Goal: Task Accomplishment & Management: Complete application form

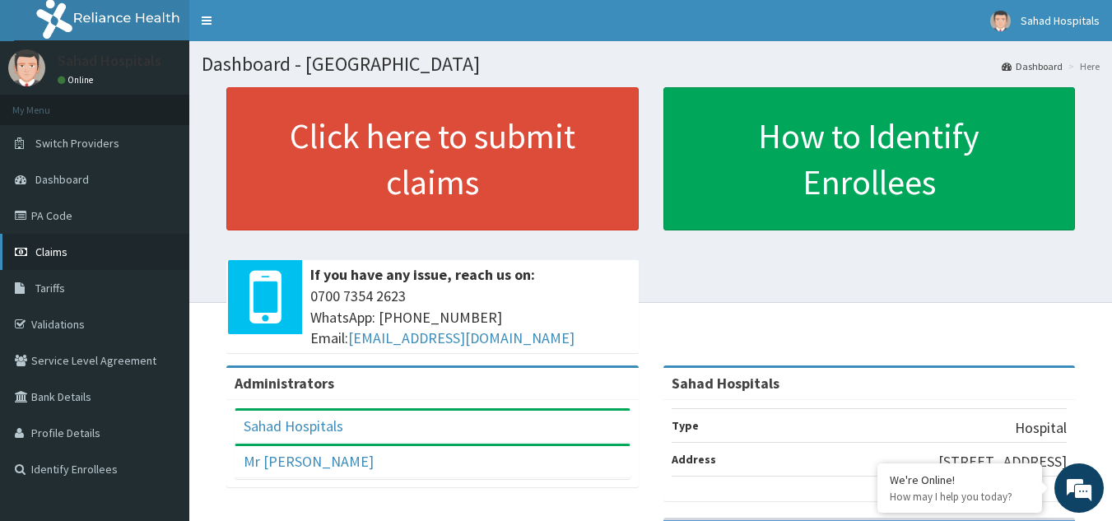
click at [99, 248] on link "Claims" at bounding box center [94, 252] width 189 height 36
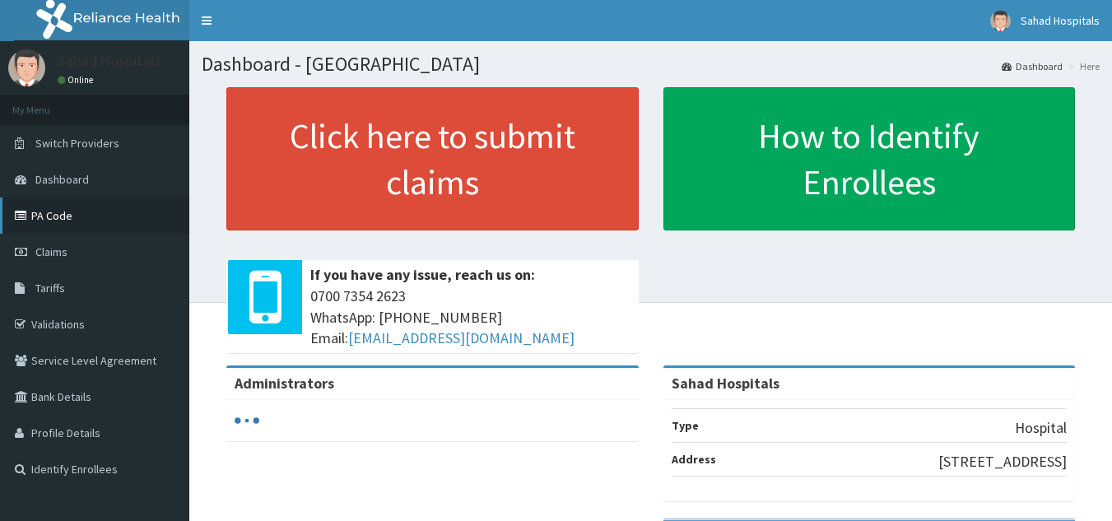
click at [144, 214] on link "PA Code" at bounding box center [94, 216] width 189 height 36
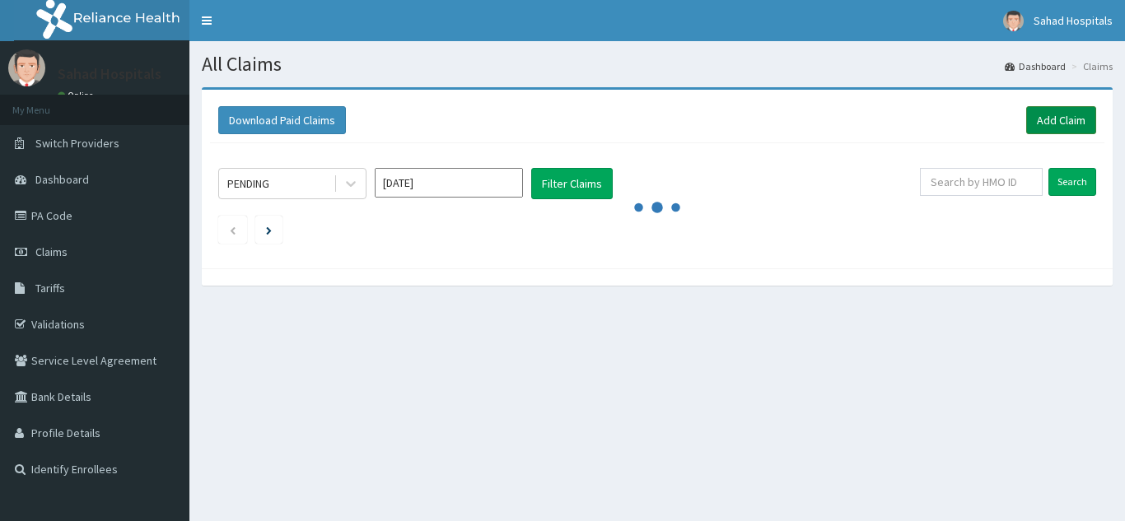
click at [1051, 112] on link "Add Claim" at bounding box center [1061, 120] width 70 height 28
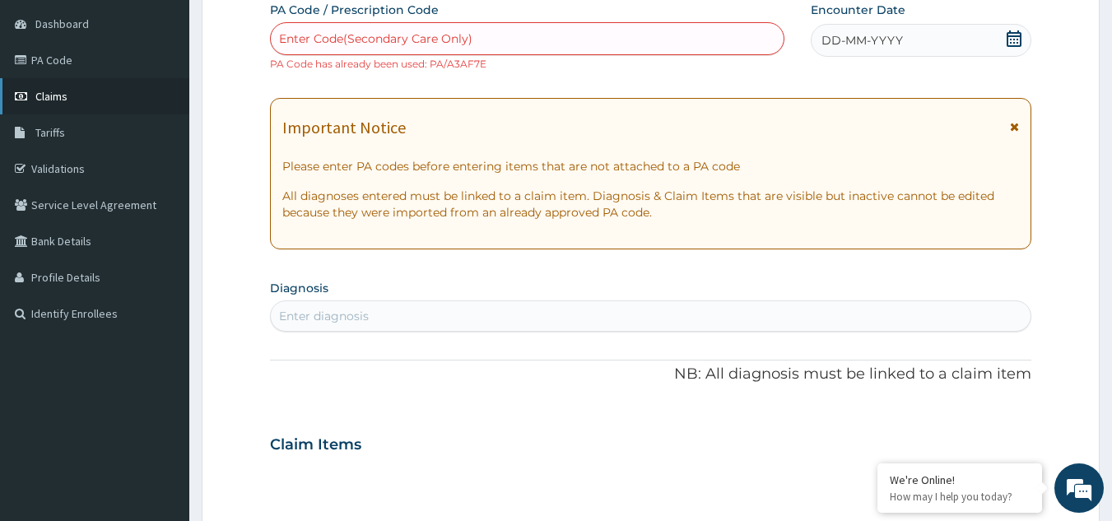
click at [74, 96] on link "Claims" at bounding box center [94, 96] width 189 height 36
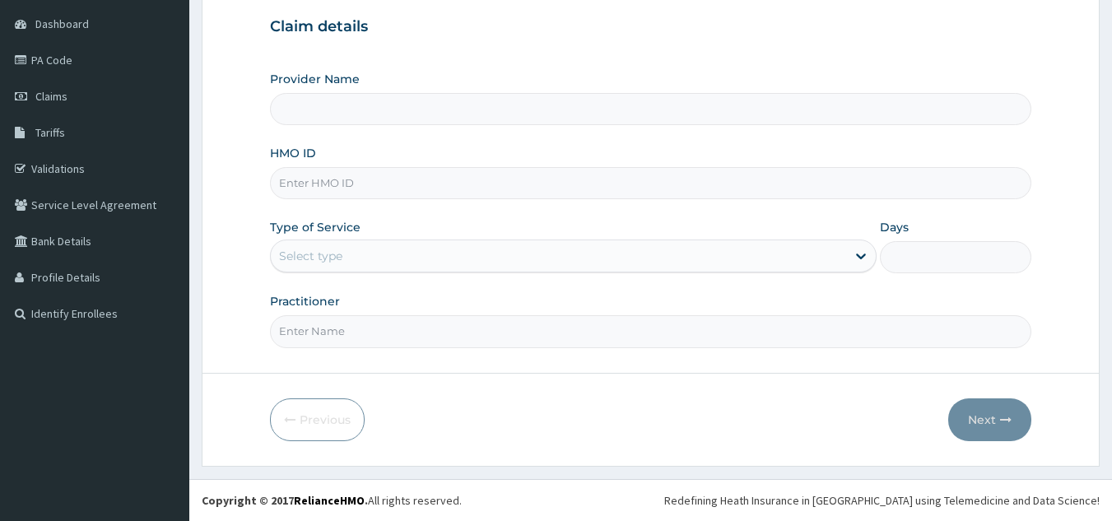
type input "Sahad Hospitals"
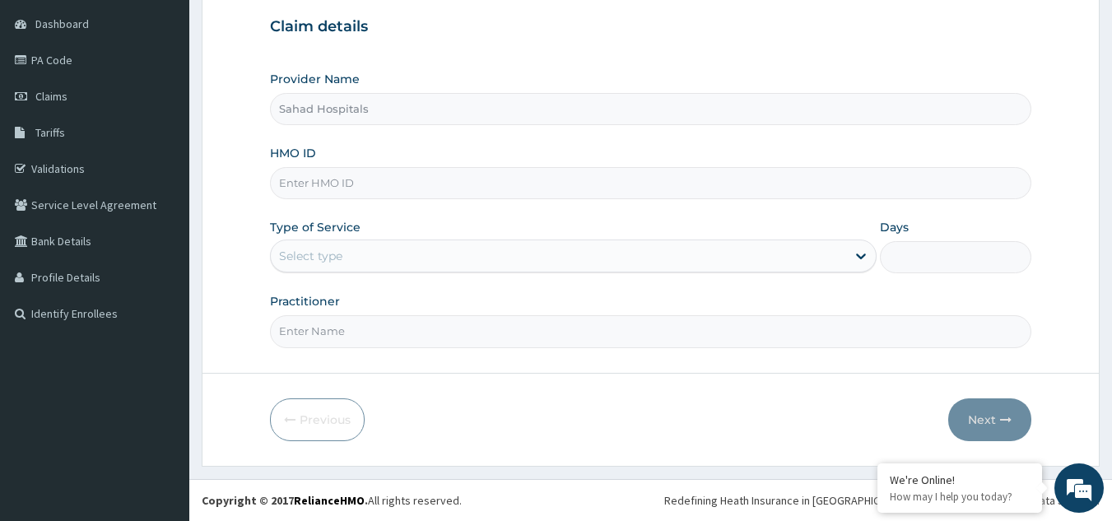
click at [335, 175] on input "HMO ID" at bounding box center [651, 183] width 762 height 32
paste input "RELIANCE HMO (MCE/10098/A)"
click at [373, 184] on input "RELIANCE HMO (MCE/10098/A" at bounding box center [651, 183] width 762 height 32
type input "MCE/10098/A"
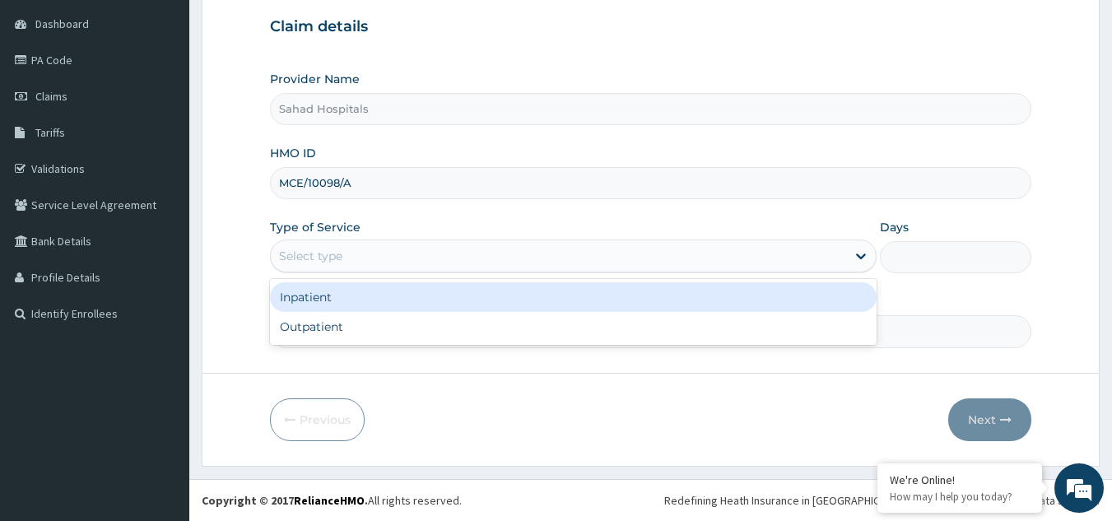
click at [349, 245] on div "Select type" at bounding box center [559, 256] width 576 height 26
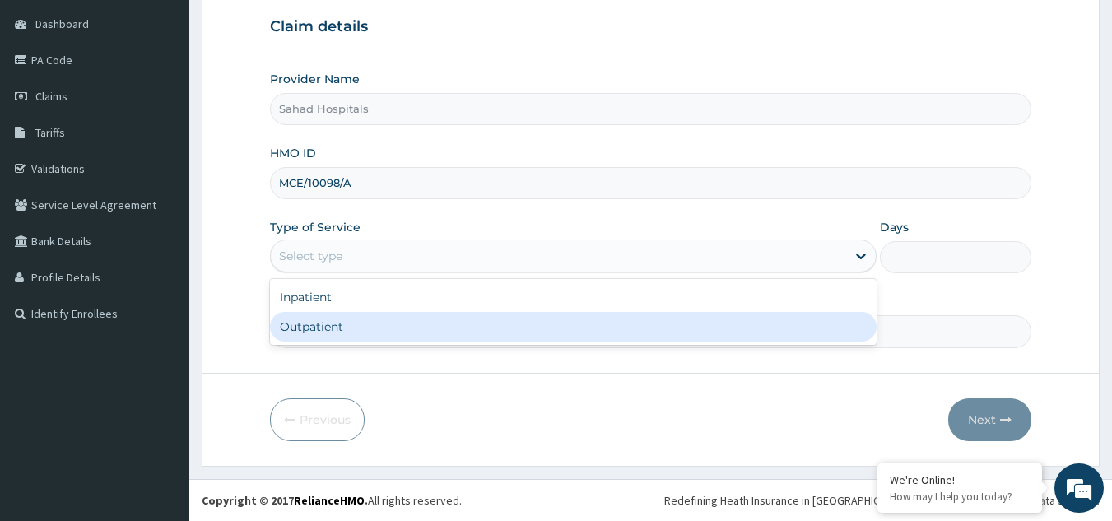
click at [351, 328] on div "Outpatient" at bounding box center [573, 327] width 607 height 30
type input "1"
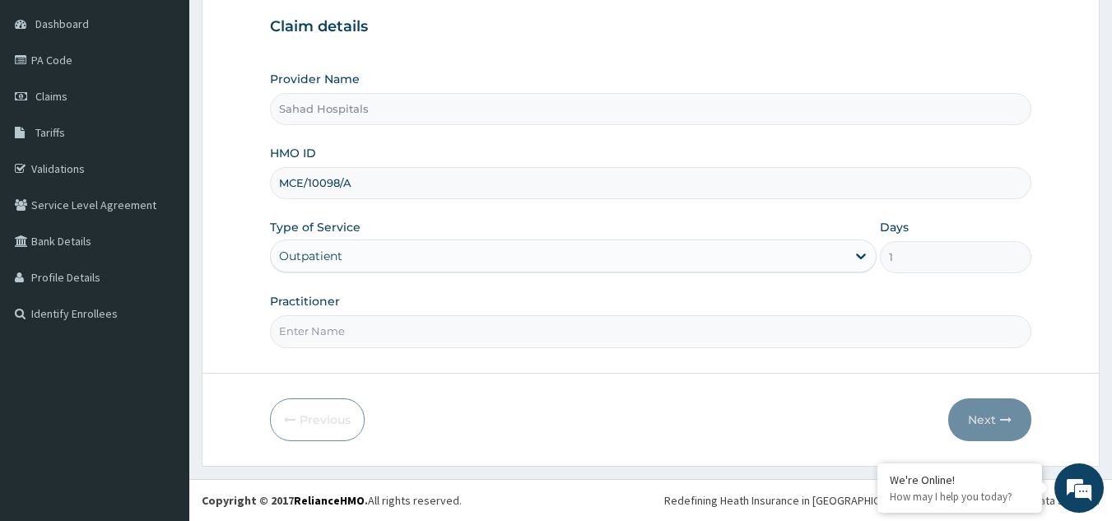
click at [348, 334] on input "Practitioner" at bounding box center [651, 331] width 762 height 32
type input "gp"
click at [976, 412] on button "Next" at bounding box center [990, 420] width 83 height 43
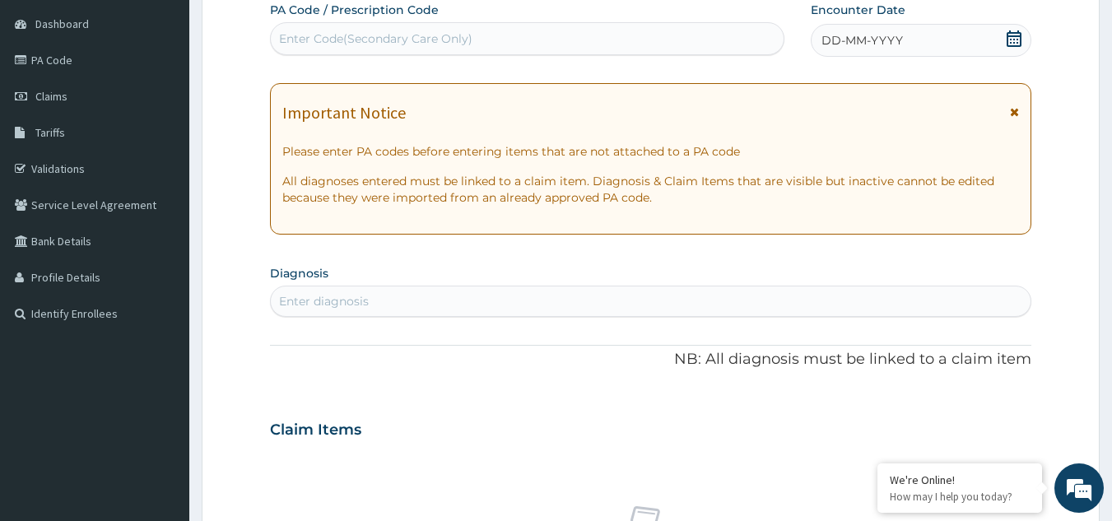
click at [355, 36] on div "Enter Code(Secondary Care Only)" at bounding box center [375, 38] width 193 height 16
paste input "PA/8AEAA7"
type input "PA/8AEAA7"
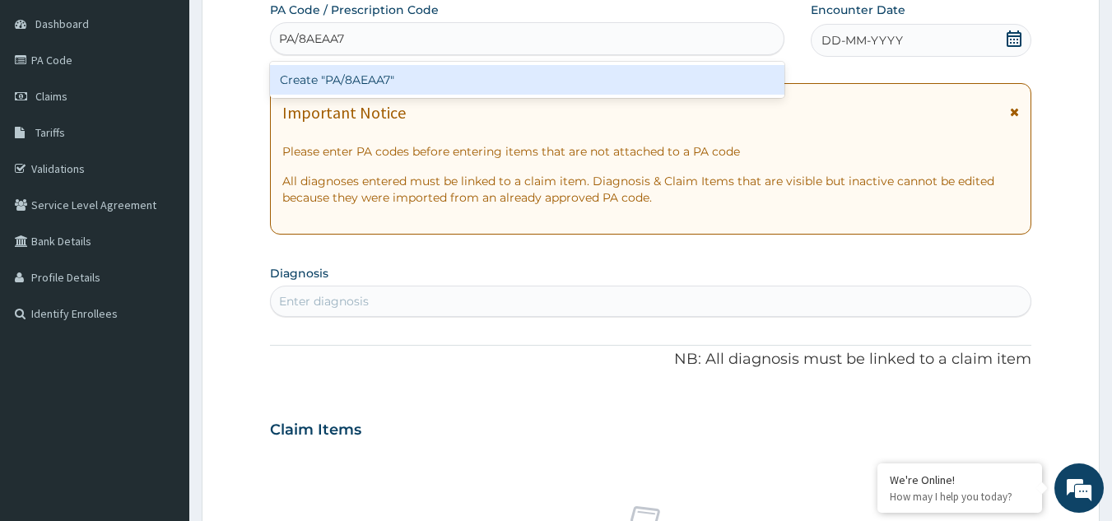
click at [381, 76] on div "Create "PA/8AEAA7"" at bounding box center [527, 80] width 515 height 30
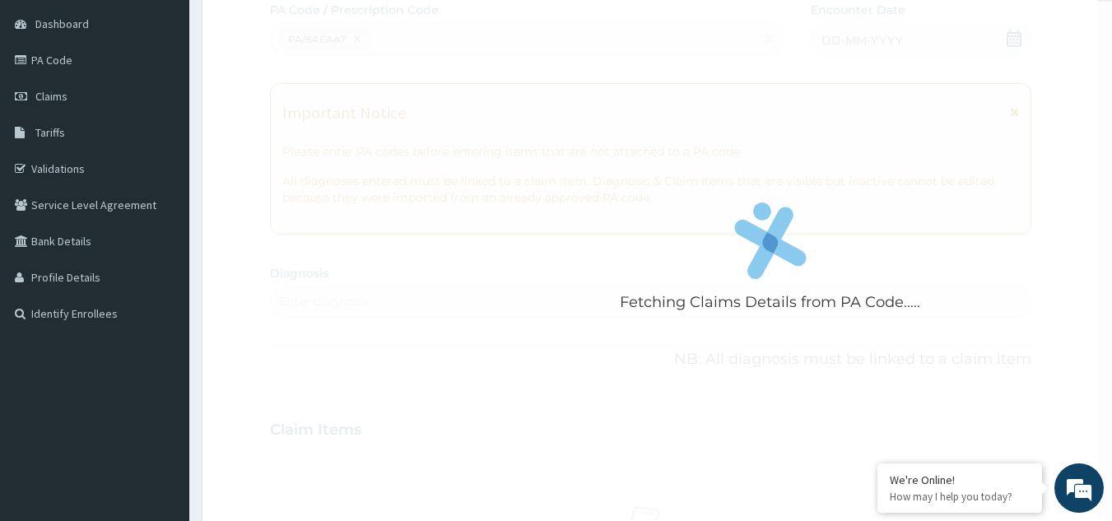
click at [650, 337] on div "Fetching Claims Details from PA Code....." at bounding box center [770, 262] width 1001 height 521
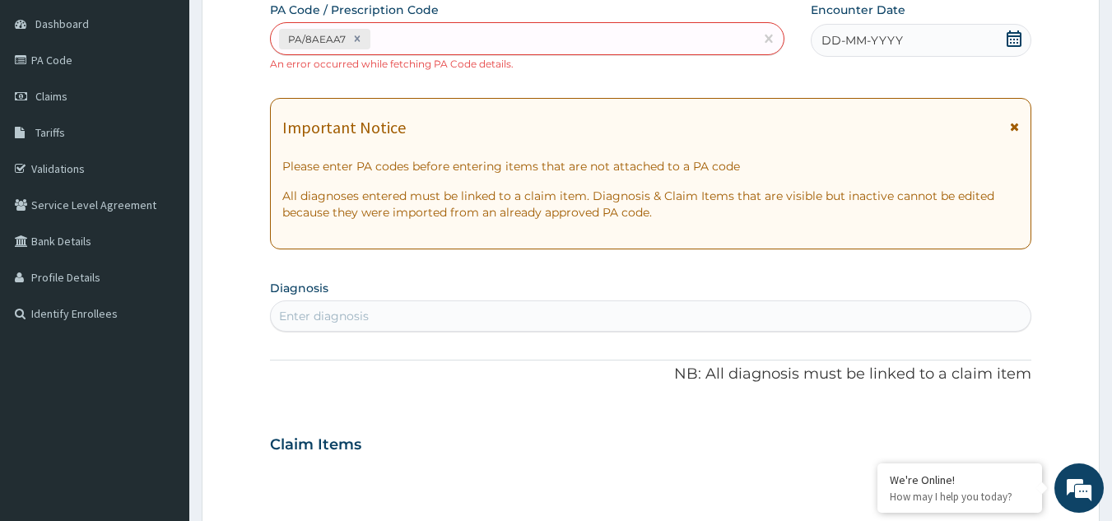
click at [667, 291] on section "Diagnosis Enter diagnosis" at bounding box center [651, 304] width 762 height 56
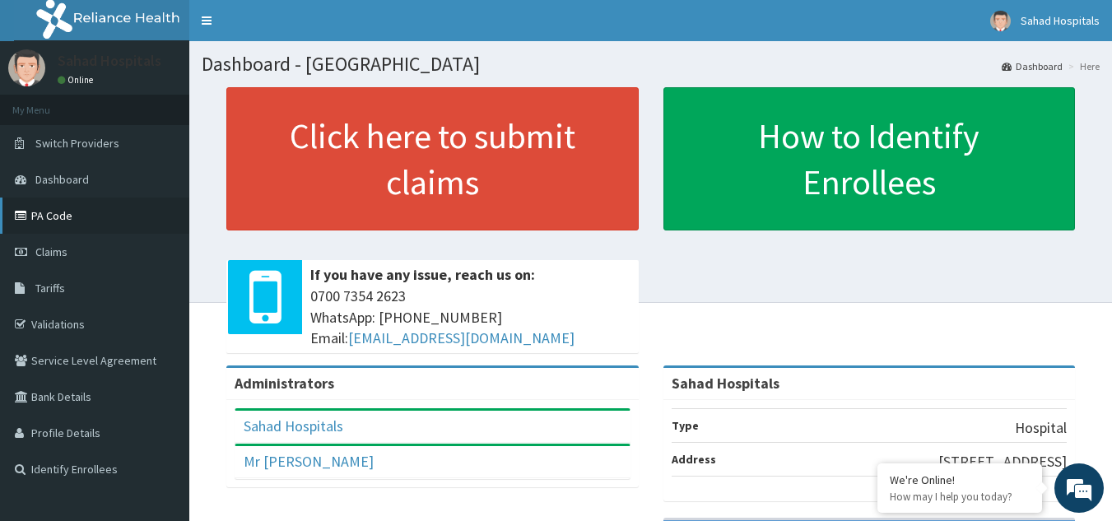
click at [76, 212] on link "PA Code" at bounding box center [94, 216] width 189 height 36
click at [117, 243] on link "Claims" at bounding box center [94, 252] width 189 height 36
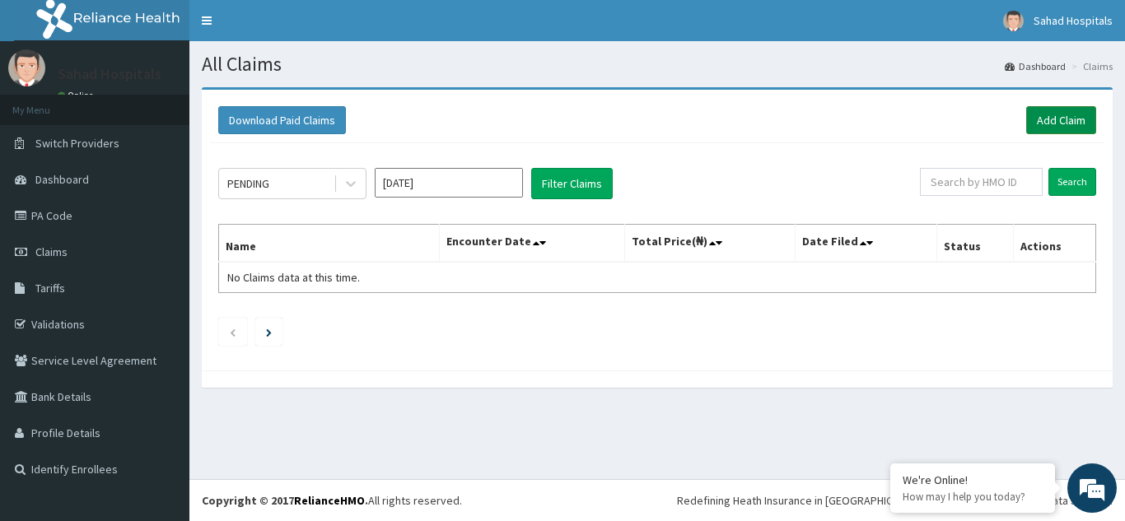
click at [1055, 113] on link "Add Claim" at bounding box center [1061, 120] width 70 height 28
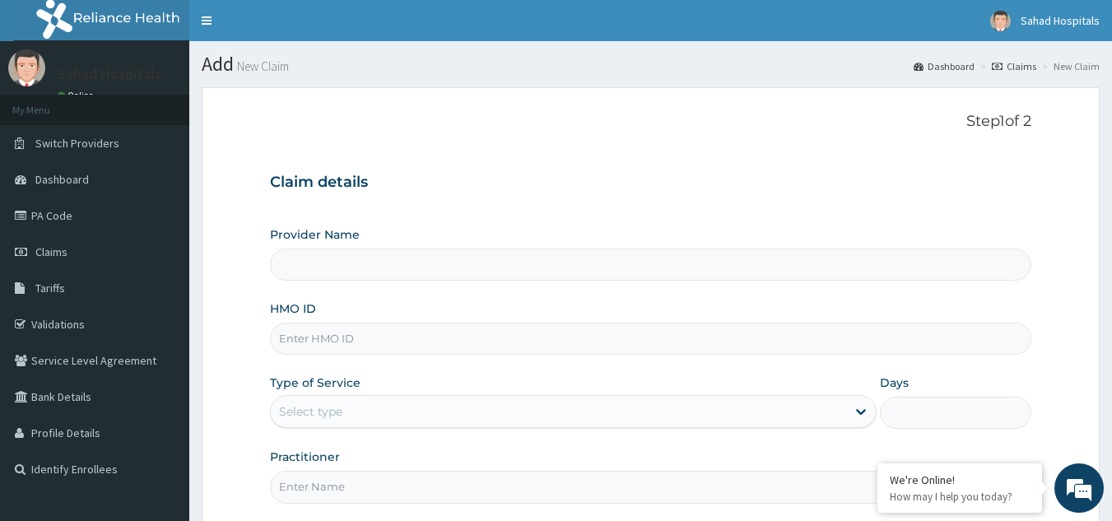
type input "Sahad Hospitals"
click at [1055, 113] on form "Step 1 of 2 Claim details Provider Name Sahad Hospitals HMO ID Type of Service …" at bounding box center [651, 354] width 898 height 535
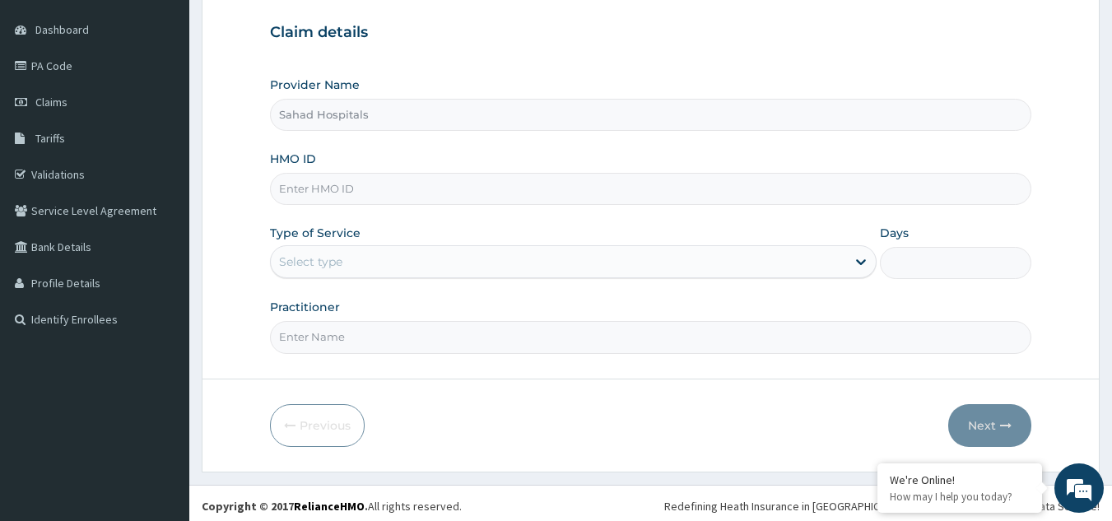
scroll to position [156, 0]
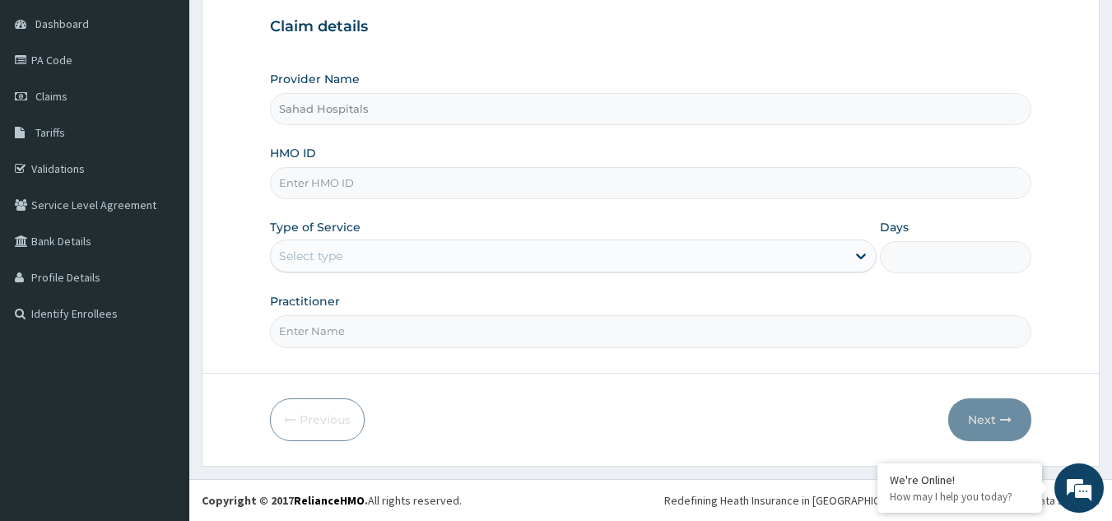
click at [310, 185] on input "HMO ID" at bounding box center [651, 183] width 762 height 32
paste input "PA/8AEAA7"
type input "P"
click at [338, 191] on input "HMO ID" at bounding box center [651, 183] width 762 height 32
paste input "RELIANCE HMO (MCE/10098/A)"
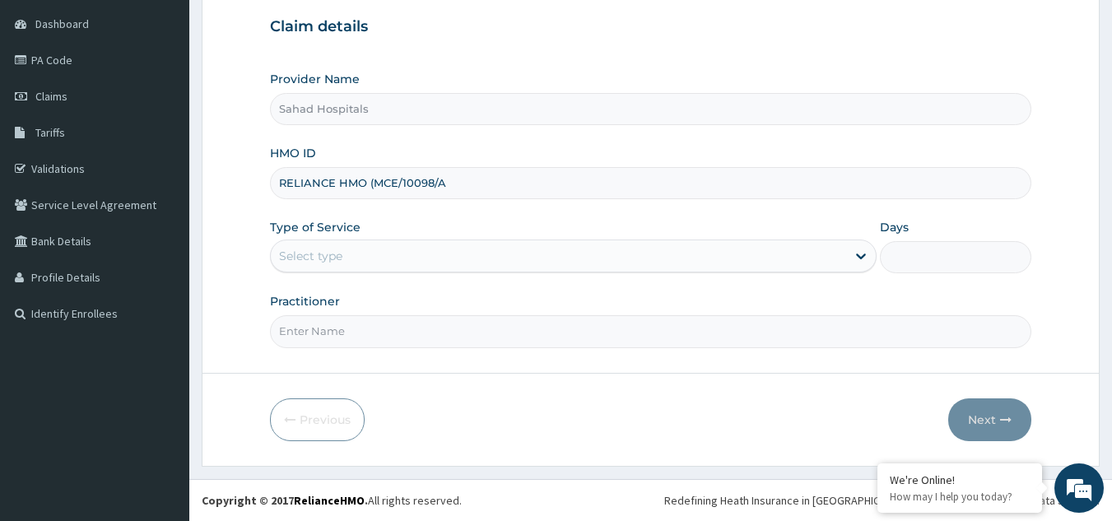
click at [371, 181] on input "RELIANCE HMO (MCE/10098/A" at bounding box center [651, 183] width 762 height 32
type input "MCE/10098/A"
click at [328, 251] on div "Select type" at bounding box center [310, 256] width 63 height 16
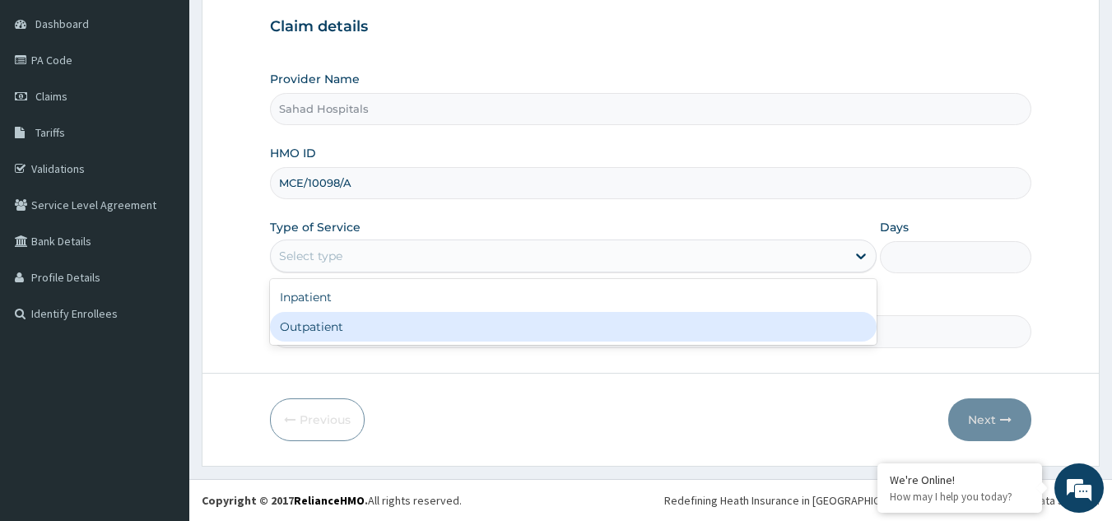
click at [352, 334] on div "Outpatient" at bounding box center [573, 327] width 607 height 30
type input "1"
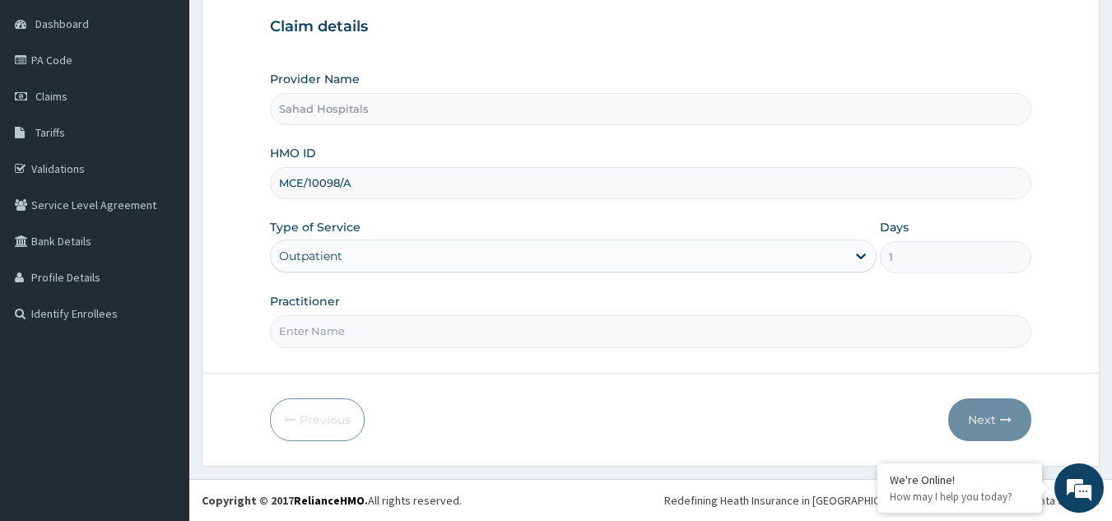
click at [339, 333] on input "Practitioner" at bounding box center [651, 331] width 762 height 32
type input "gp"
click at [986, 419] on button "Next" at bounding box center [990, 420] width 83 height 43
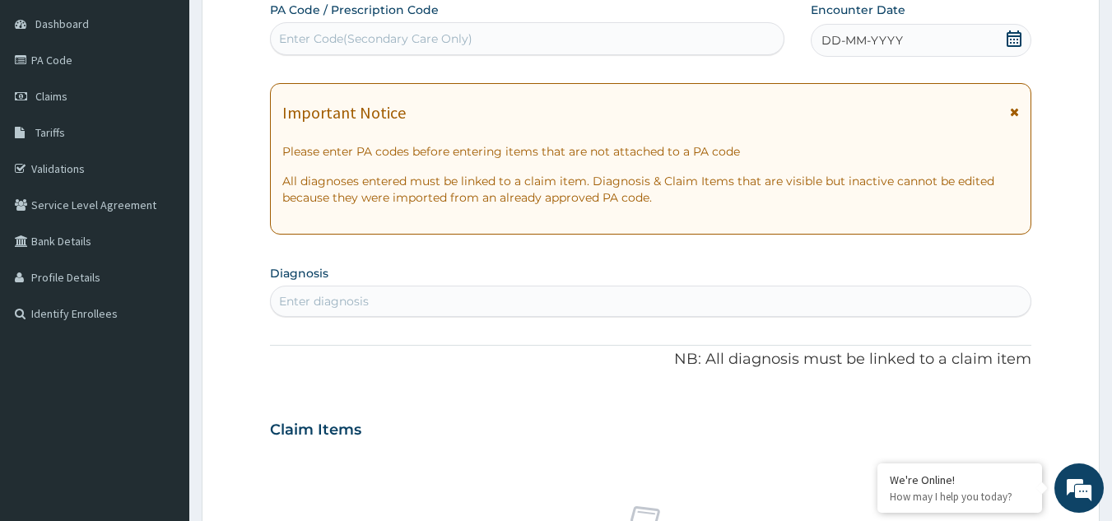
click at [267, 41] on form "Step 2 of 2 PA Code / Prescription Code Enter Code(Secondary Care Only) Encount…" at bounding box center [651, 452] width 898 height 1041
click at [302, 32] on div "Enter Code(Secondary Care Only)" at bounding box center [375, 38] width 193 height 16
paste input "PA/8AEAA7"
type input "PA/8AEAA7"
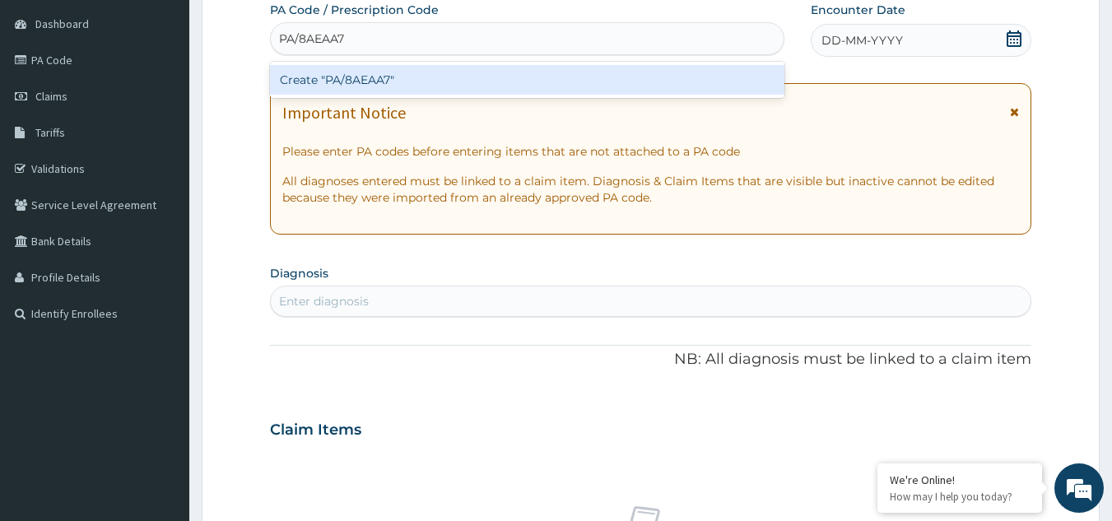
click at [352, 70] on div "Create "PA/8AEAA7"" at bounding box center [527, 80] width 515 height 30
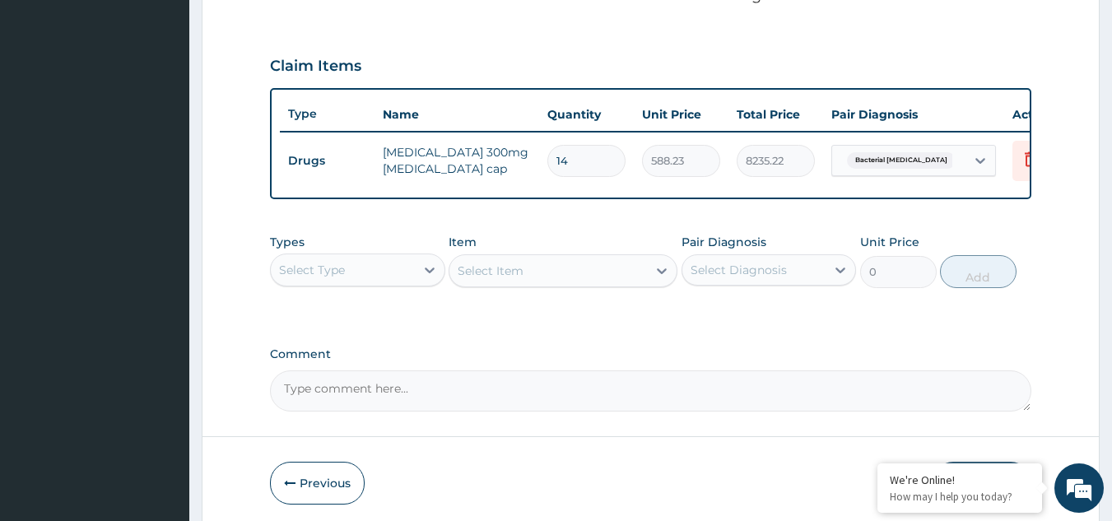
scroll to position [600, 0]
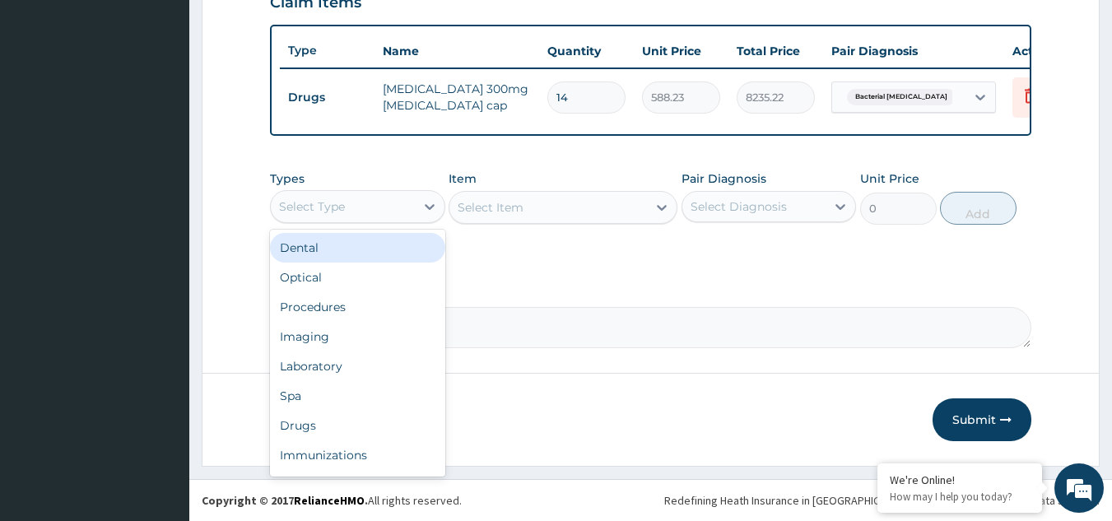
click at [371, 207] on div "Select Type" at bounding box center [343, 206] width 144 height 26
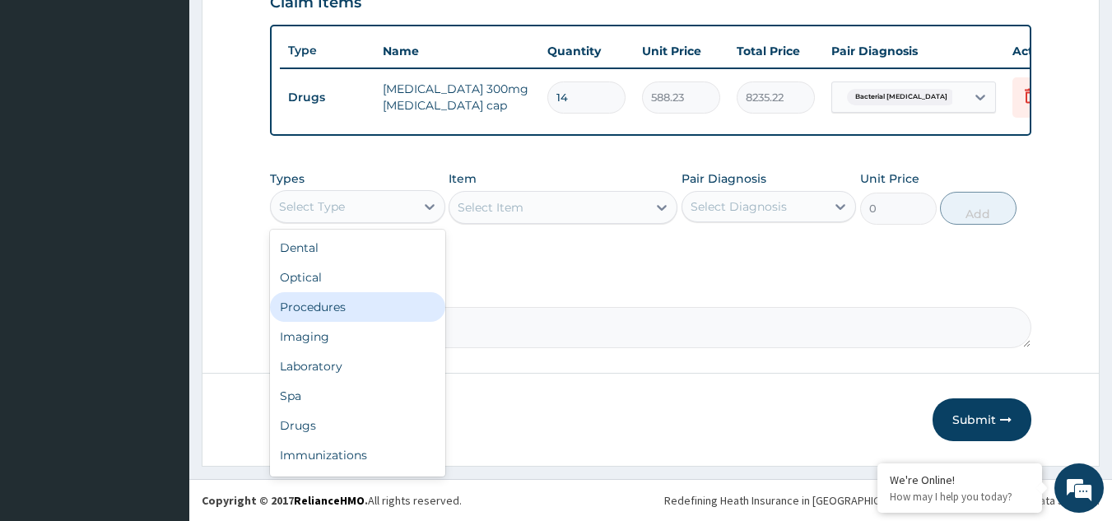
click at [389, 302] on div "Procedures" at bounding box center [357, 307] width 175 height 30
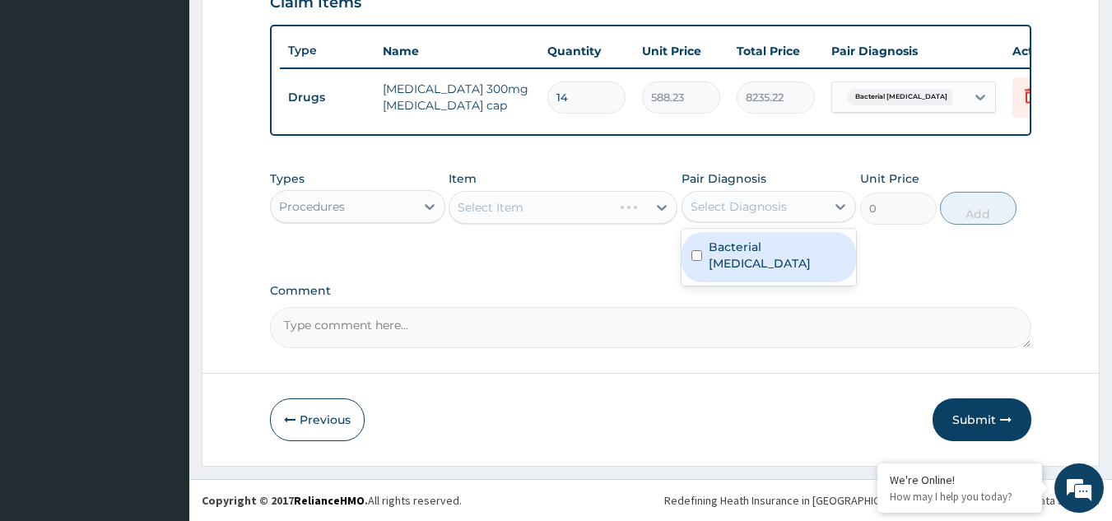
click at [758, 203] on div "Select Diagnosis" at bounding box center [739, 206] width 96 height 16
click at [756, 243] on label "Bacterial pyuria" at bounding box center [778, 255] width 138 height 33
checkbox input "true"
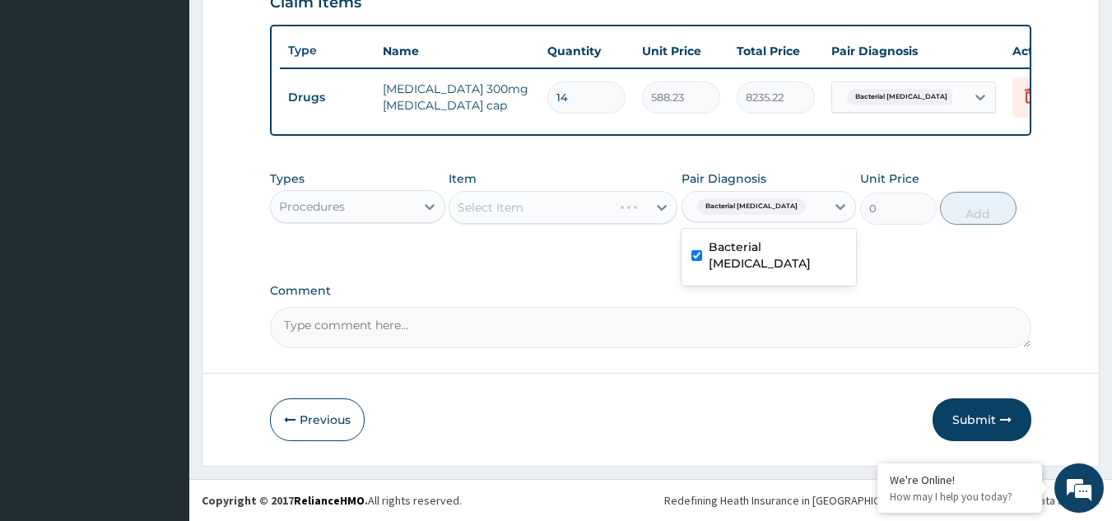
click at [587, 204] on div "Select Item" at bounding box center [563, 207] width 229 height 33
click at [585, 205] on div "Select Item" at bounding box center [563, 207] width 229 height 33
click at [599, 208] on div "Select Item" at bounding box center [549, 207] width 198 height 26
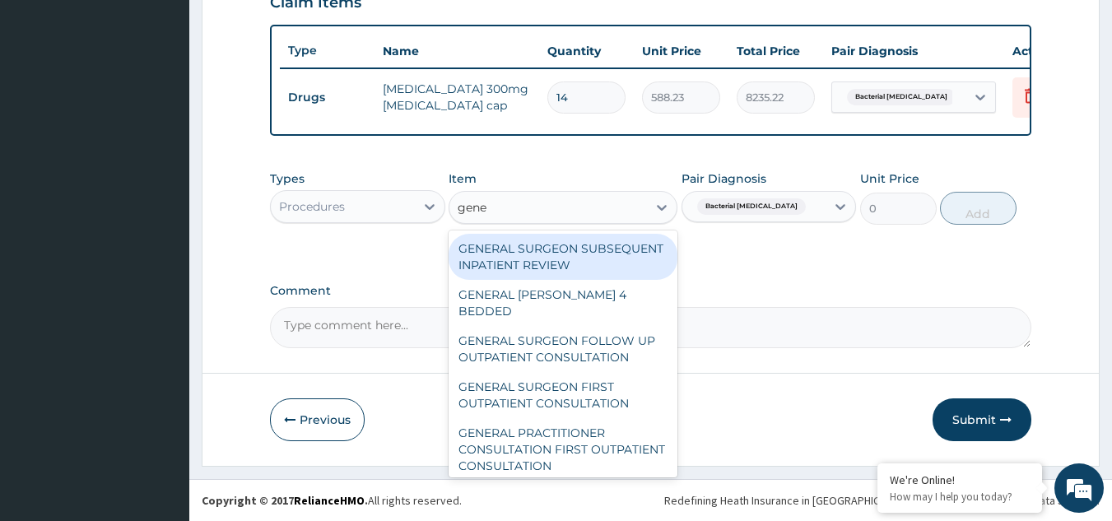
type input "gener"
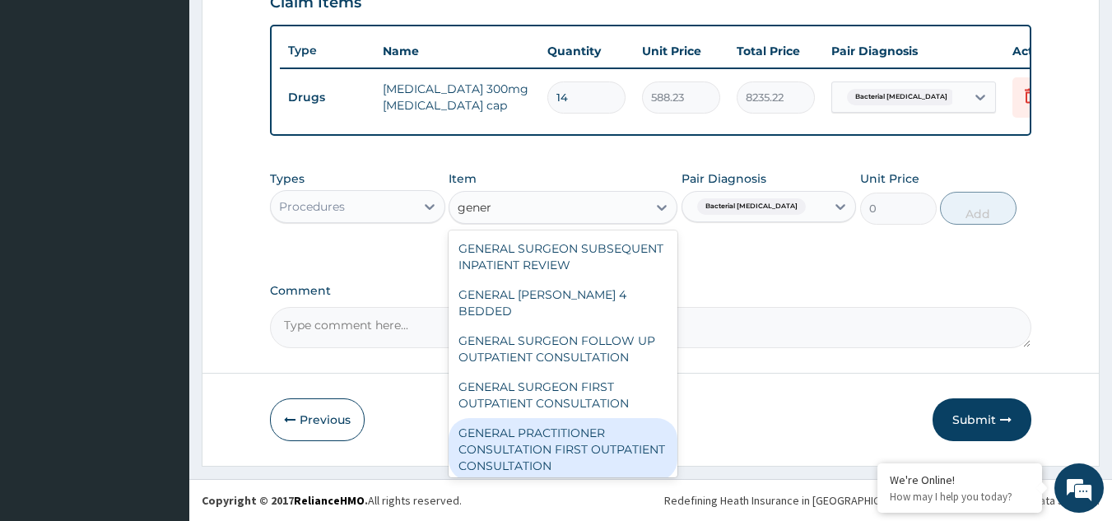
click at [566, 450] on div "GENERAL PRACTITIONER CONSULTATION FIRST OUTPATIENT CONSULTATION" at bounding box center [563, 449] width 229 height 63
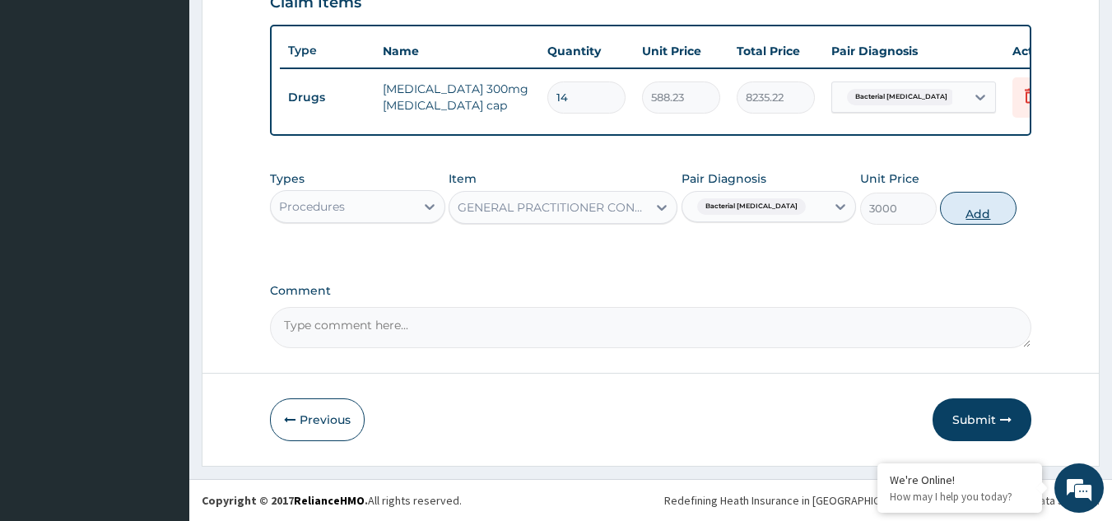
click at [966, 199] on button "Add" at bounding box center [978, 208] width 77 height 33
type input "0"
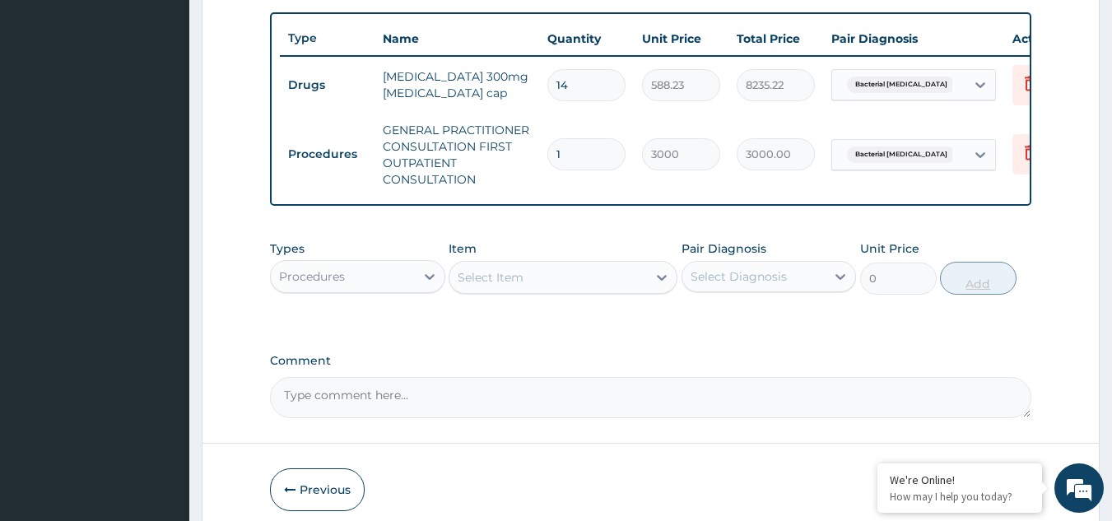
scroll to position [683, 0]
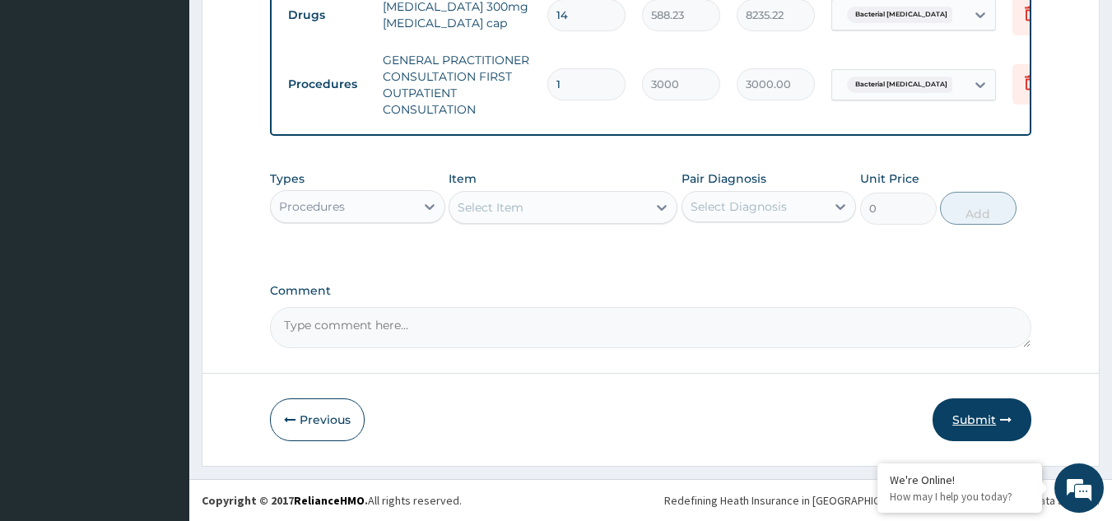
click at [981, 413] on button "Submit" at bounding box center [982, 420] width 99 height 43
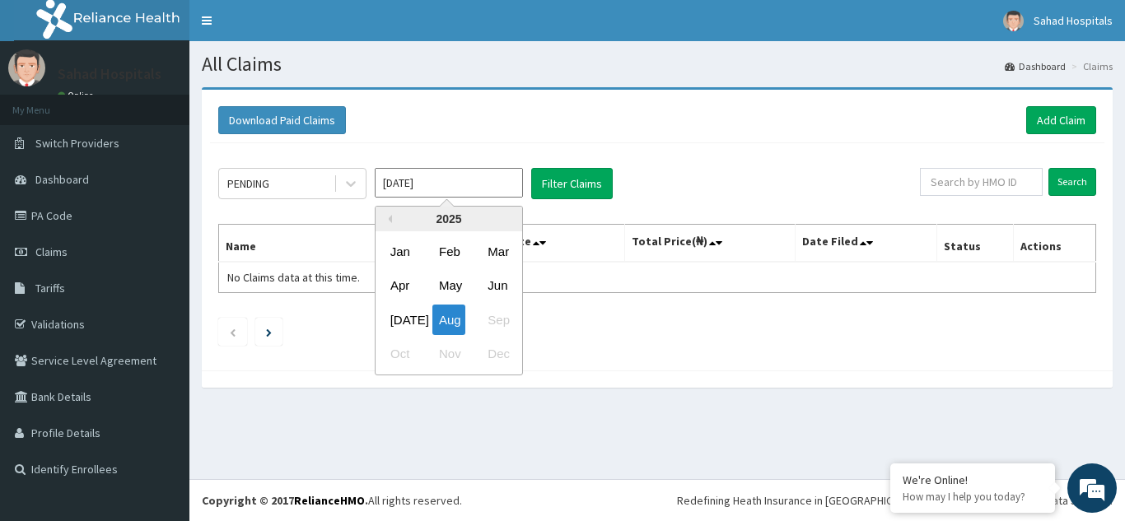
click at [448, 185] on input "Aug 2025" at bounding box center [449, 183] width 148 height 30
click at [400, 313] on div "[DATE]" at bounding box center [400, 320] width 33 height 30
type input "[DATE]"
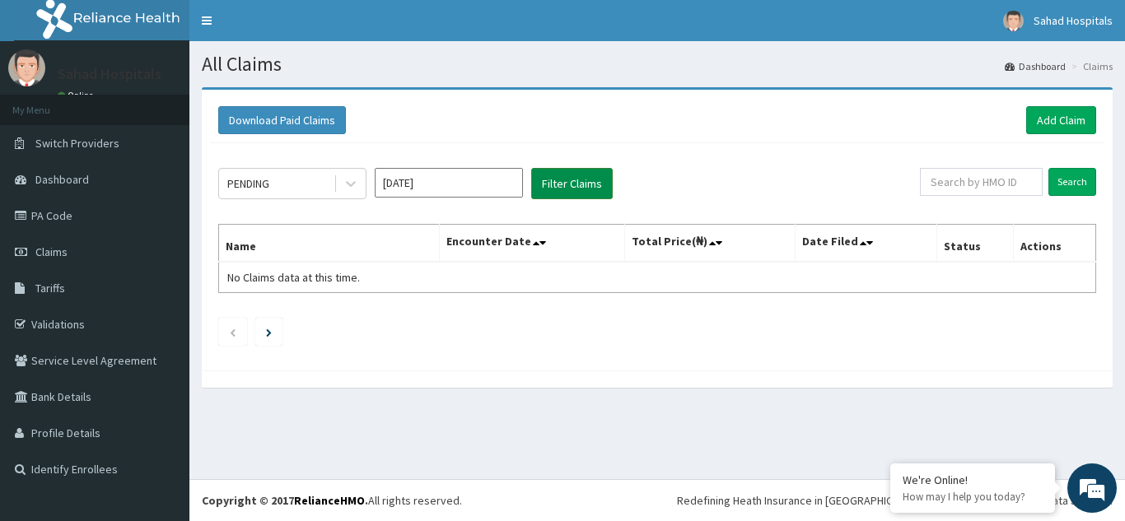
click at [566, 175] on button "Filter Claims" at bounding box center [572, 183] width 82 height 31
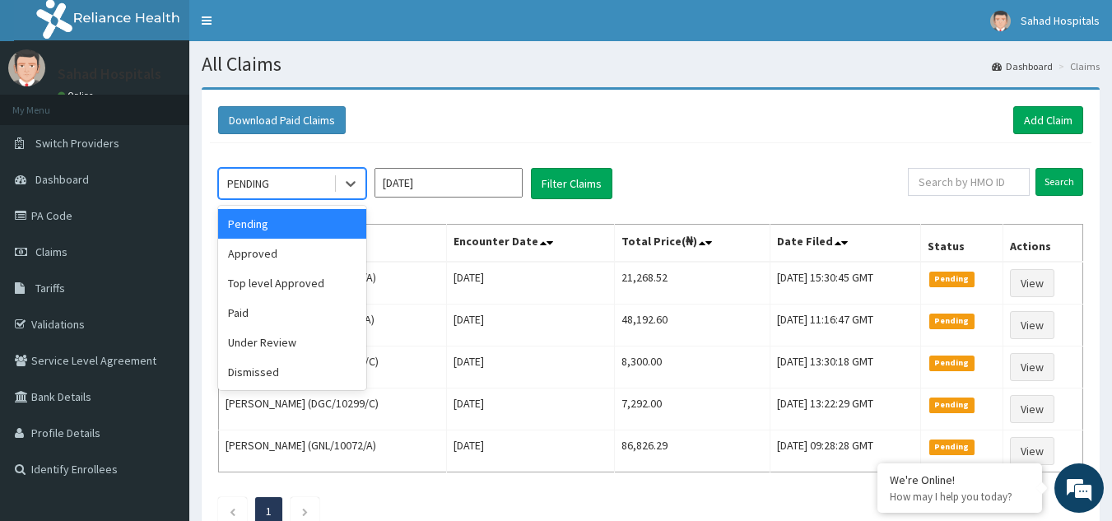
click at [279, 185] on div "PENDING" at bounding box center [276, 183] width 114 height 26
click at [282, 251] on div "Approved" at bounding box center [292, 254] width 148 height 30
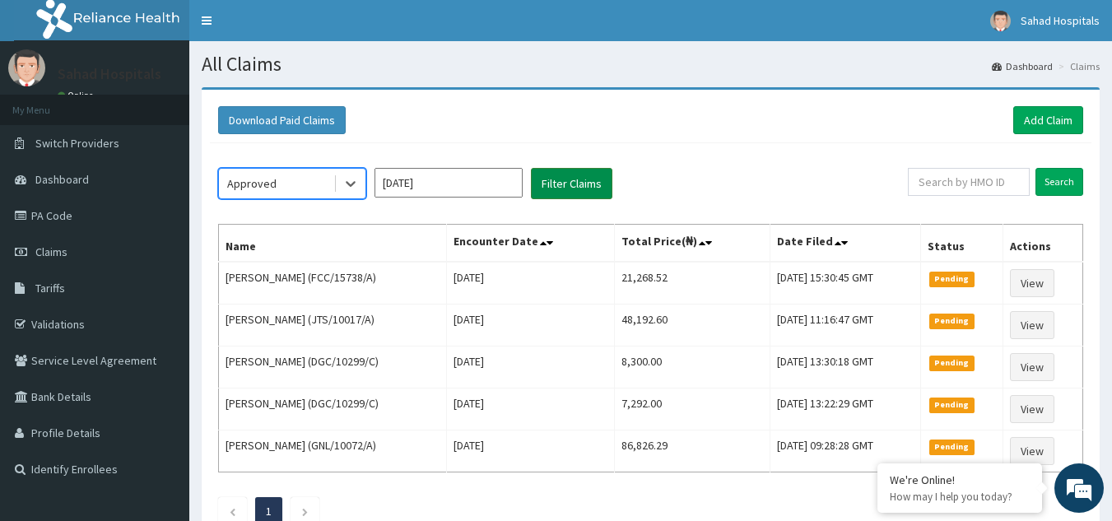
click at [582, 173] on button "Filter Claims" at bounding box center [572, 183] width 82 height 31
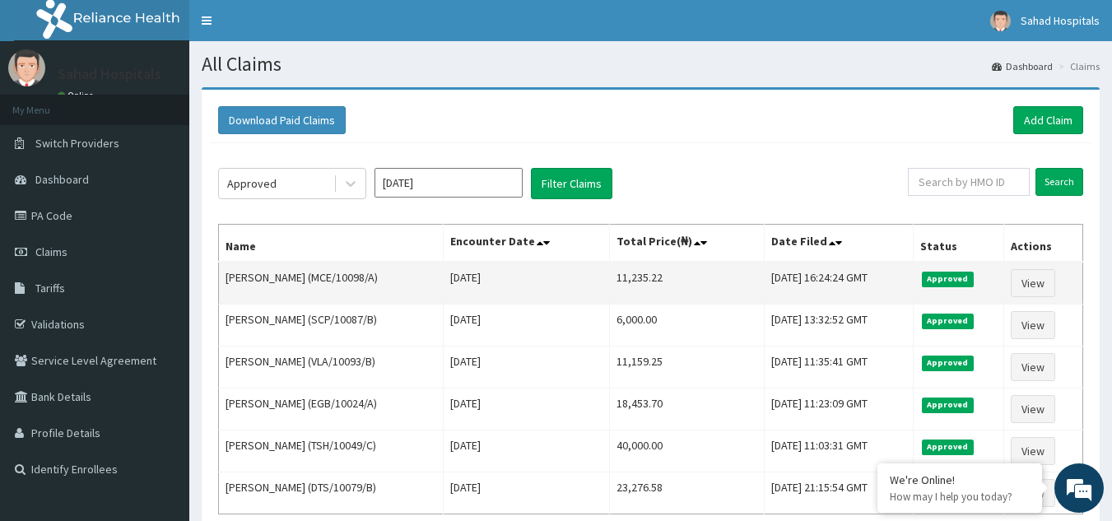
click at [664, 270] on td "11,235.22" at bounding box center [687, 283] width 155 height 43
copy td "11,235.22"
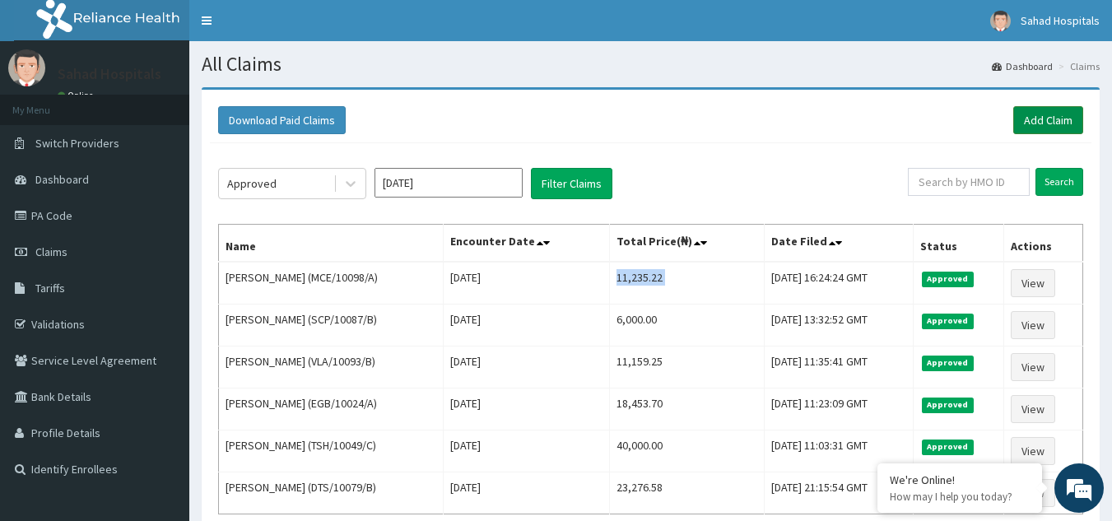
click at [1038, 111] on link "Add Claim" at bounding box center [1049, 120] width 70 height 28
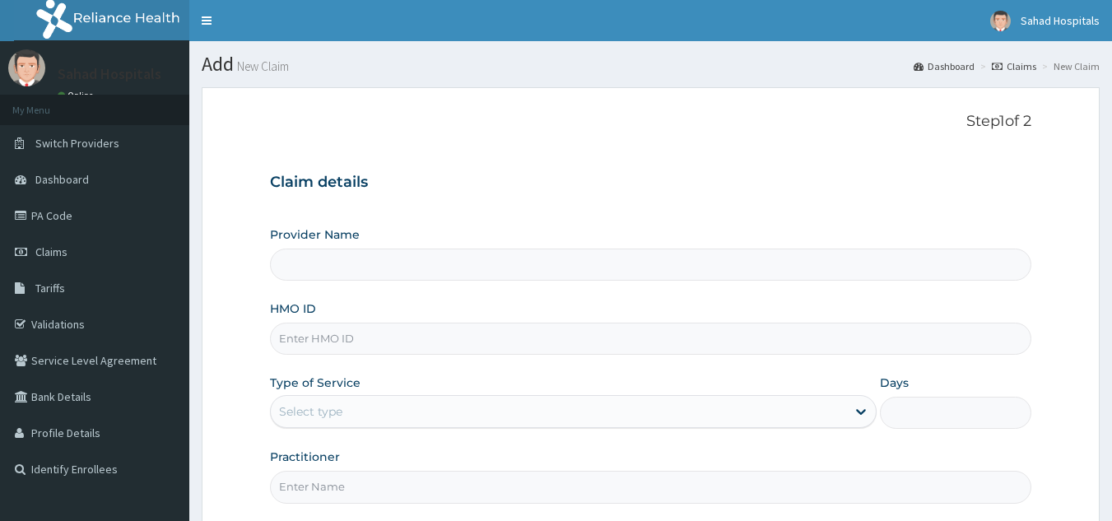
type input "Sahad Hospitals"
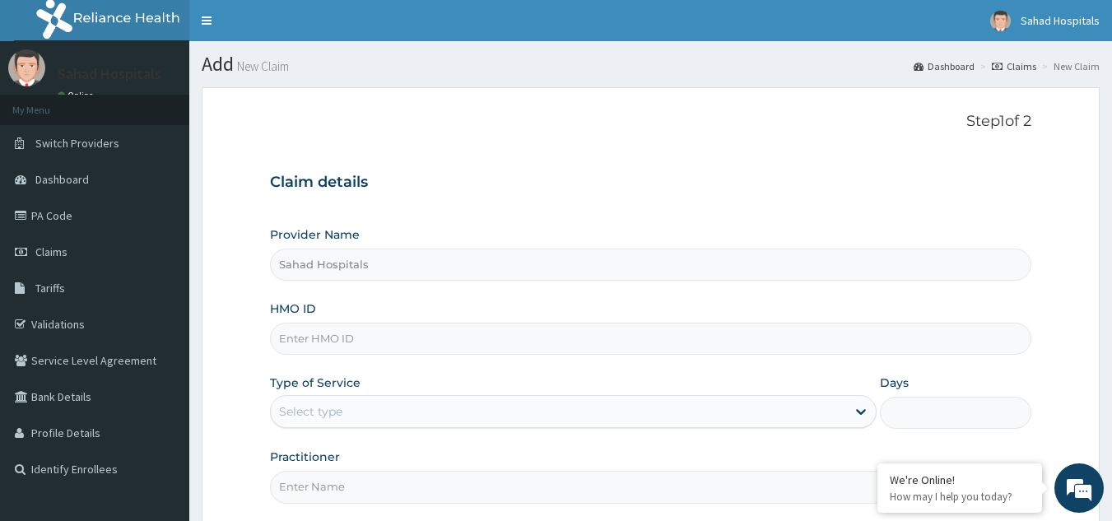
scroll to position [156, 0]
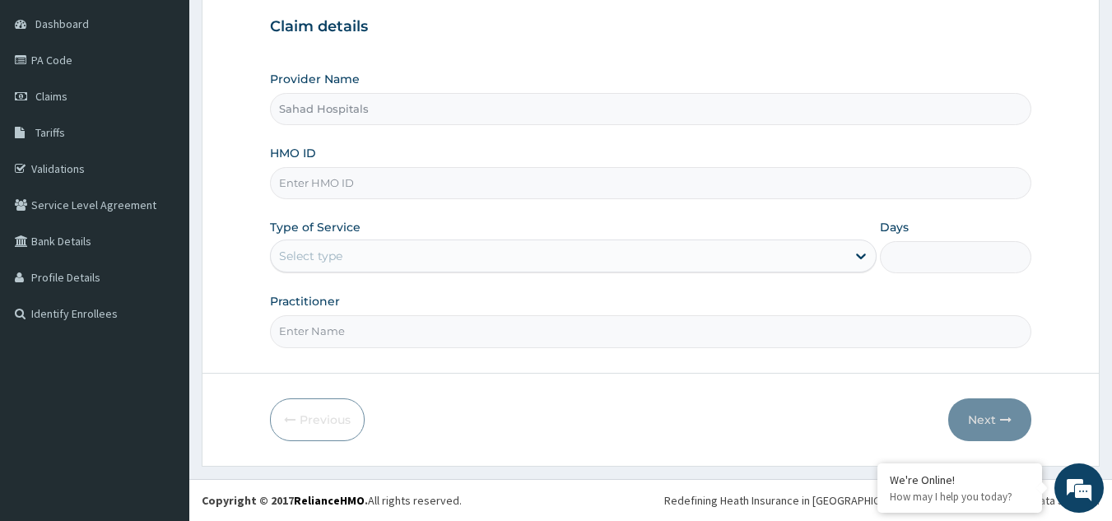
click at [315, 189] on input "HMO ID" at bounding box center [651, 183] width 762 height 32
paste input "RELIANCE HMO (GSE/10026/A)"
click at [376, 183] on input "RELIANCE HMO (GSE/10026/A" at bounding box center [651, 183] width 762 height 32
click at [371, 183] on input "RELIANCE HMO (GSE/10026/A" at bounding box center [651, 183] width 762 height 32
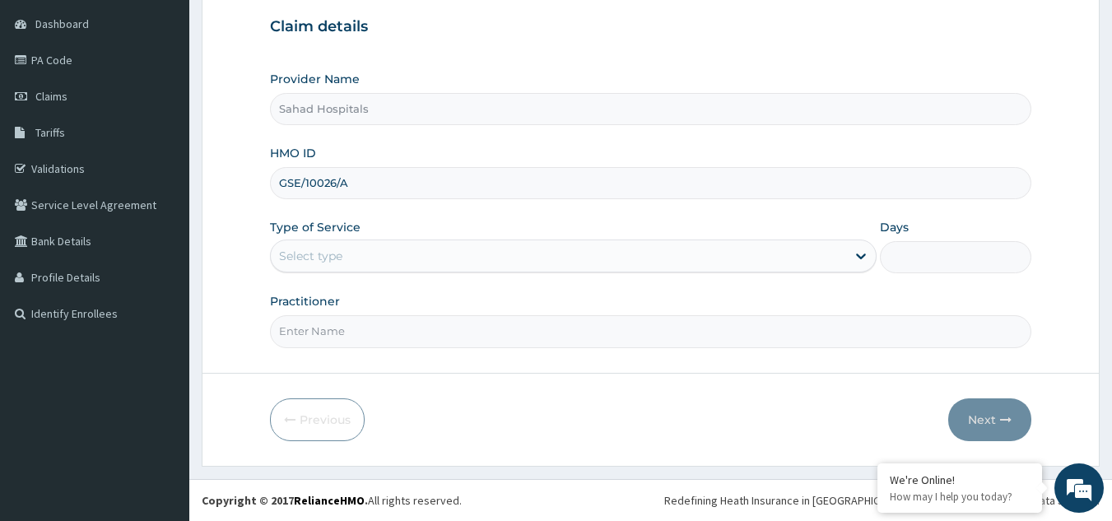
type input "GSE/10026/A"
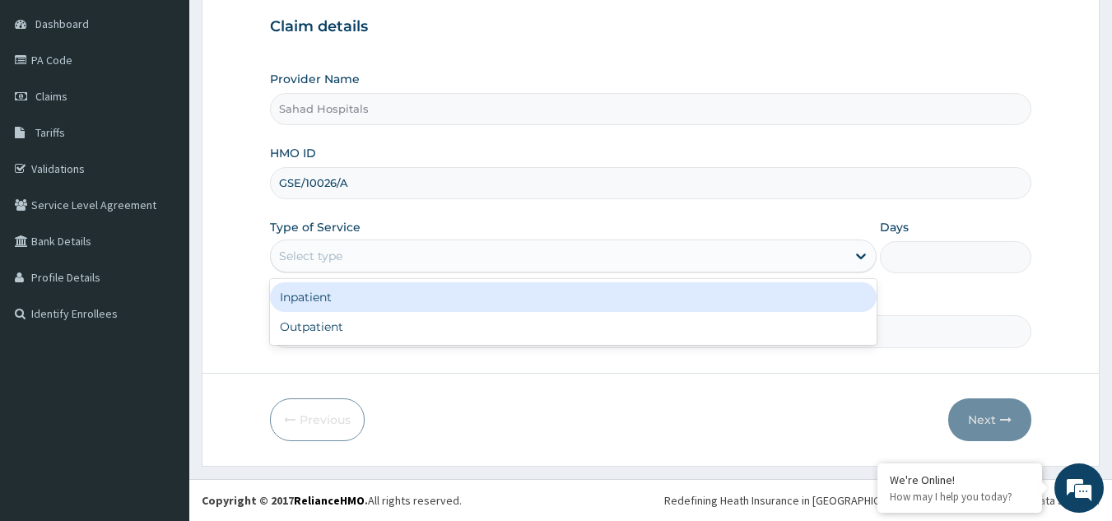
click at [352, 261] on div "Select type" at bounding box center [559, 256] width 576 height 26
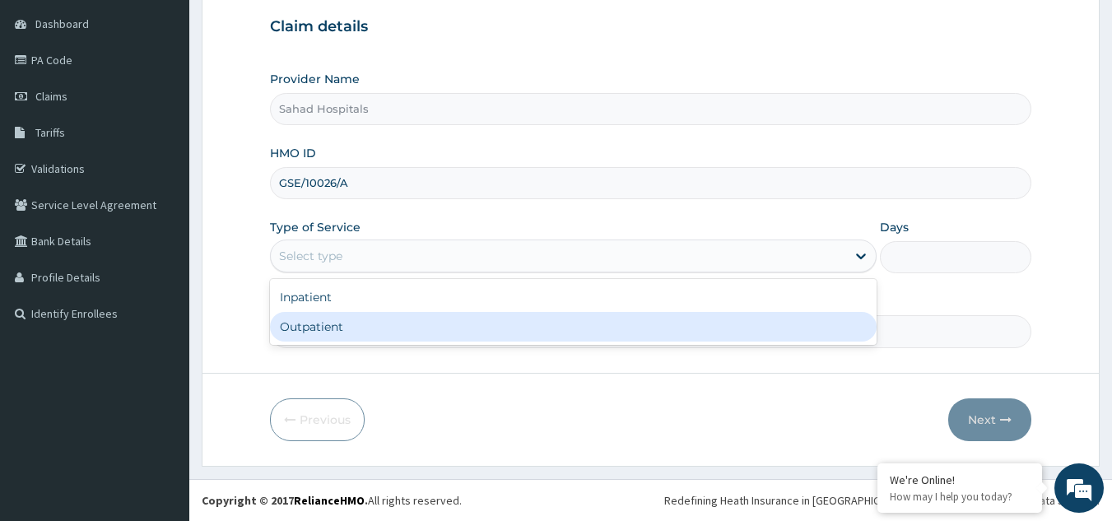
click at [357, 325] on div "Outpatient" at bounding box center [573, 327] width 607 height 30
type input "1"
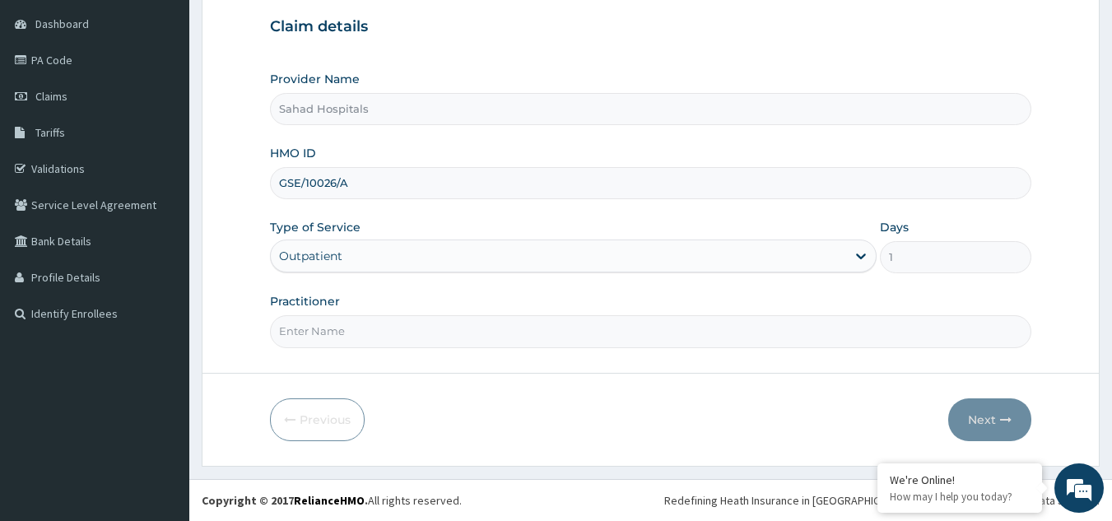
click at [357, 327] on input "Practitioner" at bounding box center [651, 331] width 762 height 32
type input "GP"
click at [993, 412] on button "Next" at bounding box center [990, 420] width 83 height 43
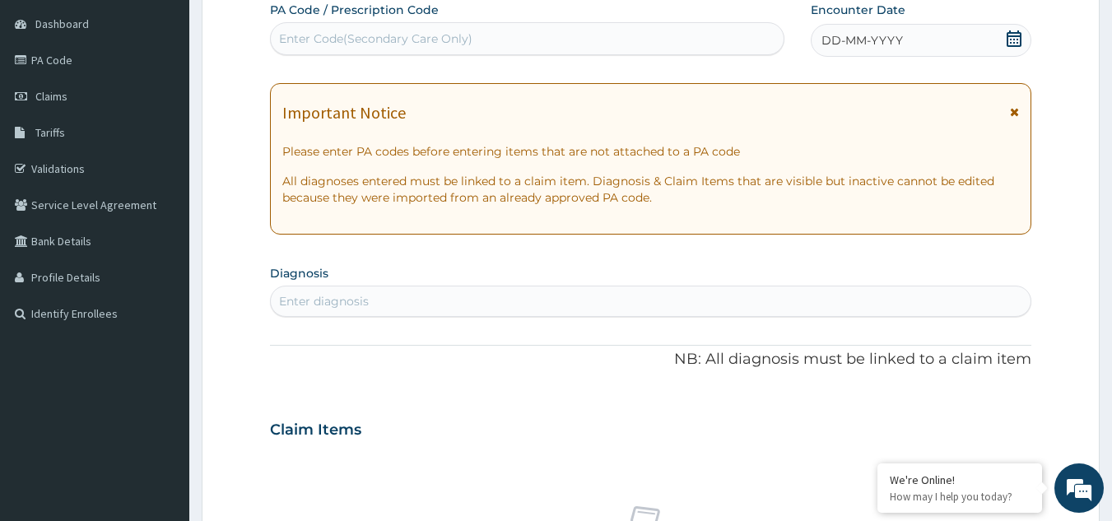
click at [350, 28] on div "Enter Code(Secondary Care Only)" at bounding box center [528, 39] width 514 height 26
paste input "PA/EF2A41"
type input "PA/EF2A41"
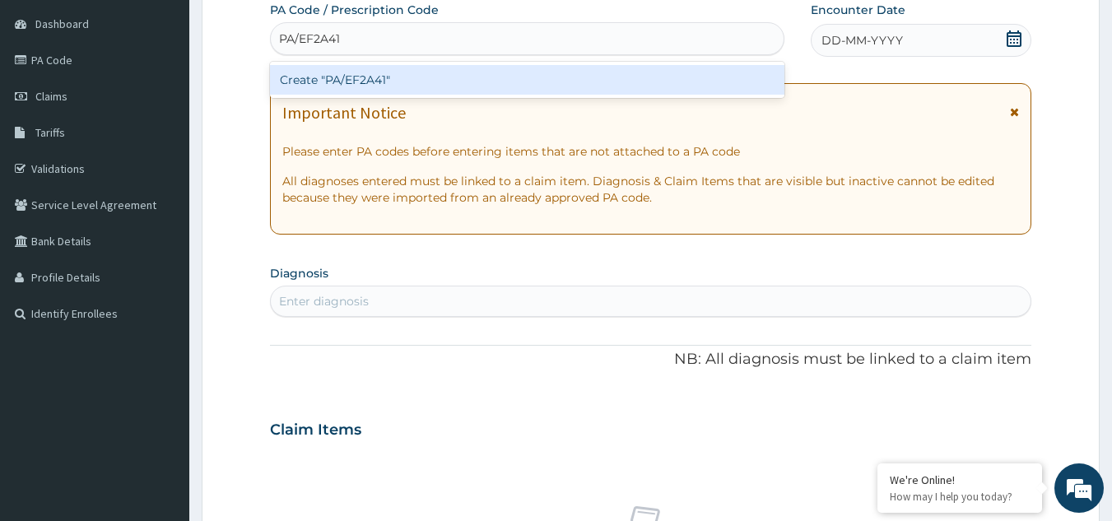
click at [371, 74] on div "Create "PA/EF2A41"" at bounding box center [527, 80] width 515 height 30
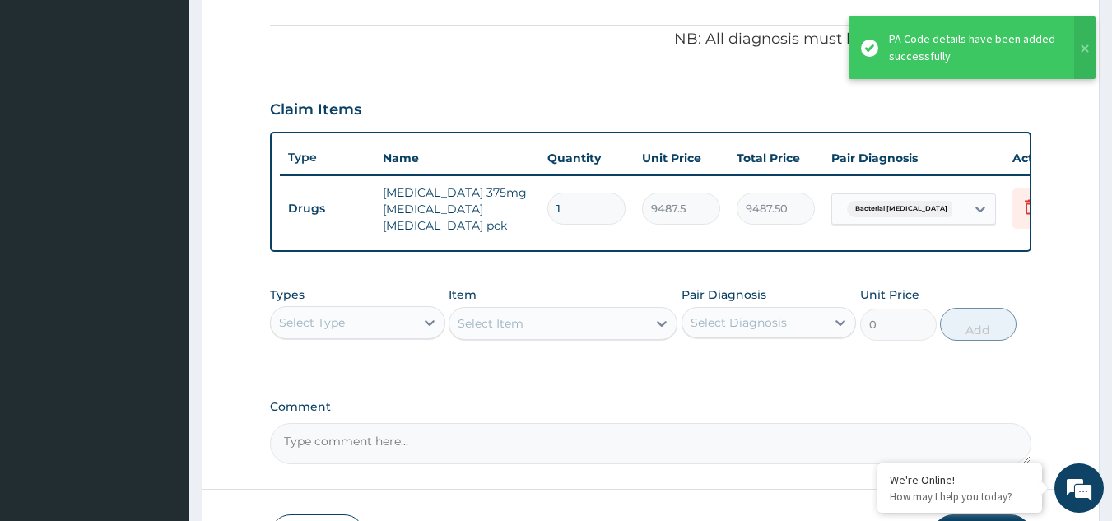
scroll to position [609, 0]
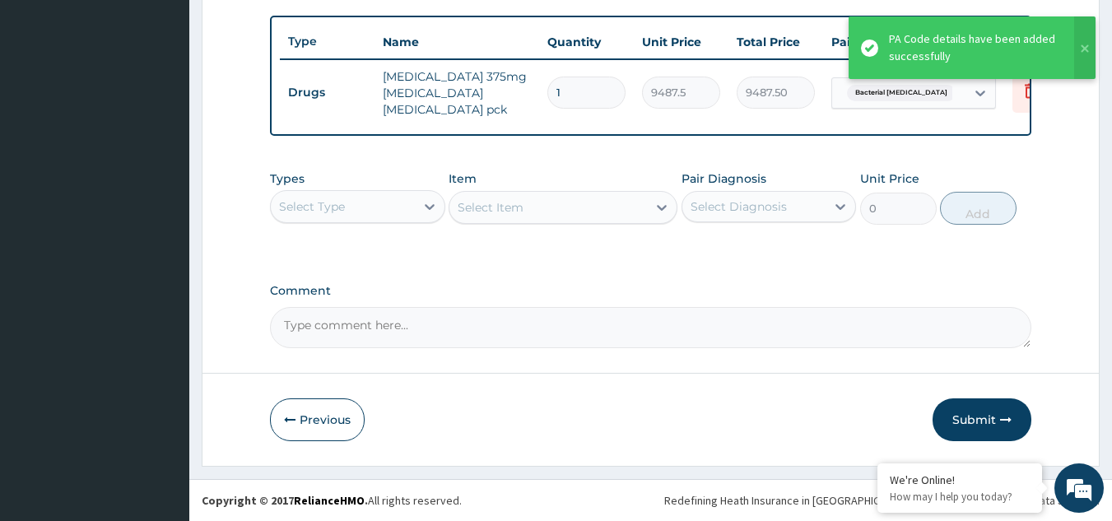
click at [370, 77] on td "Drugs" at bounding box center [327, 92] width 95 height 30
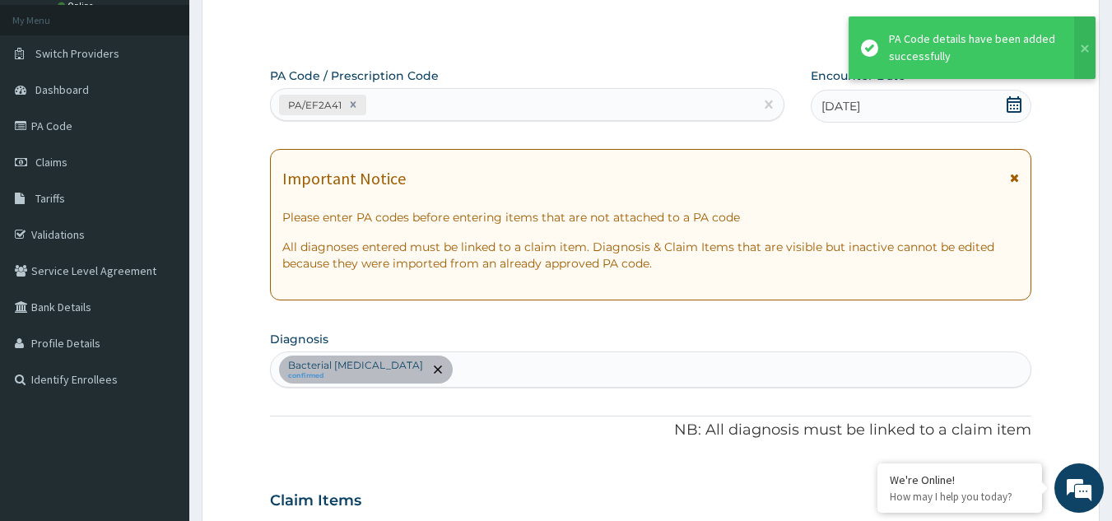
scroll to position [0, 0]
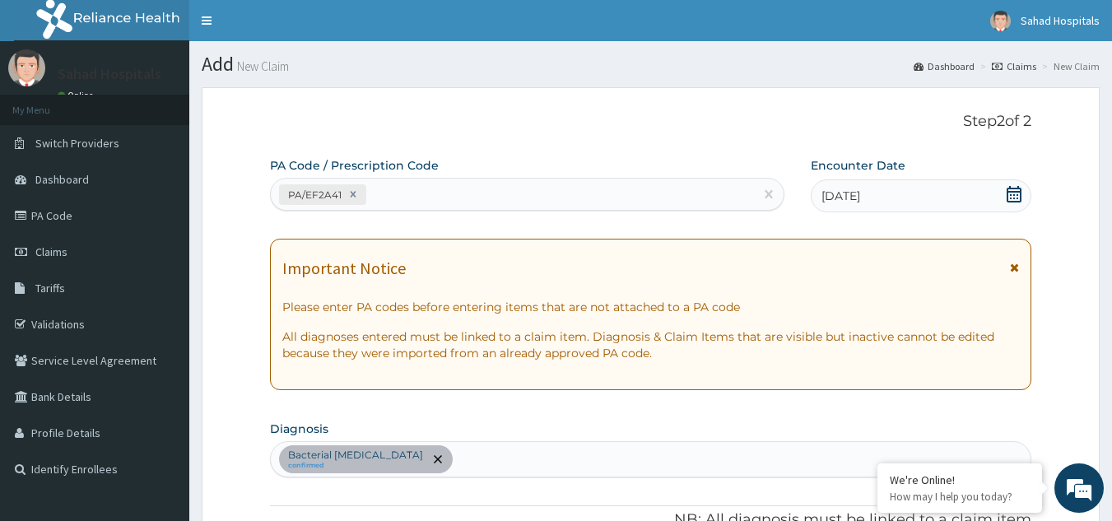
click at [379, 193] on div "PA/EF2A41" at bounding box center [513, 194] width 484 height 27
paste input "PA/281602"
type input "PA/281602"
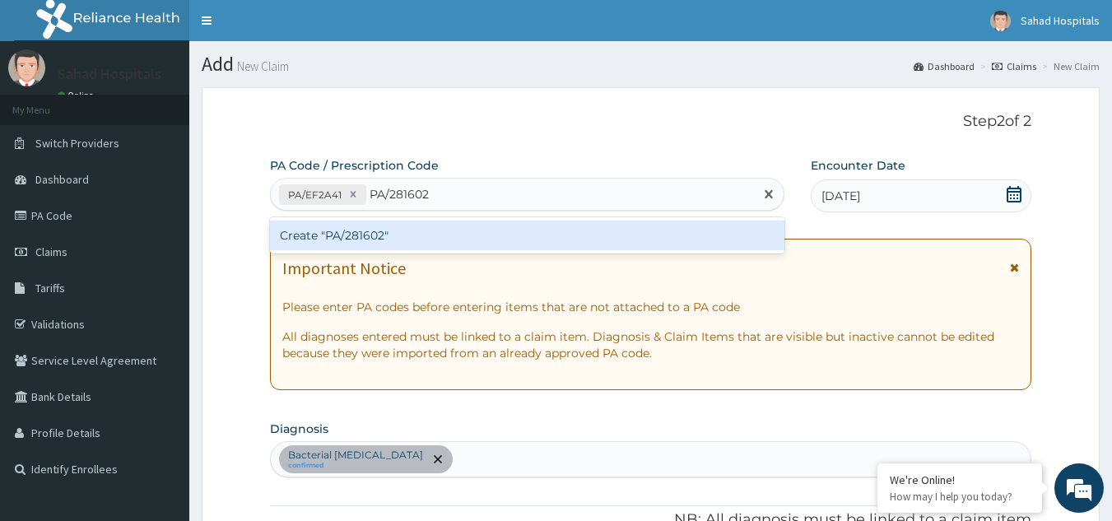
click at [403, 240] on div "Create "PA/281602"" at bounding box center [527, 236] width 515 height 30
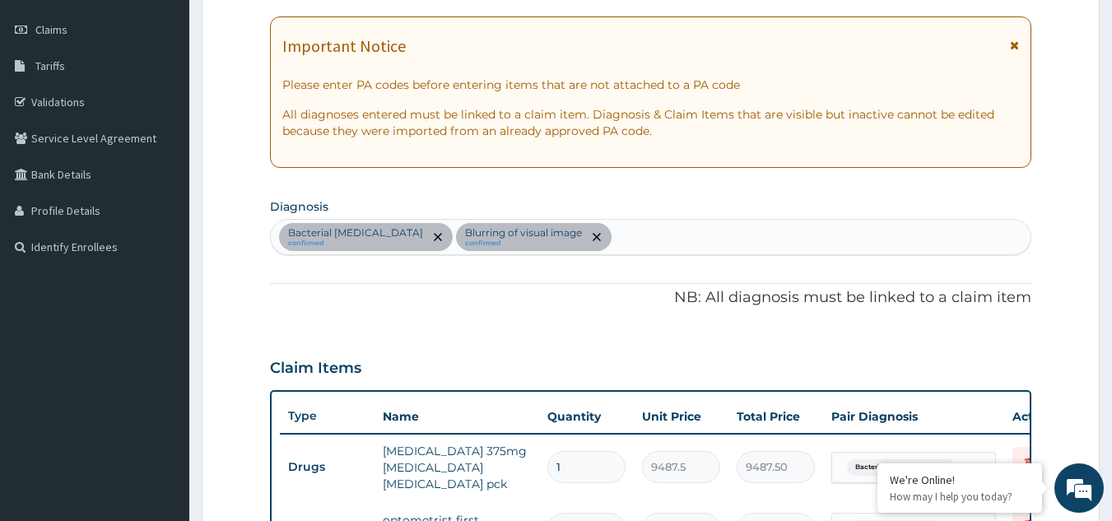
scroll to position [221, 0]
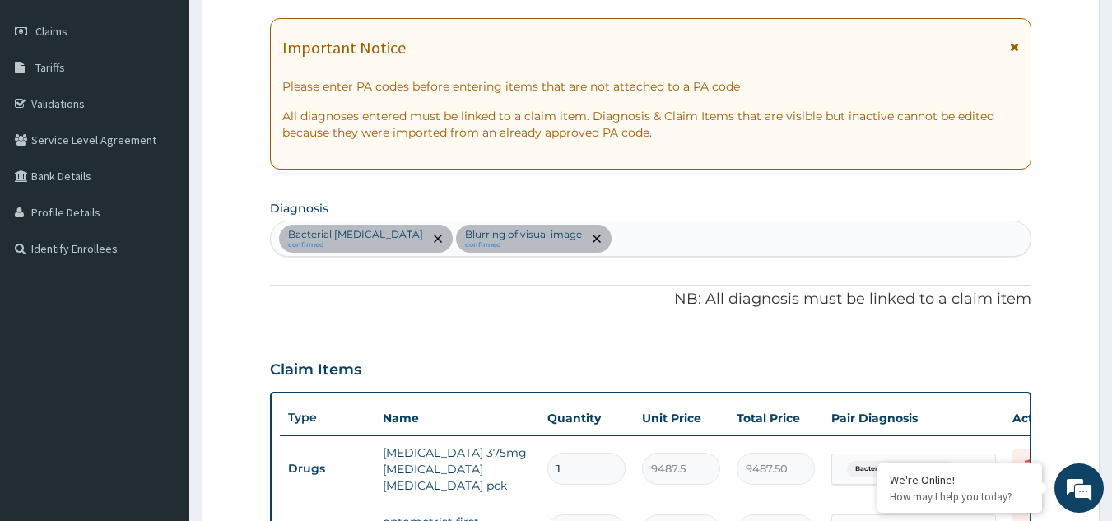
click at [572, 237] on div "Bacterial pyuria confirmed Blurring of visual image confirmed" at bounding box center [651, 238] width 761 height 35
type input "MALARIA"
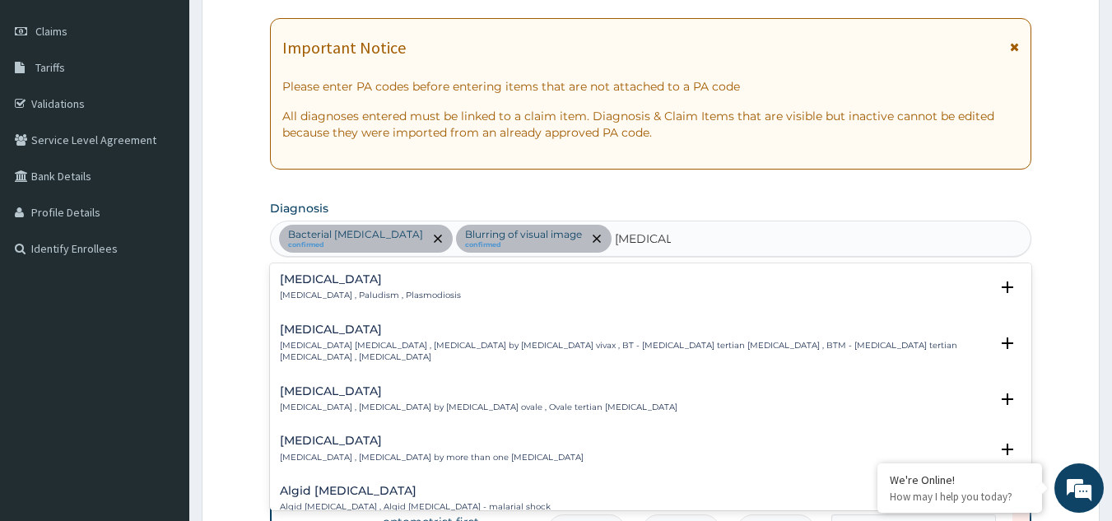
click at [318, 281] on h4 "Malaria" at bounding box center [370, 279] width 181 height 12
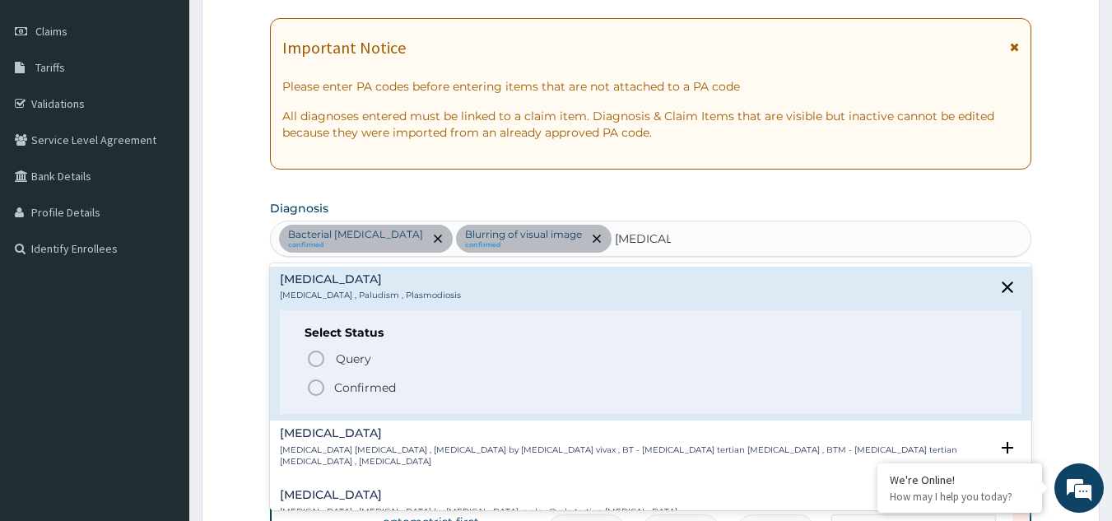
click at [314, 383] on icon "status option filled" at bounding box center [316, 388] width 20 height 20
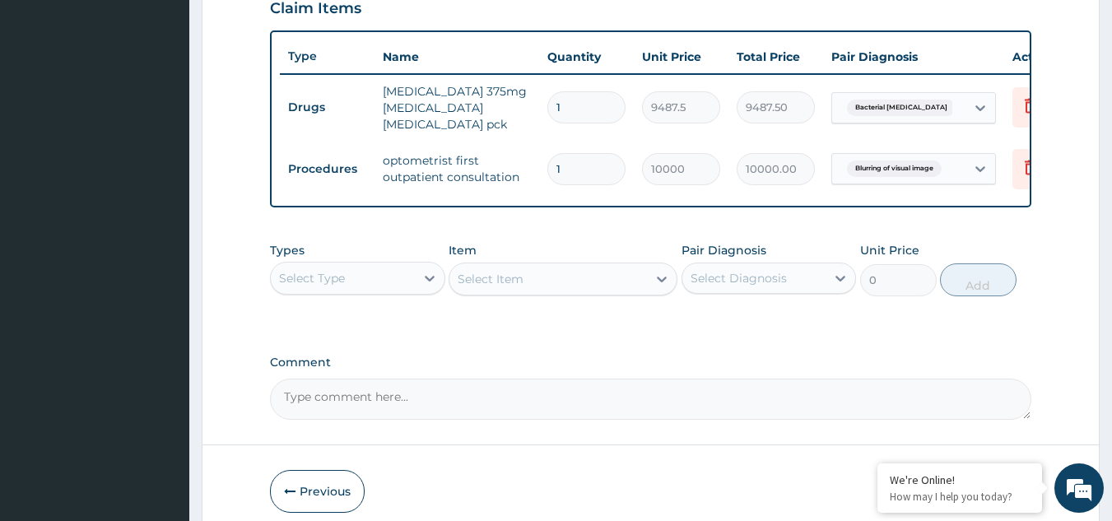
scroll to position [666, 0]
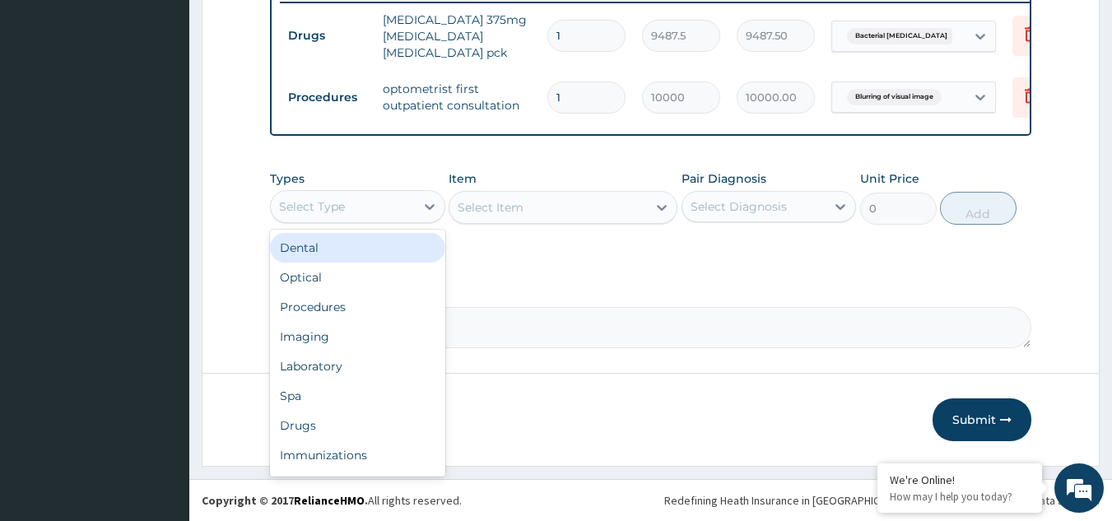
click at [357, 201] on div "Select Type" at bounding box center [343, 206] width 144 height 26
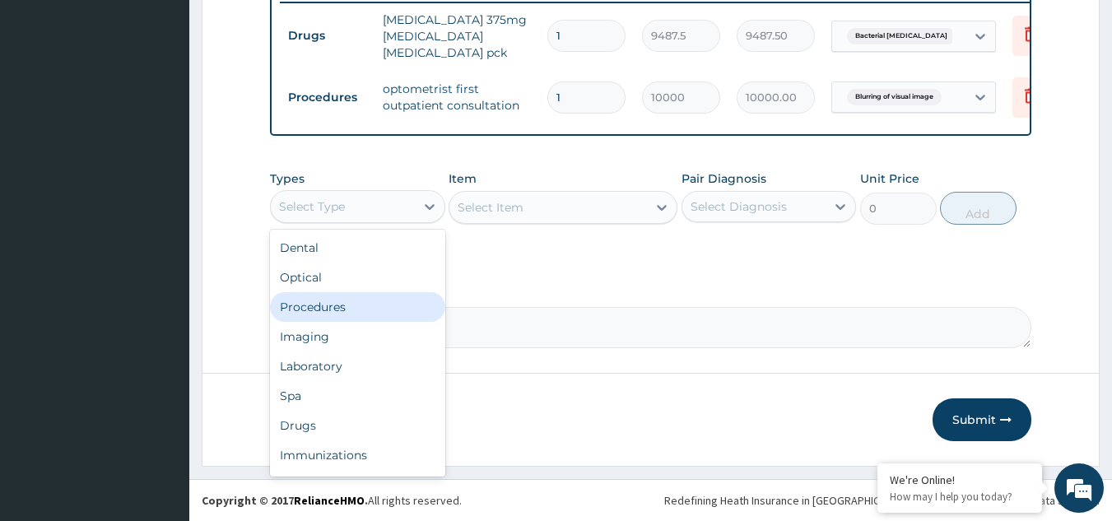
click at [367, 292] on div "Procedures" at bounding box center [357, 307] width 175 height 30
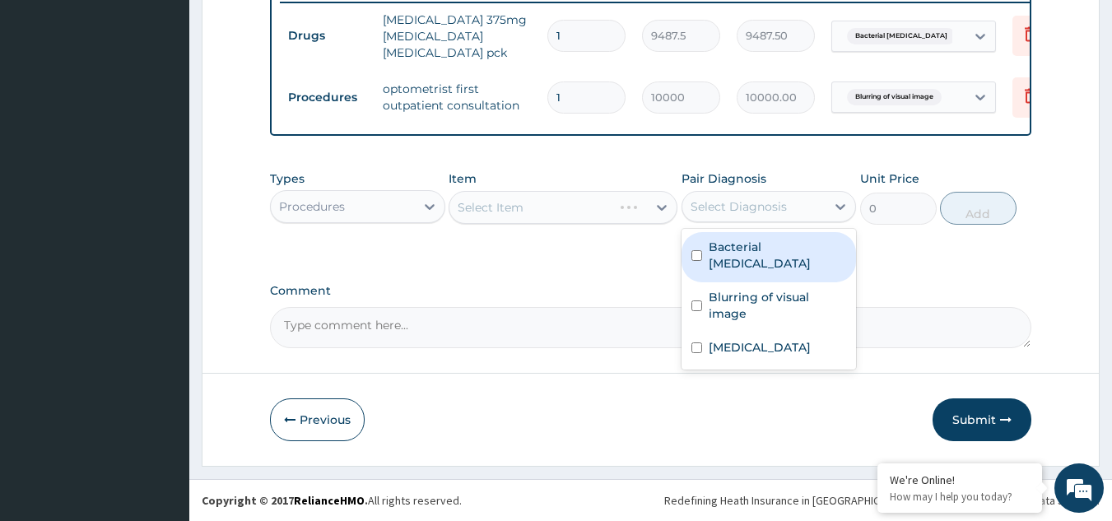
click at [730, 200] on div "Select Diagnosis" at bounding box center [739, 206] width 96 height 16
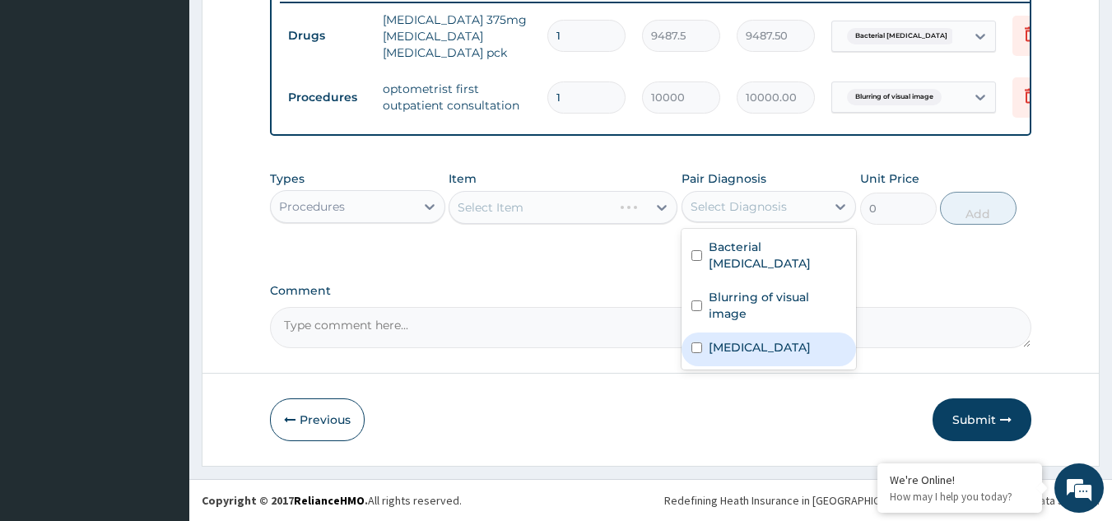
click at [745, 333] on div "[MEDICAL_DATA]" at bounding box center [769, 350] width 175 height 34
checkbox input "true"
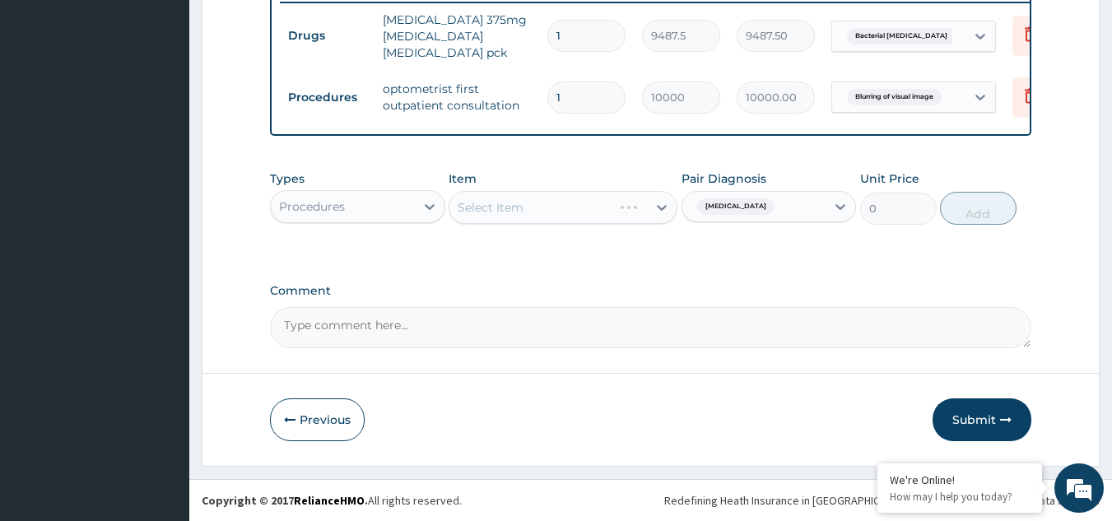
click at [562, 211] on div "Select Item" at bounding box center [563, 207] width 229 height 33
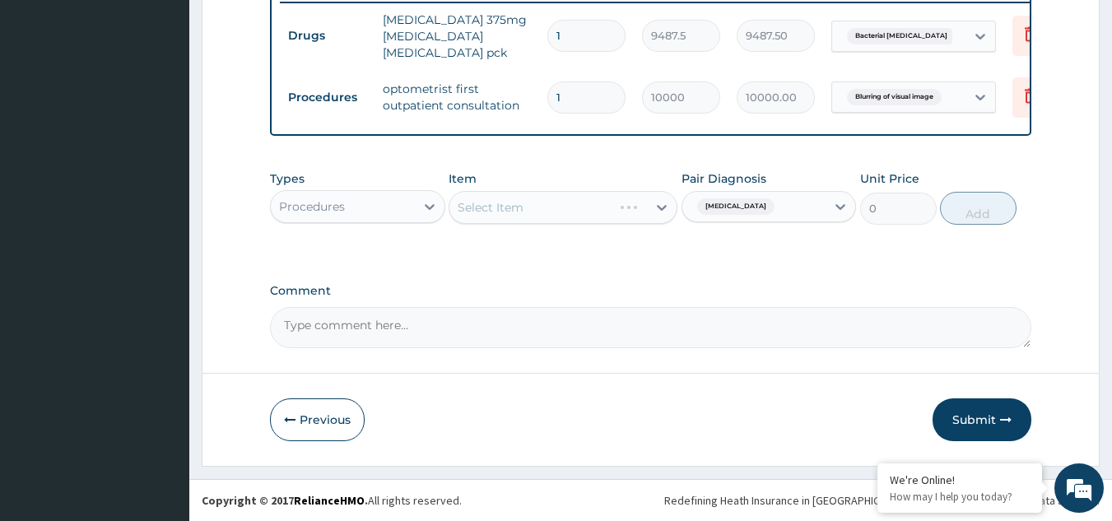
click at [562, 211] on div "Select Item" at bounding box center [563, 207] width 229 height 33
click at [562, 211] on div "Select Item" at bounding box center [549, 207] width 198 height 26
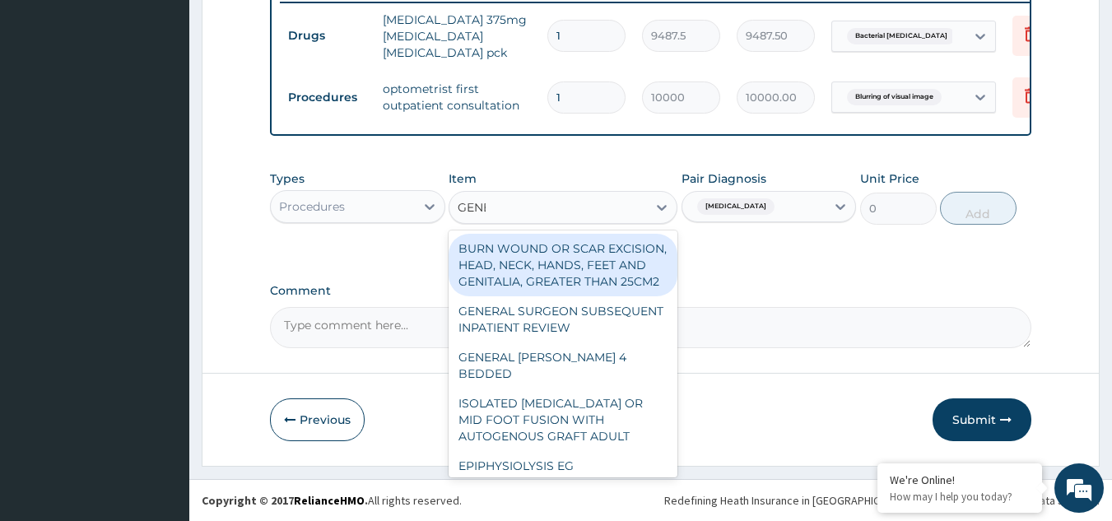
type input "GENER"
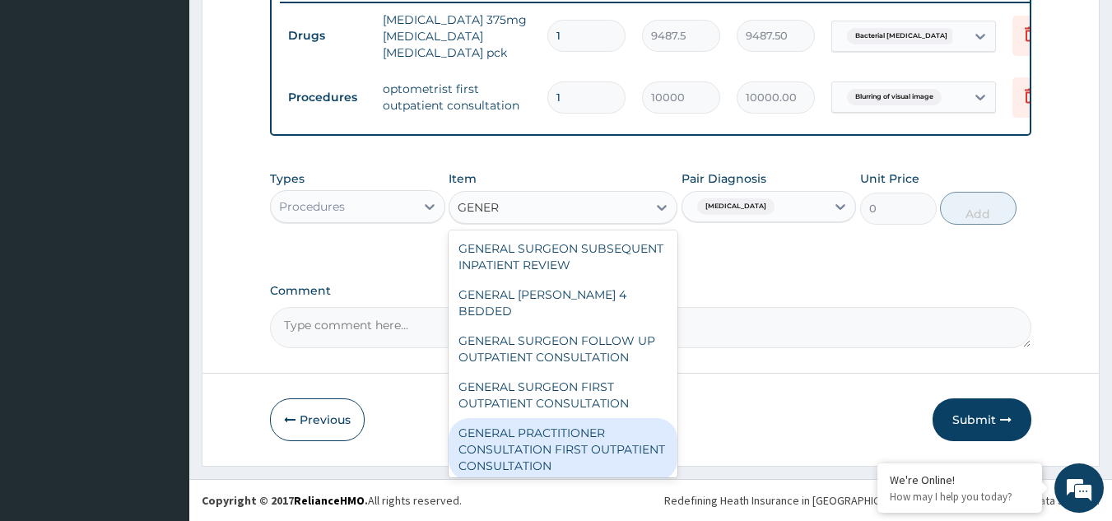
click at [547, 444] on div "GENERAL PRACTITIONER CONSULTATION FIRST OUTPATIENT CONSULTATION" at bounding box center [563, 449] width 229 height 63
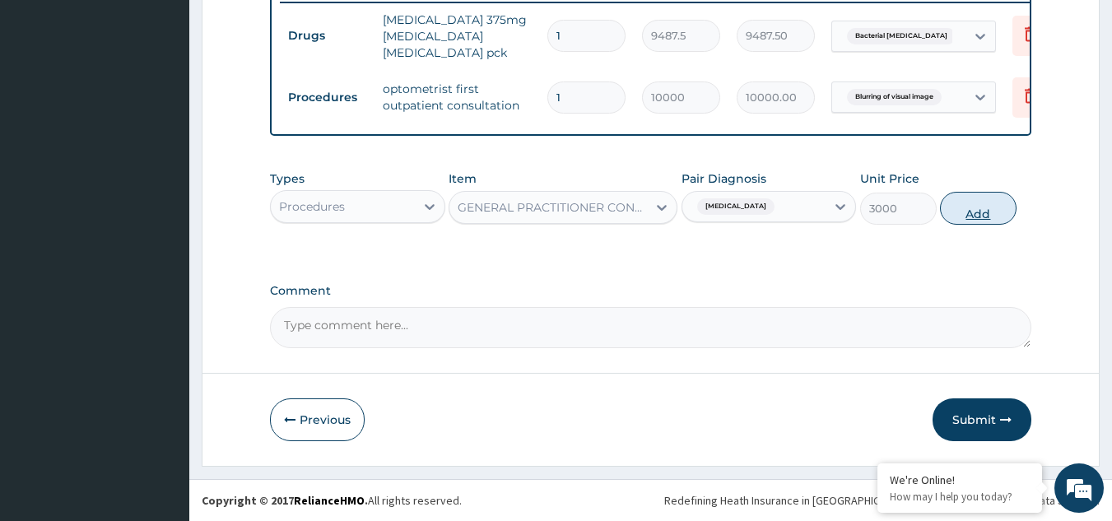
click at [974, 207] on button "Add" at bounding box center [978, 208] width 77 height 33
type input "0"
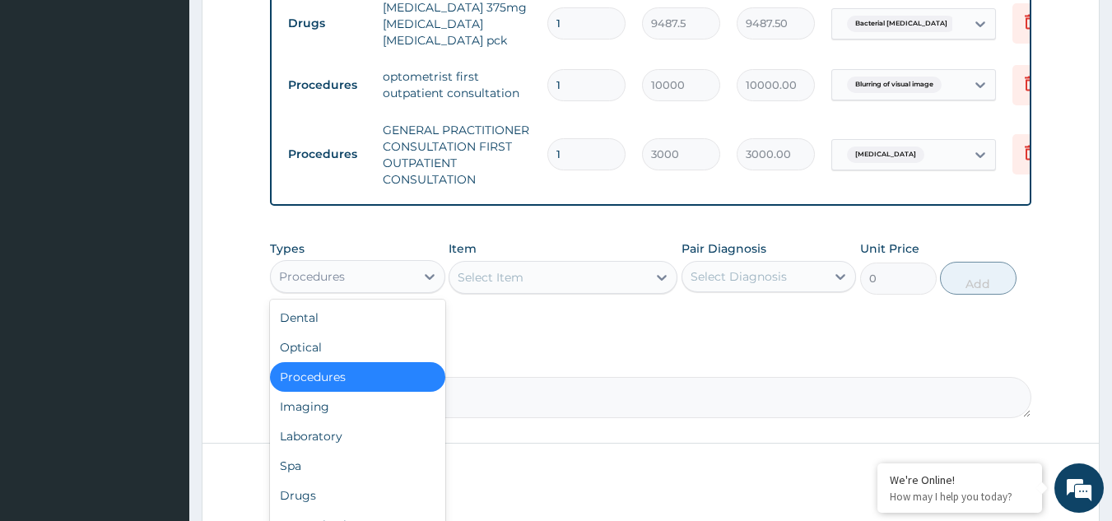
click at [356, 290] on div "Procedures" at bounding box center [343, 276] width 144 height 26
click at [366, 450] on div "Laboratory" at bounding box center [357, 437] width 175 height 30
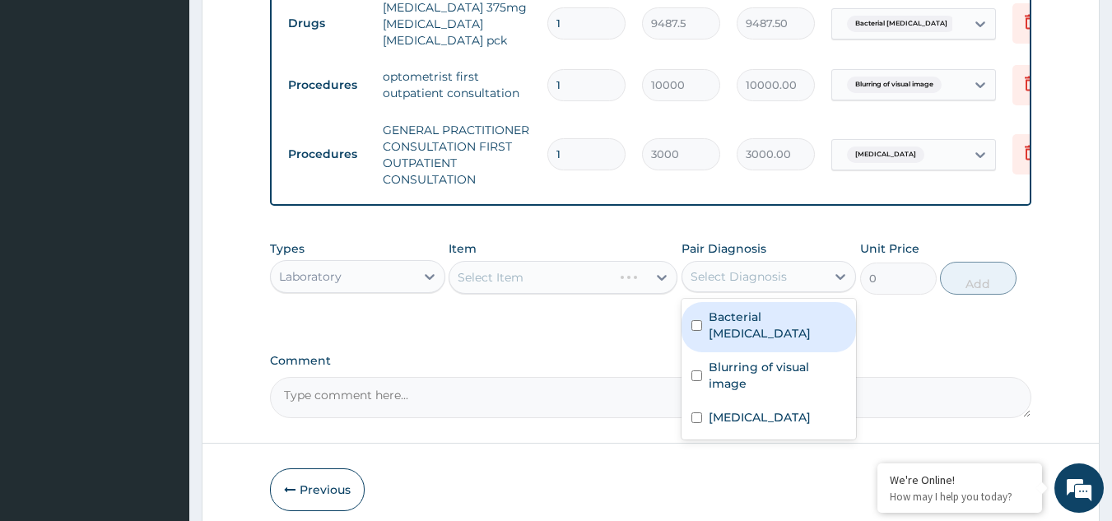
click at [730, 284] on div "Select Diagnosis" at bounding box center [739, 276] width 96 height 16
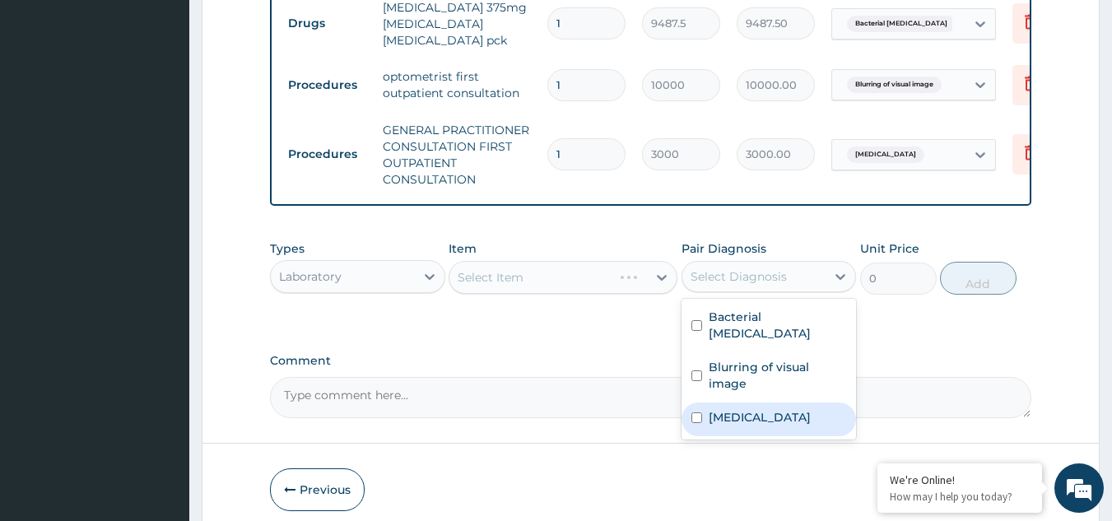
click at [755, 417] on div "Malaria" at bounding box center [769, 420] width 175 height 34
checkbox input "true"
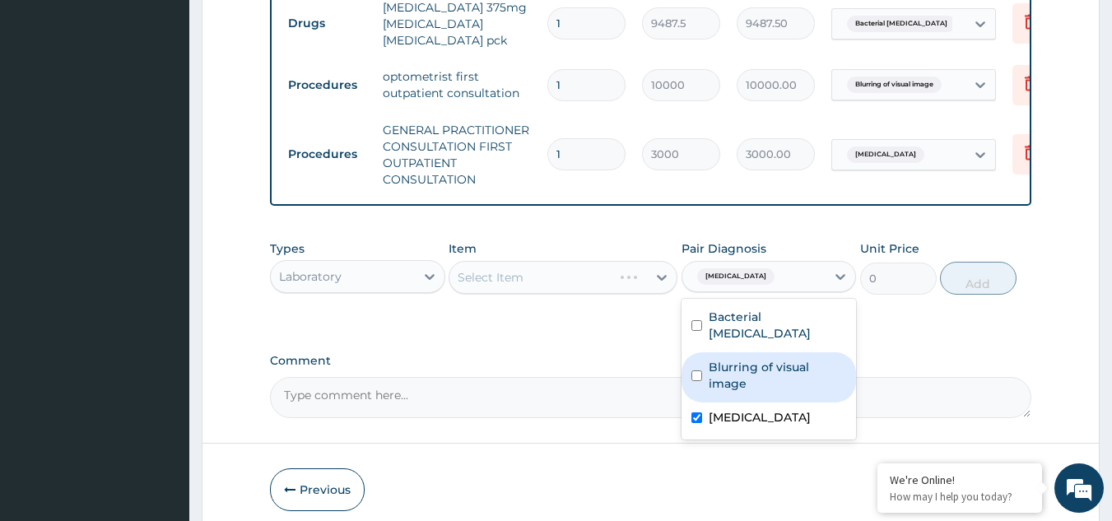
click at [538, 287] on div "Select Item" at bounding box center [563, 277] width 229 height 33
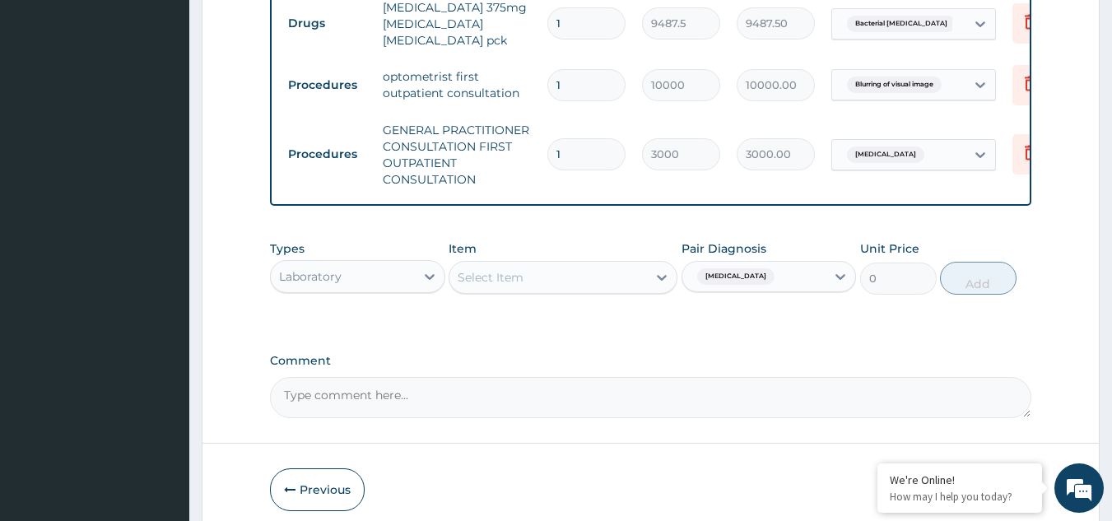
click at [574, 287] on div "Select Item" at bounding box center [549, 277] width 198 height 26
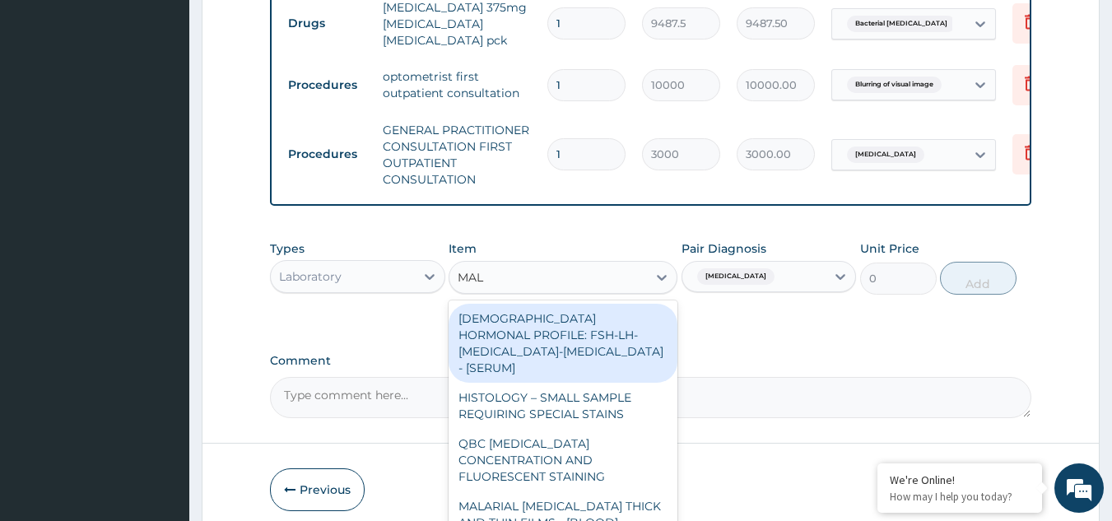
type input "MALA"
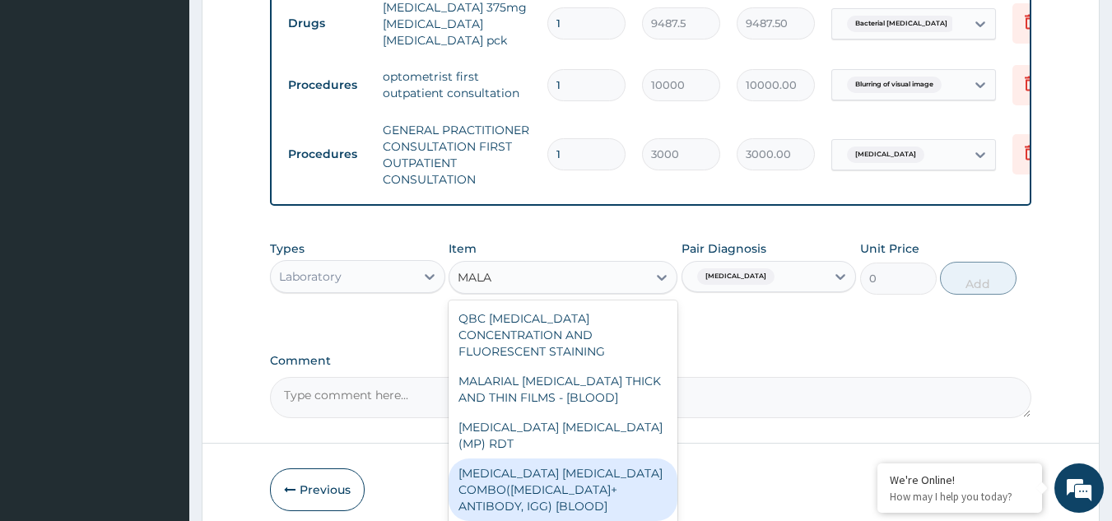
click at [557, 472] on div "MALARIA PARASITE COMBO(BLOOD FILM+ ANTIBODY, IGG) [BLOOD]" at bounding box center [563, 490] width 229 height 63
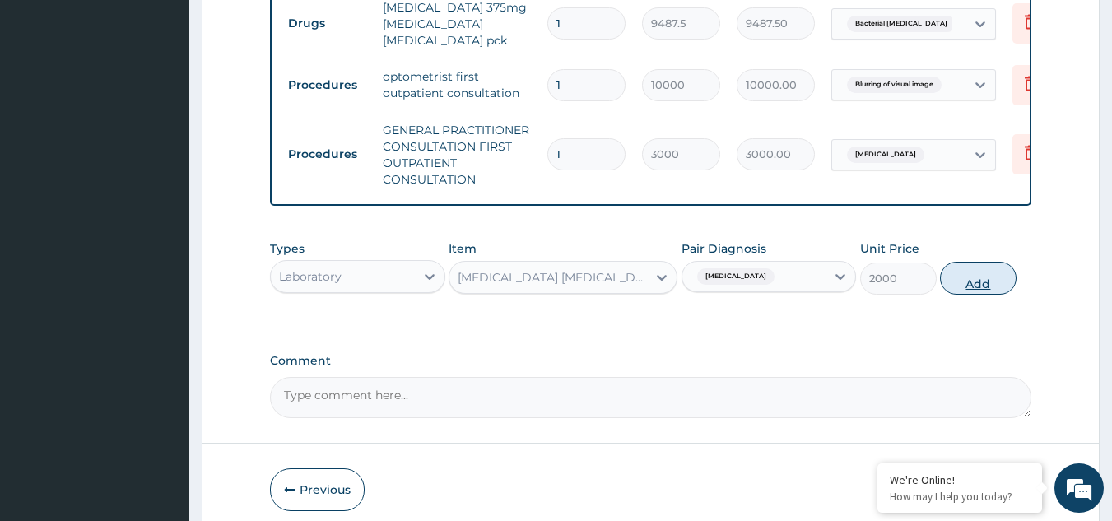
click at [967, 295] on button "Add" at bounding box center [978, 278] width 77 height 33
type input "0"
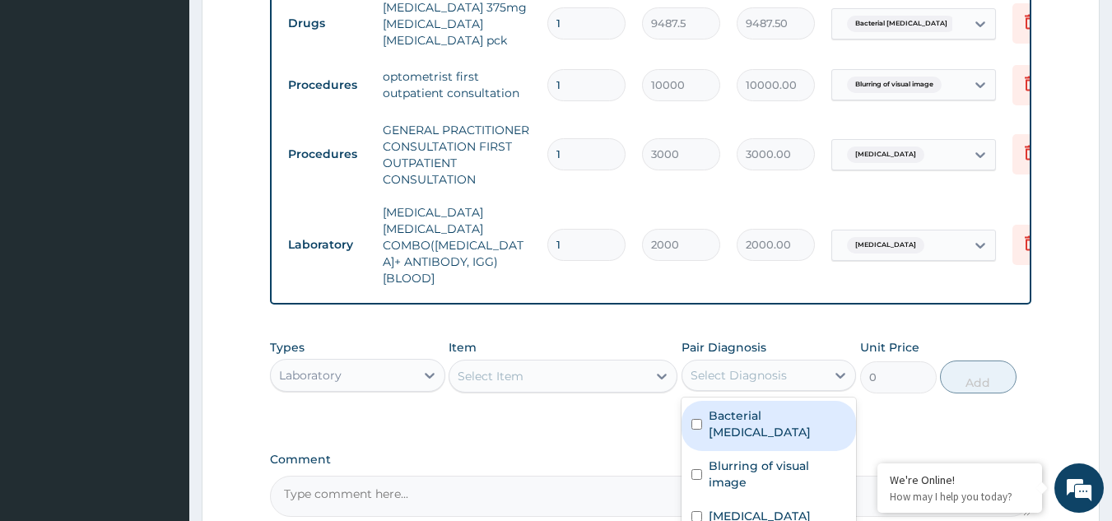
click at [765, 367] on div "Select Diagnosis" at bounding box center [739, 375] width 96 height 16
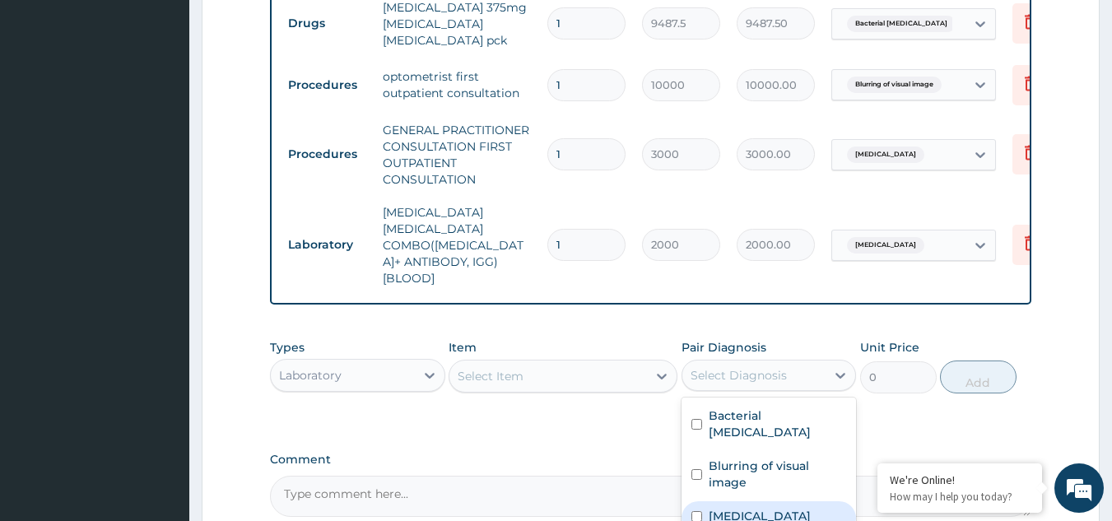
click at [747, 508] on label "Malaria" at bounding box center [760, 516] width 102 height 16
checkbox input "true"
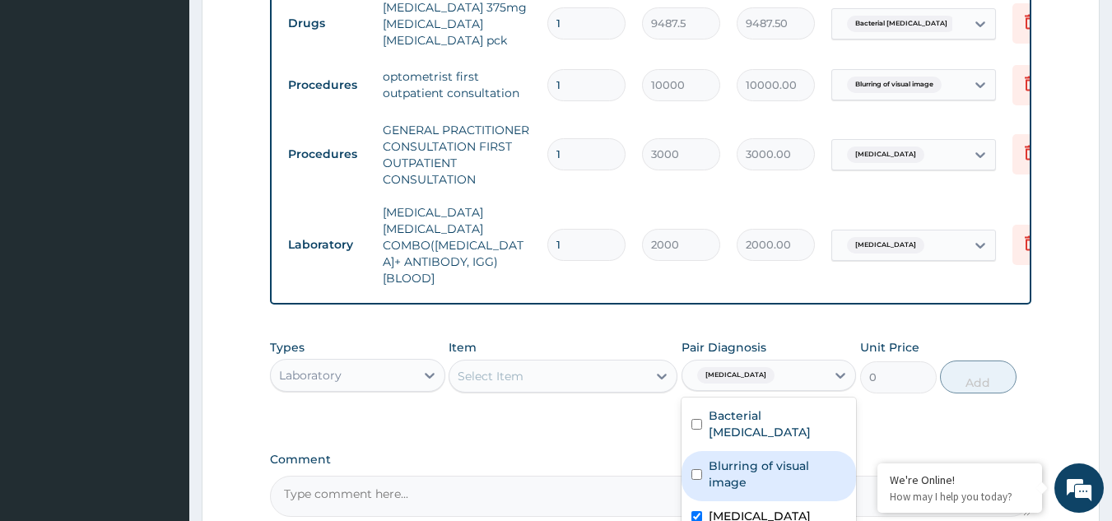
click at [530, 363] on div "Select Item" at bounding box center [549, 376] width 198 height 26
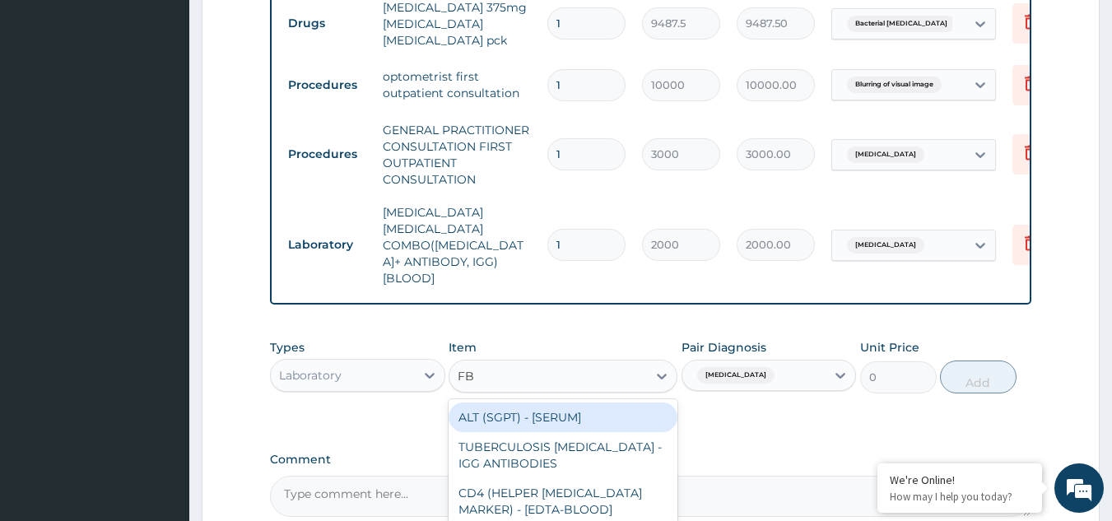
type input "FBC"
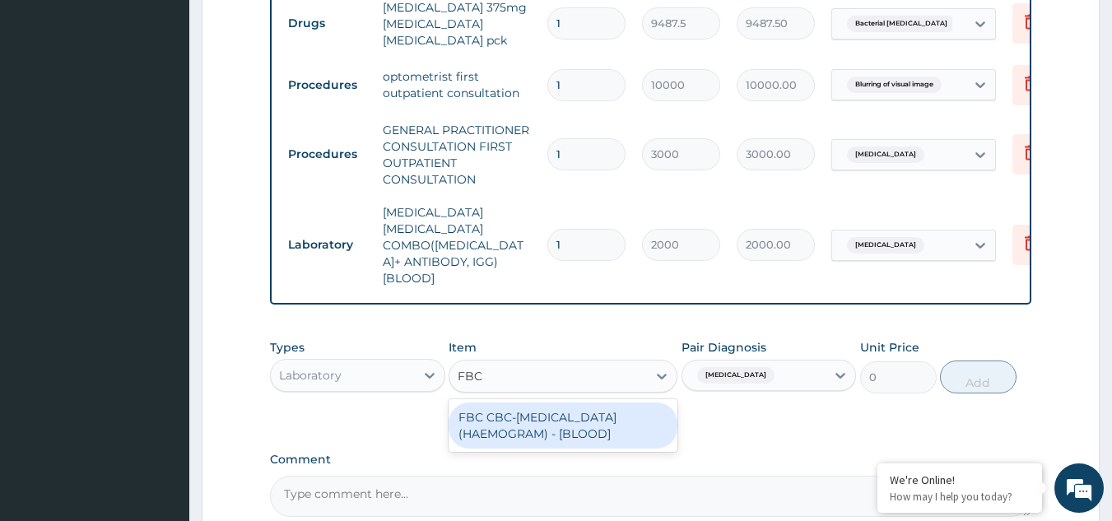
click at [546, 412] on div "FBC CBC-COMPLETE BLOOD COUNT (HAEMOGRAM) - [BLOOD]" at bounding box center [563, 426] width 229 height 46
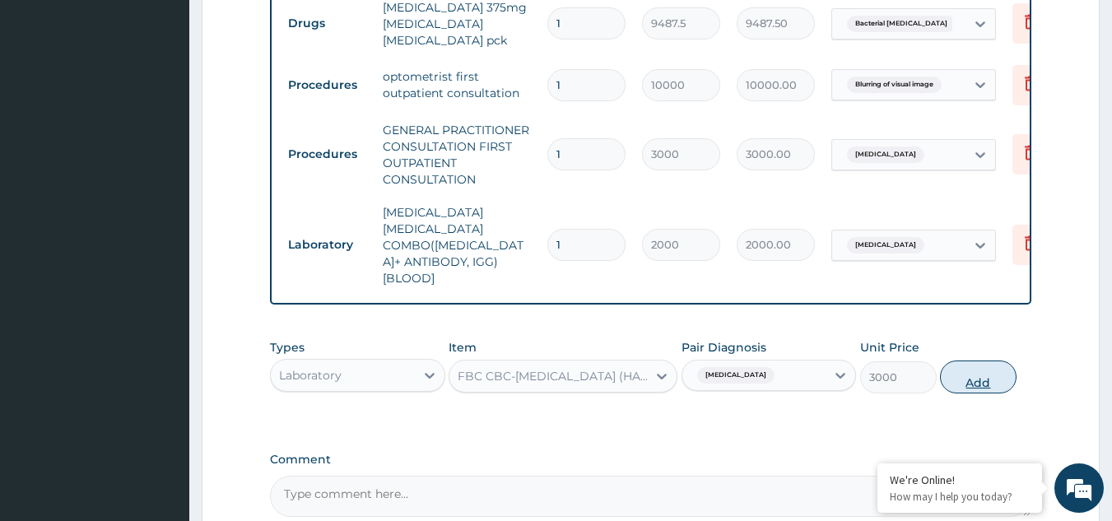
click at [982, 361] on button "Add" at bounding box center [978, 377] width 77 height 33
type input "0"
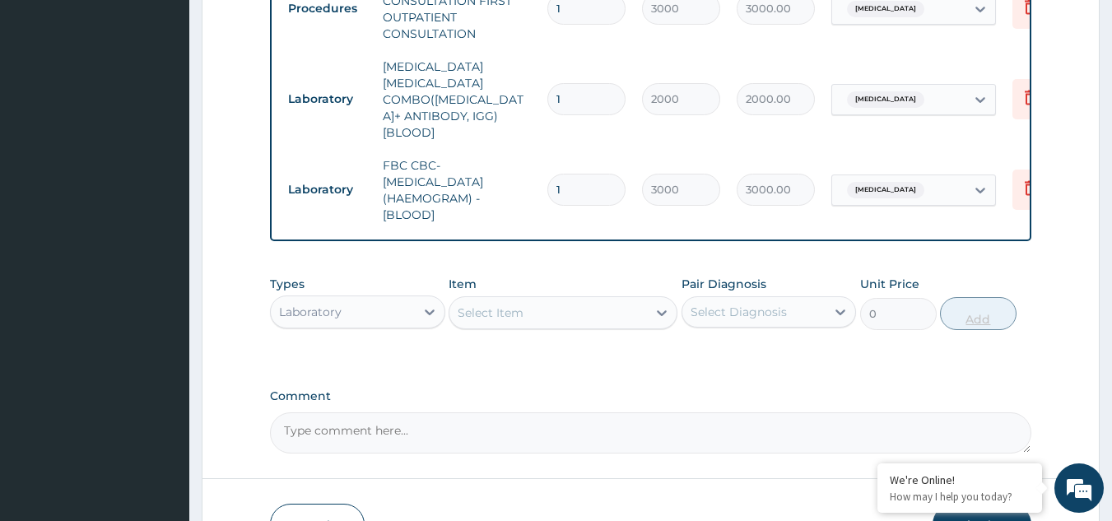
scroll to position [897, 0]
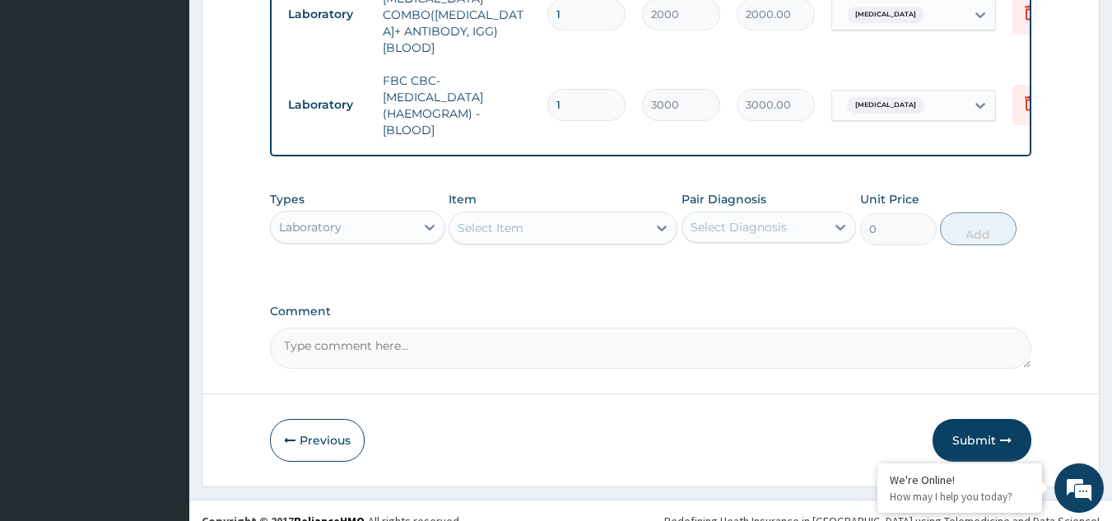
click at [337, 219] on div "Laboratory" at bounding box center [310, 227] width 63 height 16
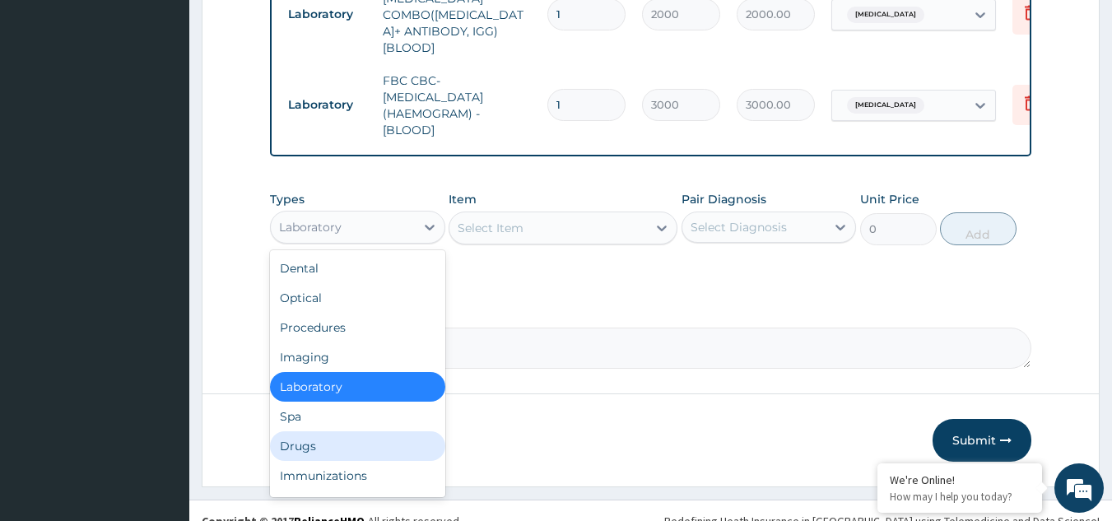
click at [350, 431] on div "Drugs" at bounding box center [357, 446] width 175 height 30
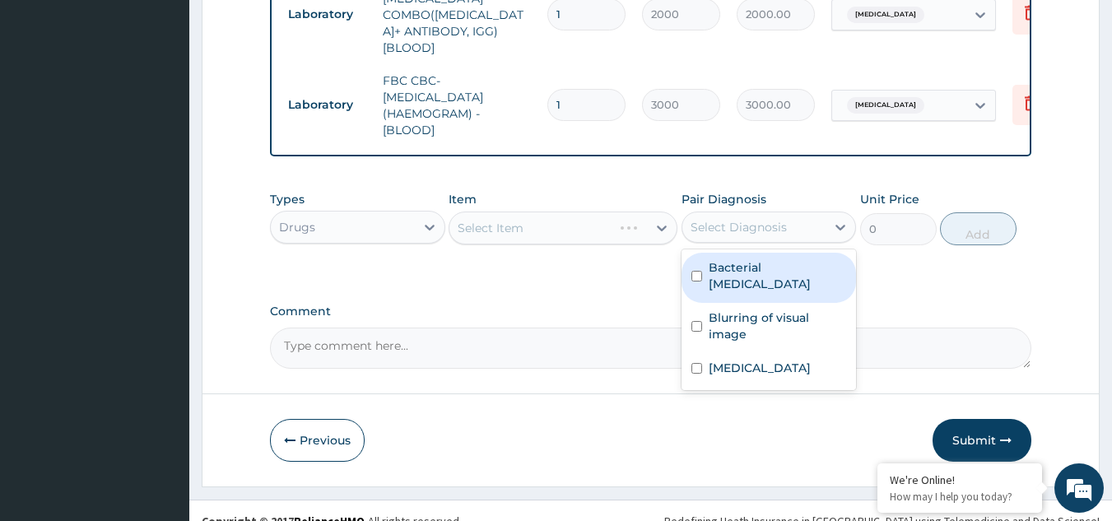
click at [719, 219] on div "Select Diagnosis" at bounding box center [739, 227] width 96 height 16
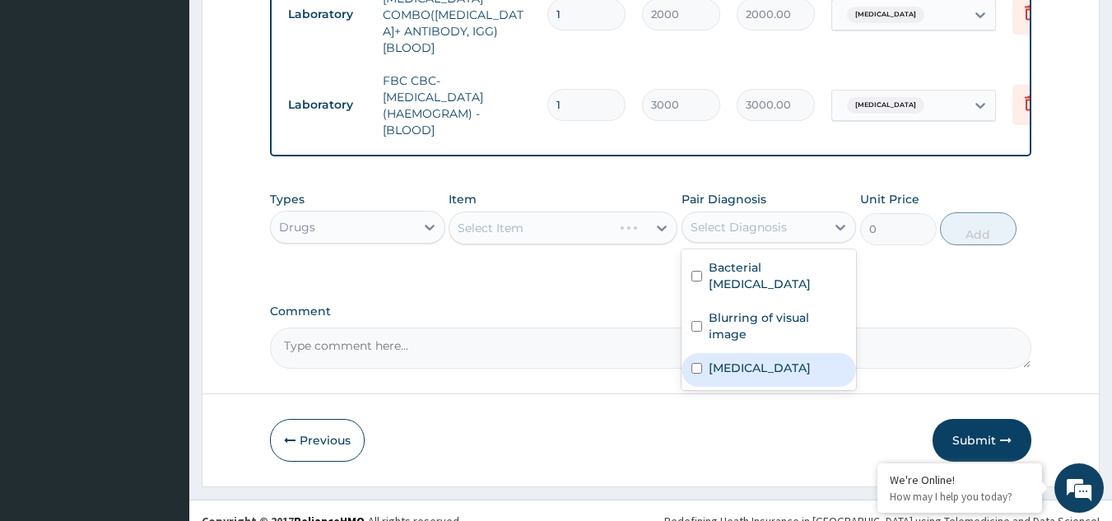
click at [722, 353] on div "Malaria" at bounding box center [769, 370] width 175 height 34
checkbox input "true"
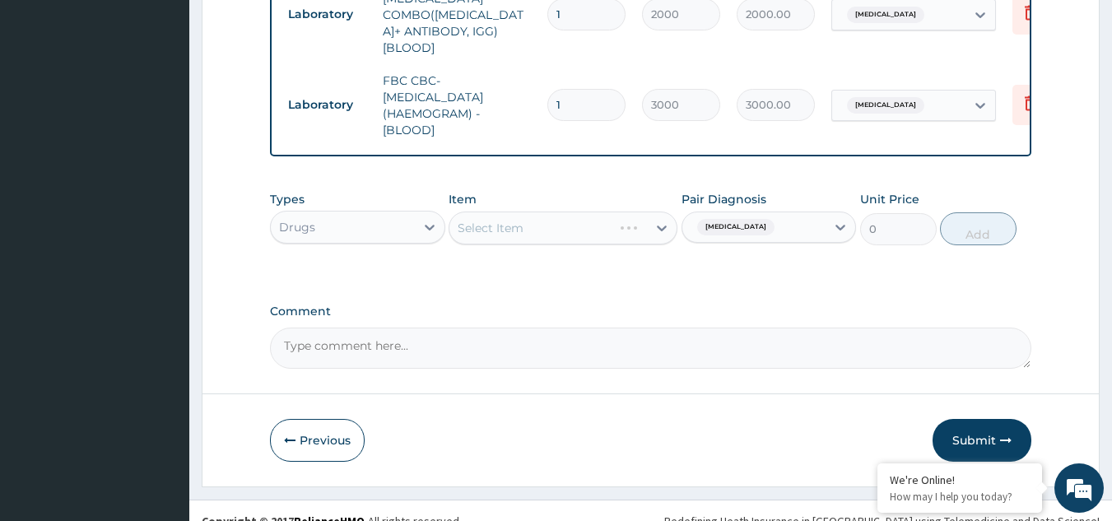
click at [529, 212] on div "Select Item" at bounding box center [563, 228] width 229 height 33
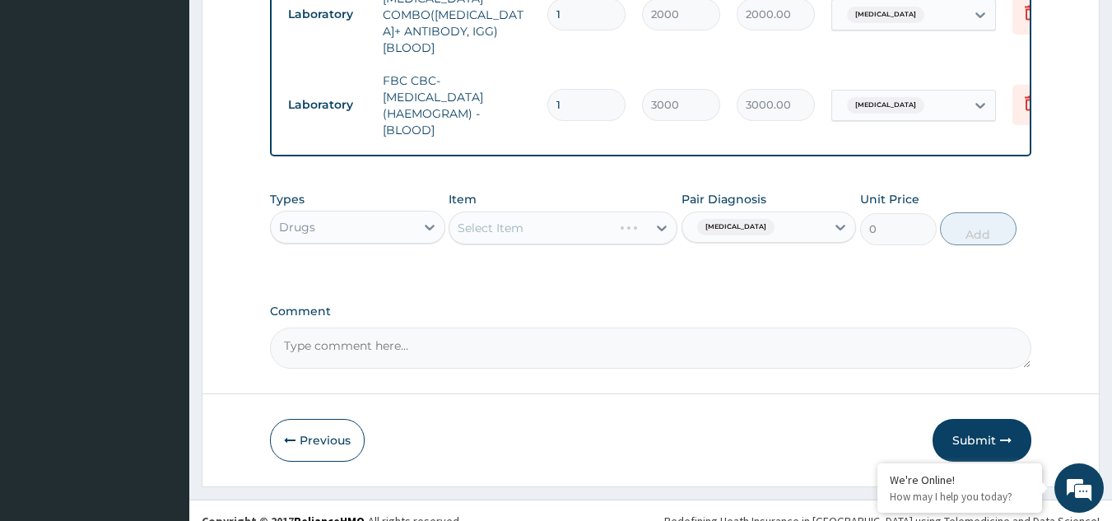
click at [529, 212] on div "Select Item" at bounding box center [563, 228] width 229 height 33
click at [530, 212] on div "Select Item" at bounding box center [563, 228] width 229 height 33
click at [530, 215] on div "Select Item" at bounding box center [531, 228] width 163 height 26
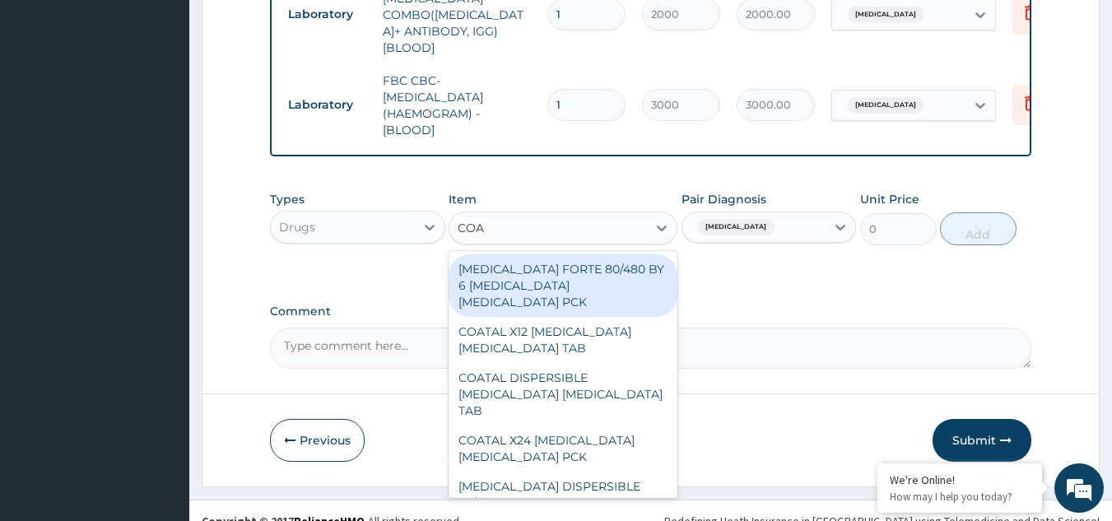
type input "COAR"
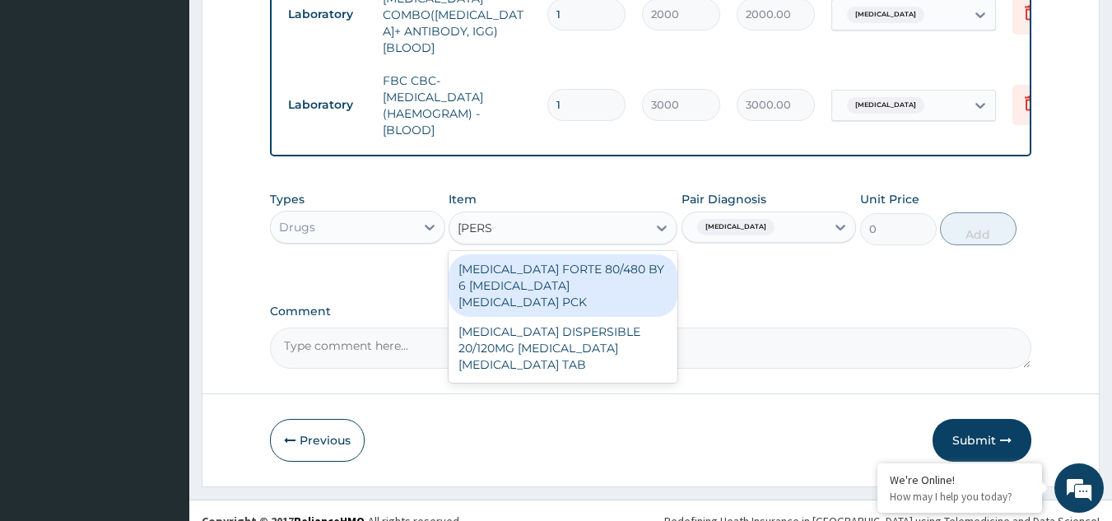
click at [550, 254] on div "COARTEM FORTE 80/480 BY 6 ARTEMETHER LUMEFANTRINE PCK" at bounding box center [563, 285] width 229 height 63
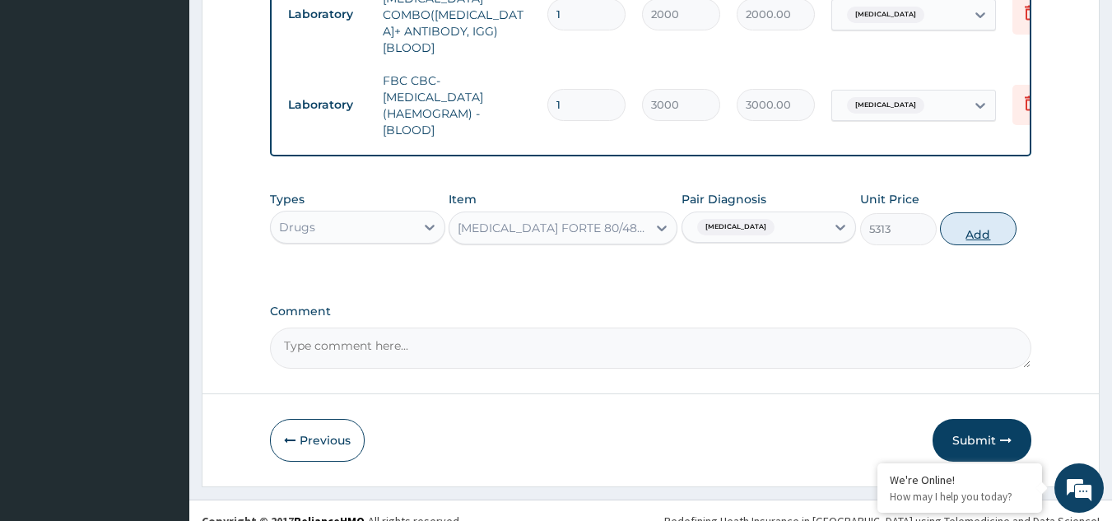
click at [972, 212] on button "Add" at bounding box center [978, 228] width 77 height 33
type input "0"
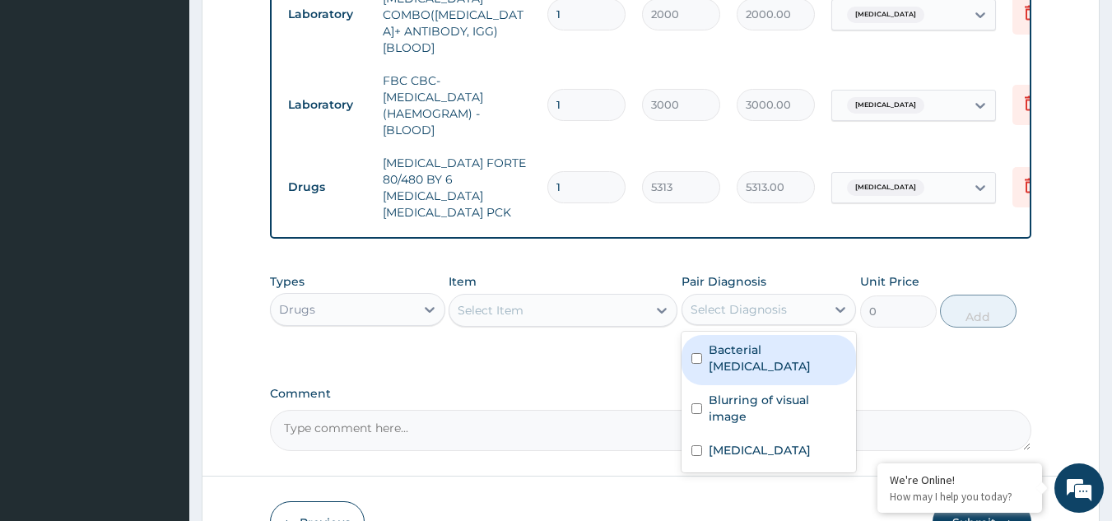
click at [715, 301] on div "Select Diagnosis" at bounding box center [739, 309] width 96 height 16
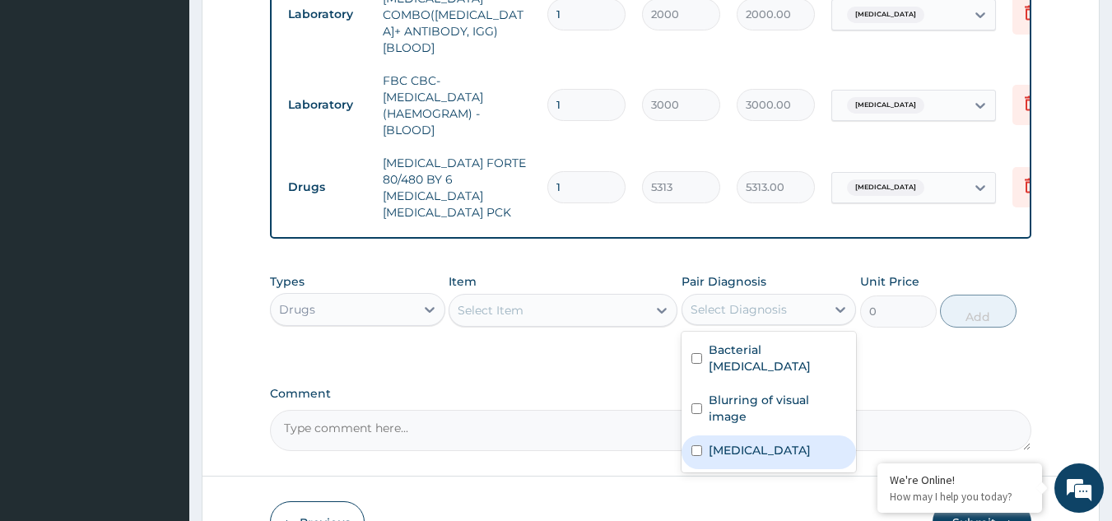
click at [739, 436] on div "Malaria" at bounding box center [769, 453] width 175 height 34
checkbox input "true"
click at [506, 302] on div "Select Item" at bounding box center [491, 310] width 66 height 16
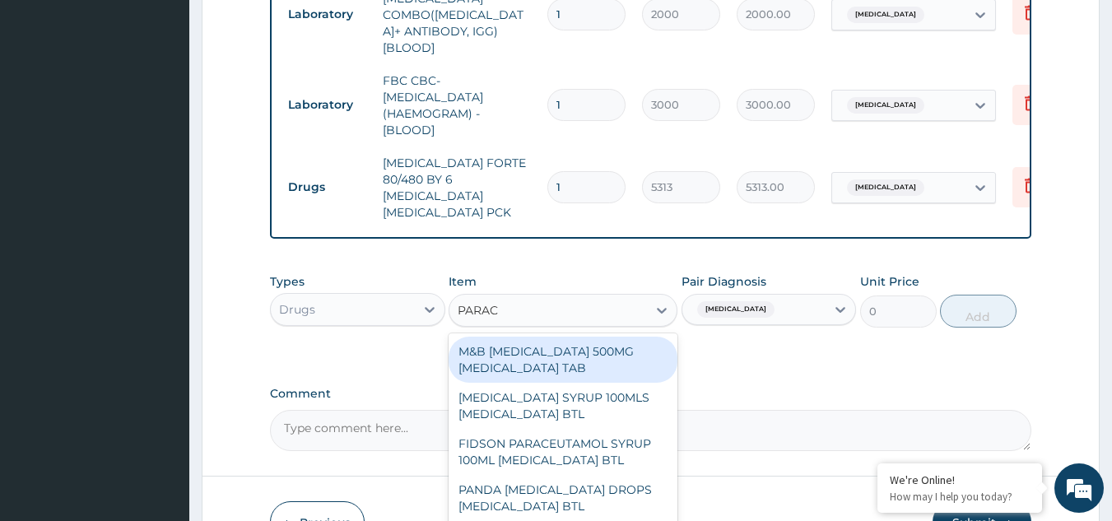
type input "PARACE"
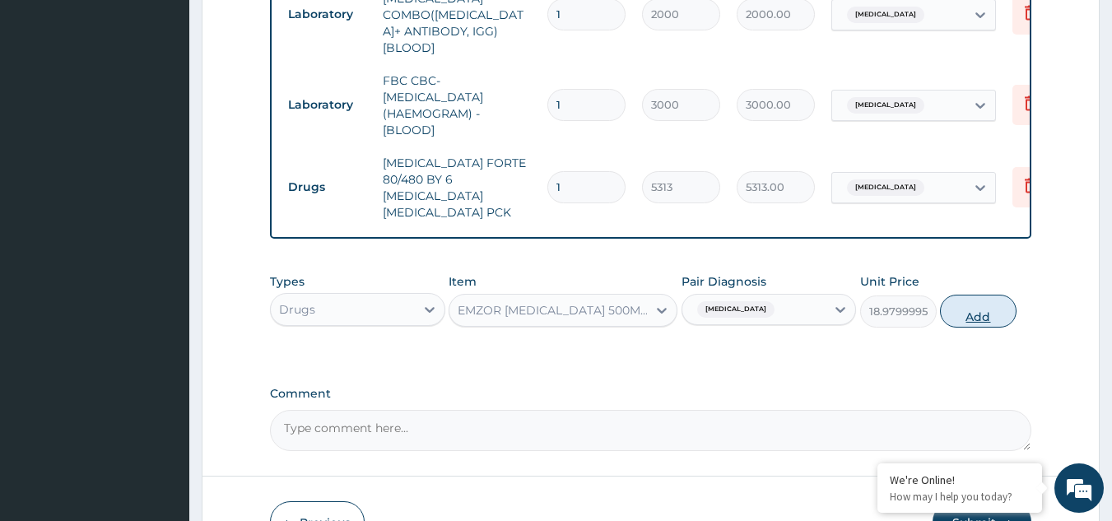
click at [977, 295] on button "Add" at bounding box center [978, 311] width 77 height 33
type input "0"
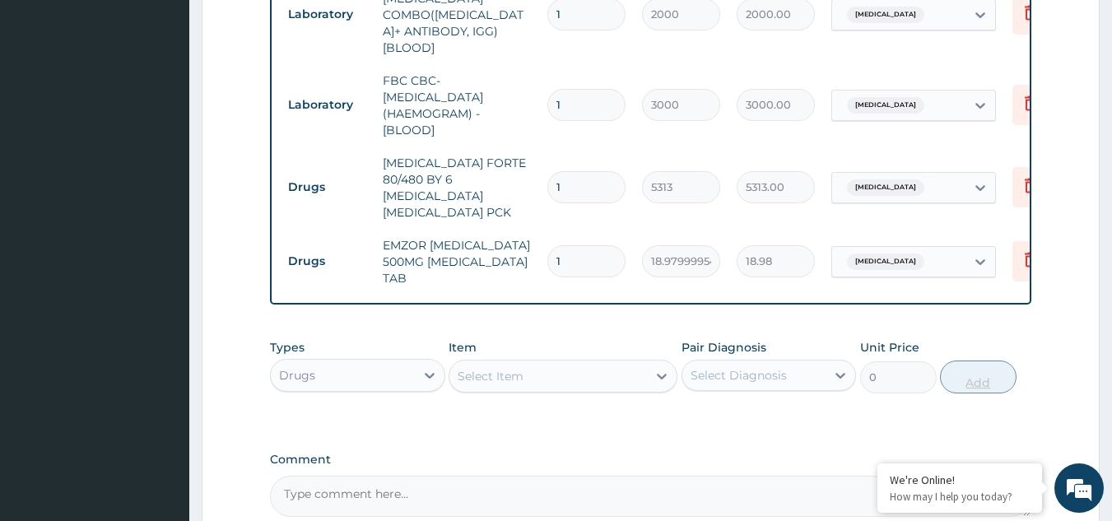
type input "12"
type input "227.76"
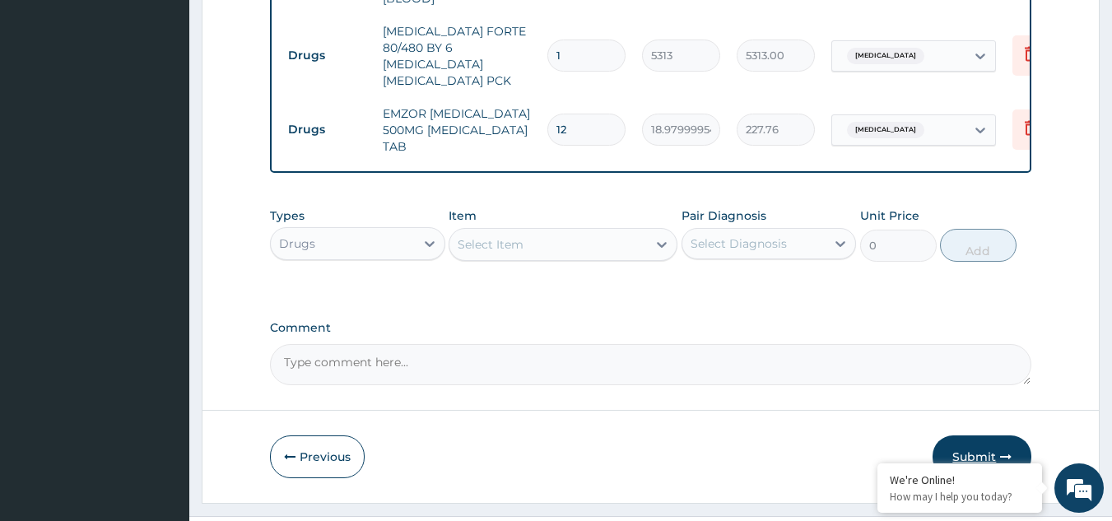
type input "12"
click at [983, 436] on button "Submit" at bounding box center [982, 457] width 99 height 43
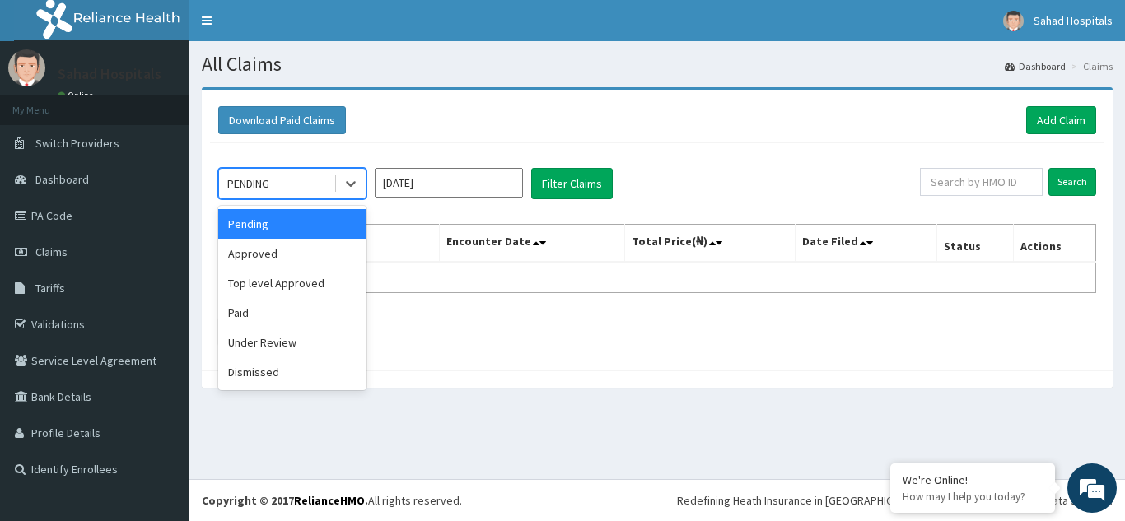
click at [282, 175] on div "PENDING" at bounding box center [276, 183] width 114 height 26
click at [291, 252] on div "Approved" at bounding box center [292, 254] width 148 height 30
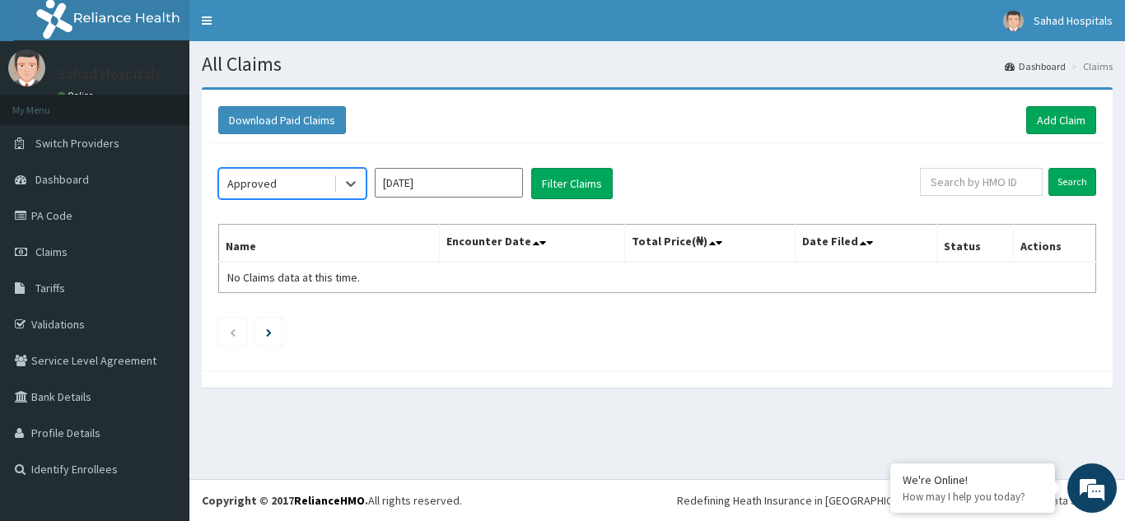
click at [451, 190] on input "[DATE]" at bounding box center [449, 183] width 148 height 30
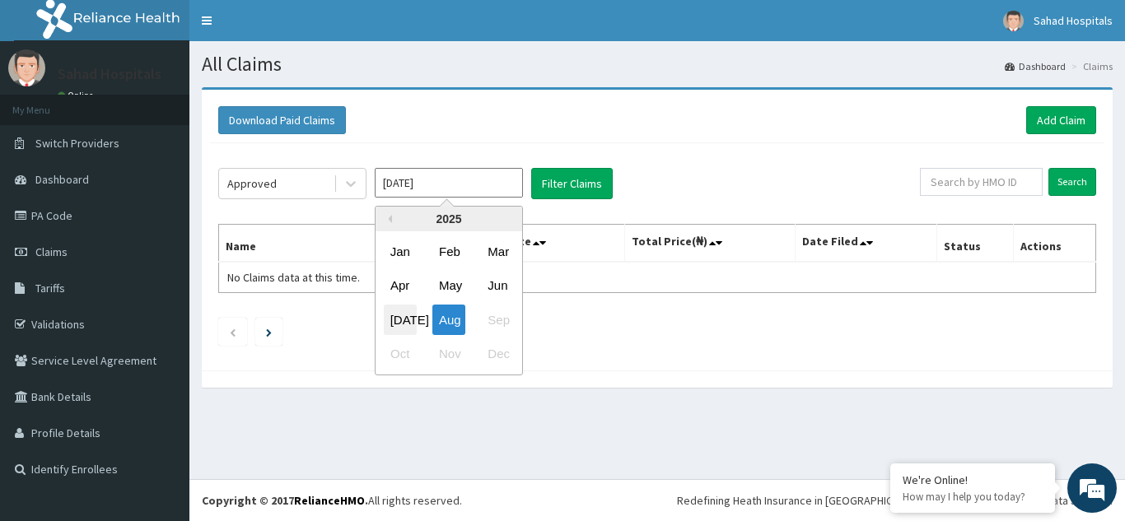
click at [400, 308] on div "[DATE]" at bounding box center [400, 320] width 33 height 30
type input "[DATE]"
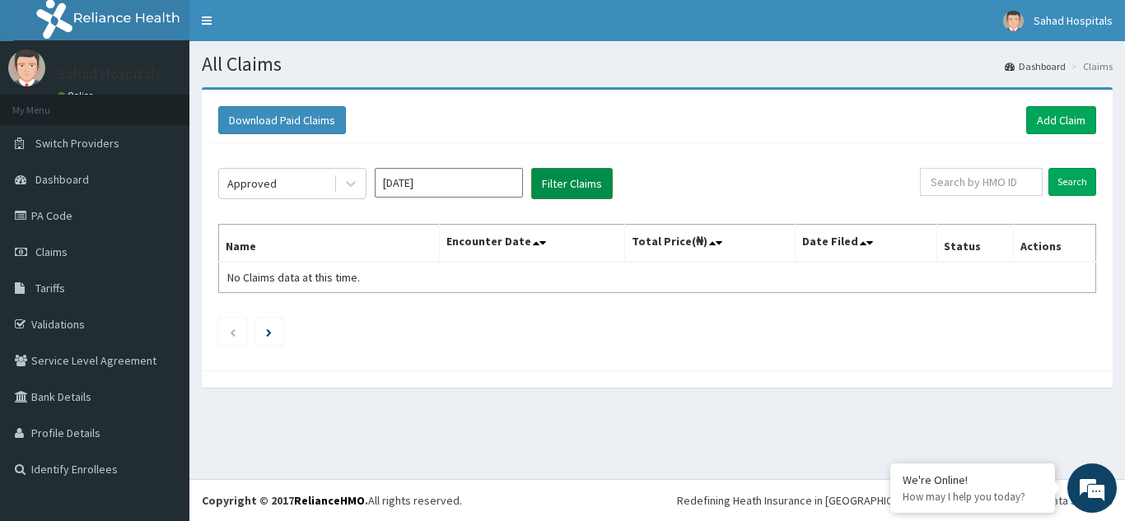
click at [561, 180] on button "Filter Claims" at bounding box center [572, 183] width 82 height 31
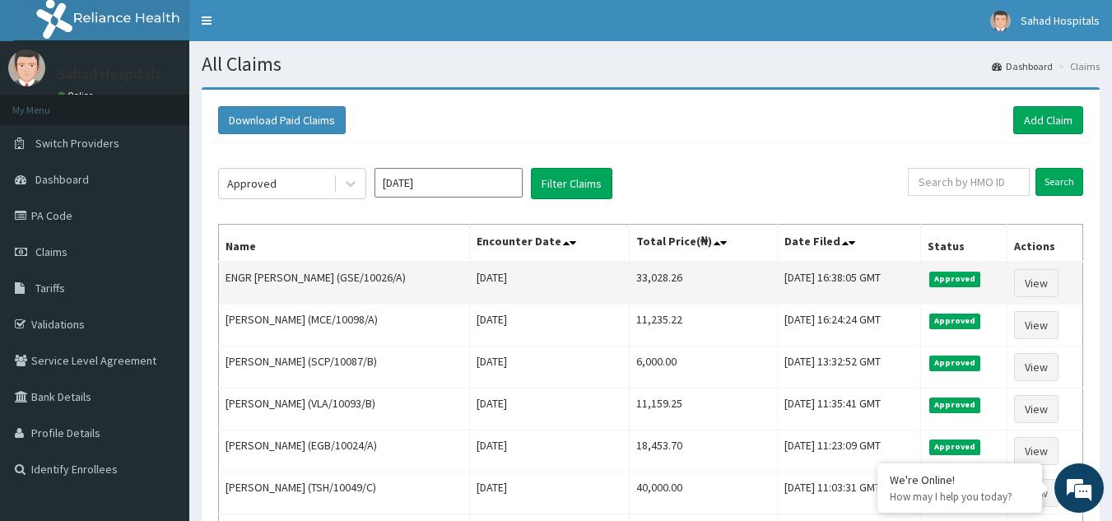
click at [671, 274] on td "33,028.26" at bounding box center [704, 283] width 148 height 43
copy td "33,028.26"
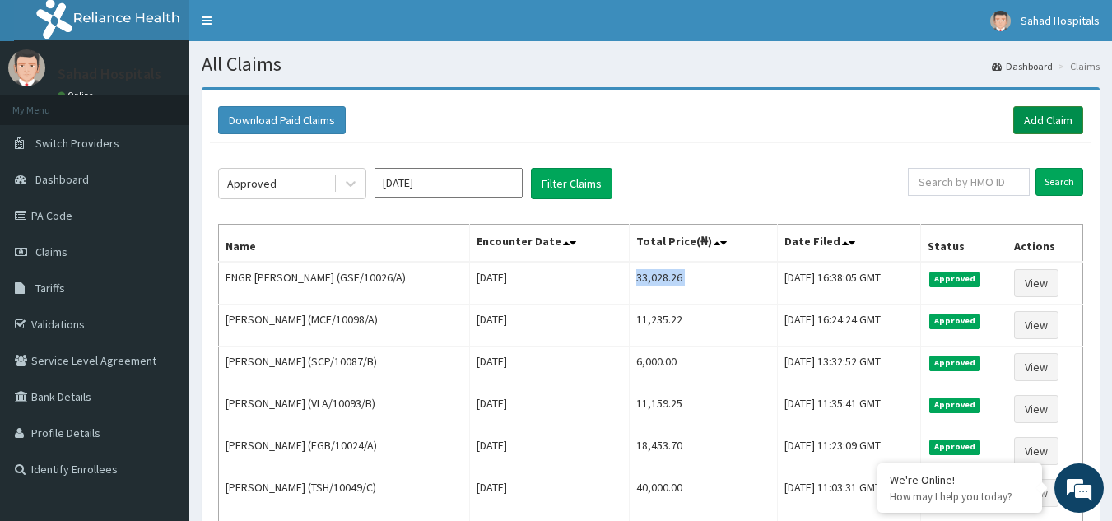
click at [1024, 108] on link "Add Claim" at bounding box center [1049, 120] width 70 height 28
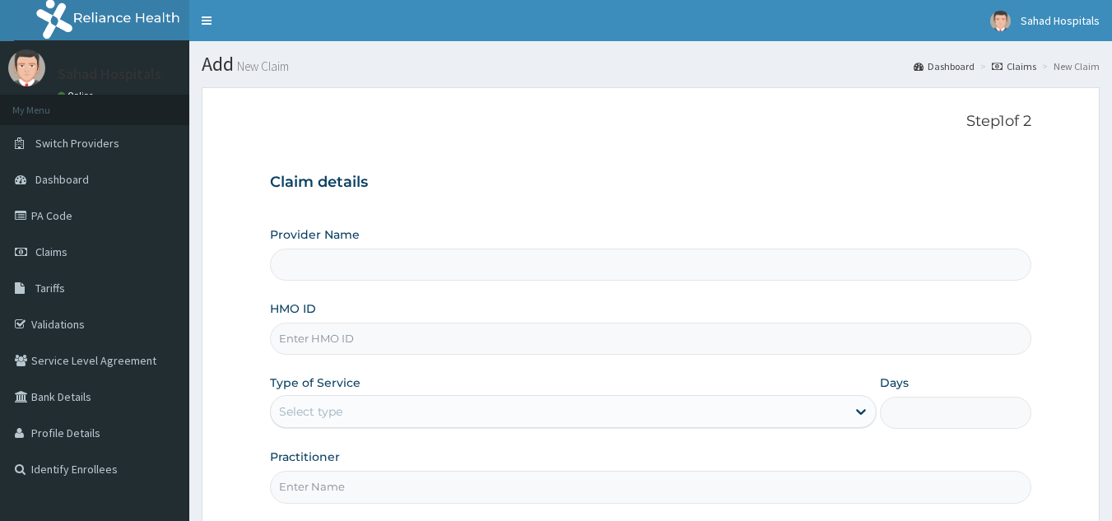
type input "Sahad Hospitals"
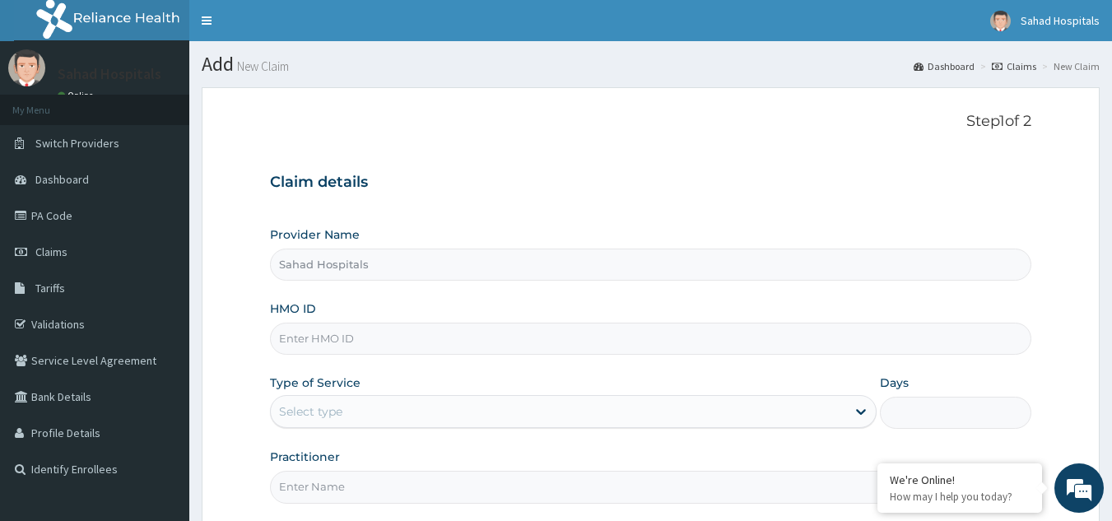
scroll to position [156, 0]
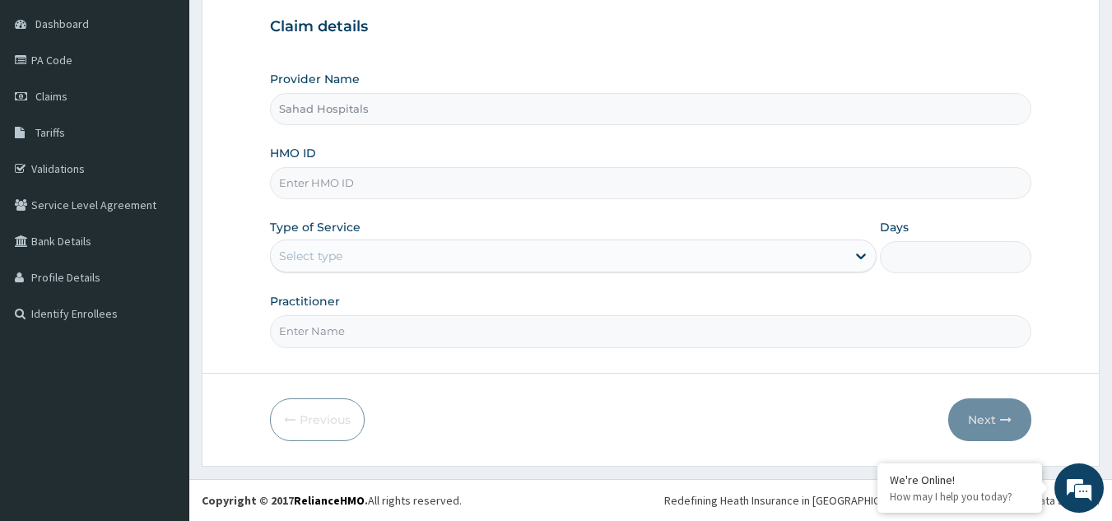
click at [336, 189] on input "HMO ID" at bounding box center [651, 183] width 762 height 32
paste input "RELIANCE HMO (MHP/10028/A)"
click at [374, 181] on input "RELIANCE HMO (MHP/10028/A" at bounding box center [651, 183] width 762 height 32
type input "MHP/10028/A"
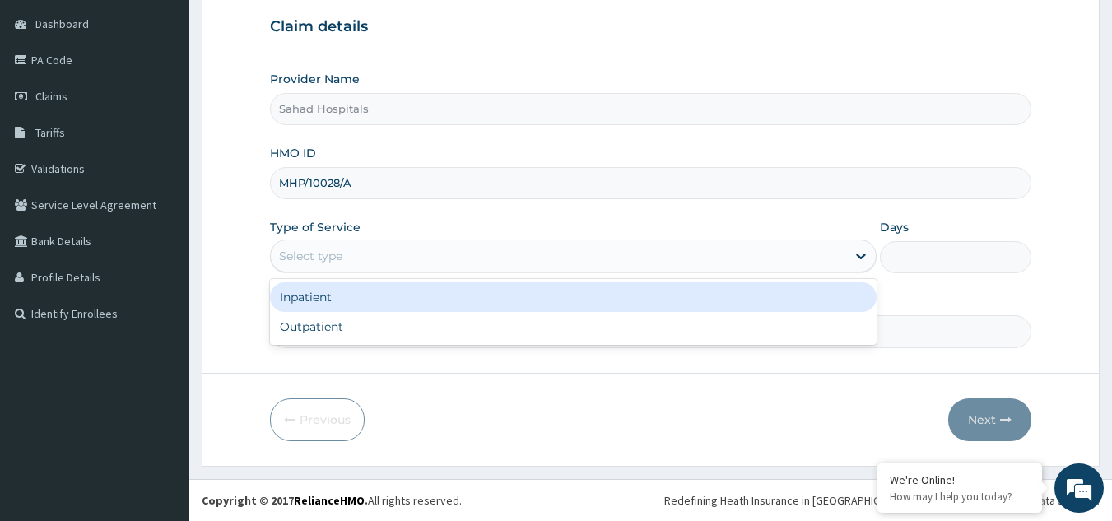
click at [346, 253] on div "Select type" at bounding box center [559, 256] width 576 height 26
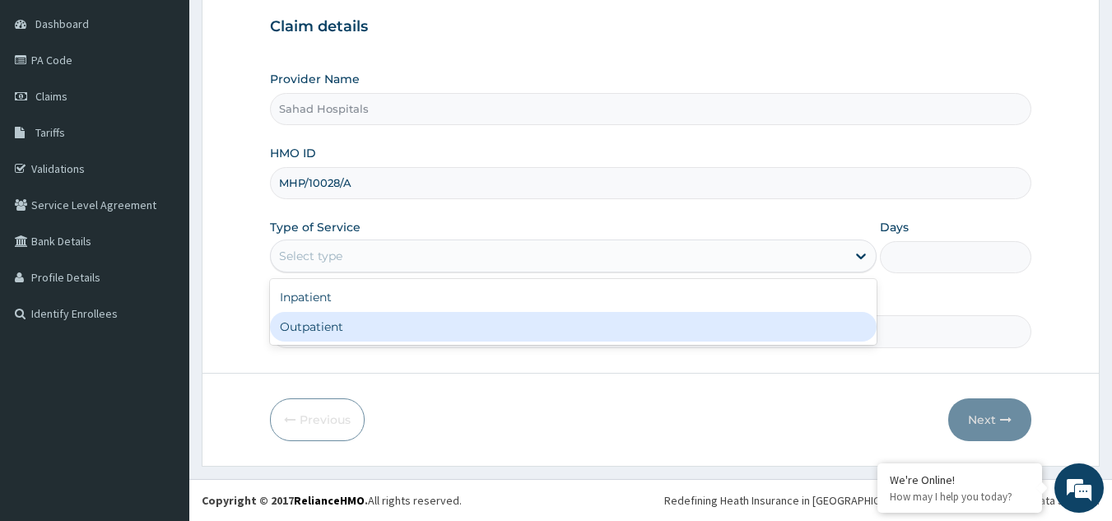
click at [343, 321] on div "Outpatient" at bounding box center [573, 327] width 607 height 30
type input "1"
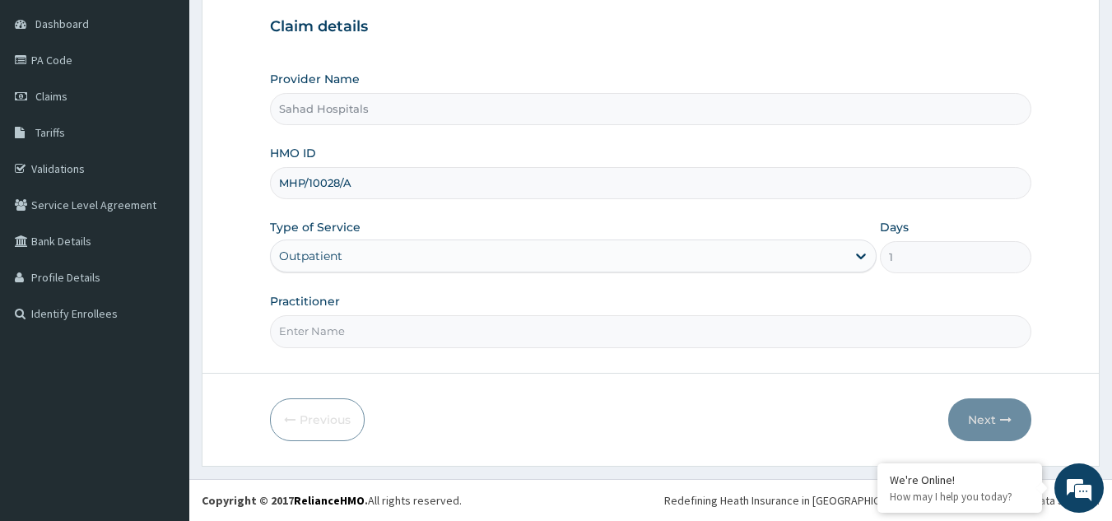
click at [338, 336] on input "Practitioner" at bounding box center [651, 331] width 762 height 32
type input "GP"
click at [986, 411] on button "Next" at bounding box center [990, 420] width 83 height 43
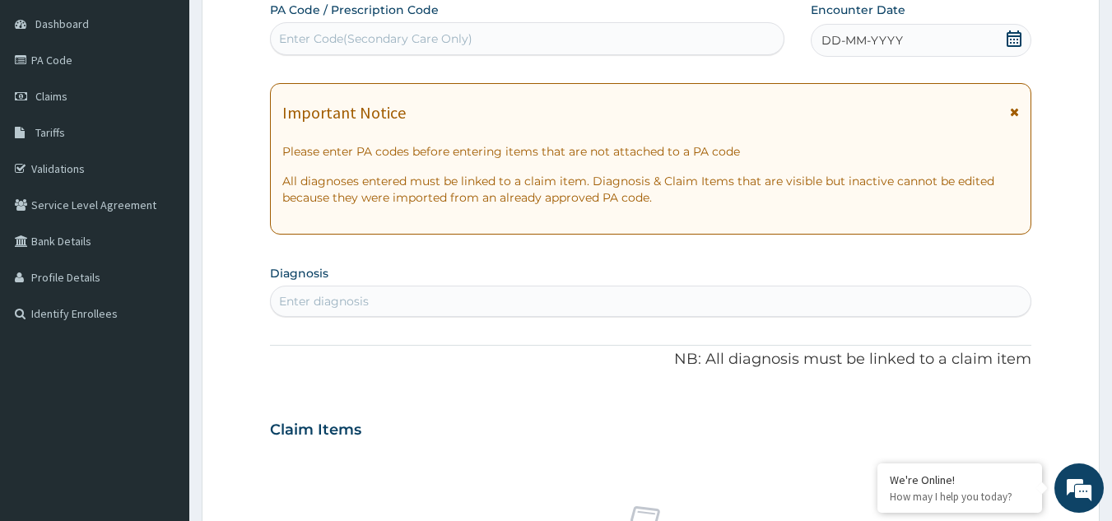
click at [307, 35] on div "Enter Code(Secondary Care Only)" at bounding box center [375, 38] width 193 height 16
paste input "PA/3045BF"
type input "PA/3045BF"
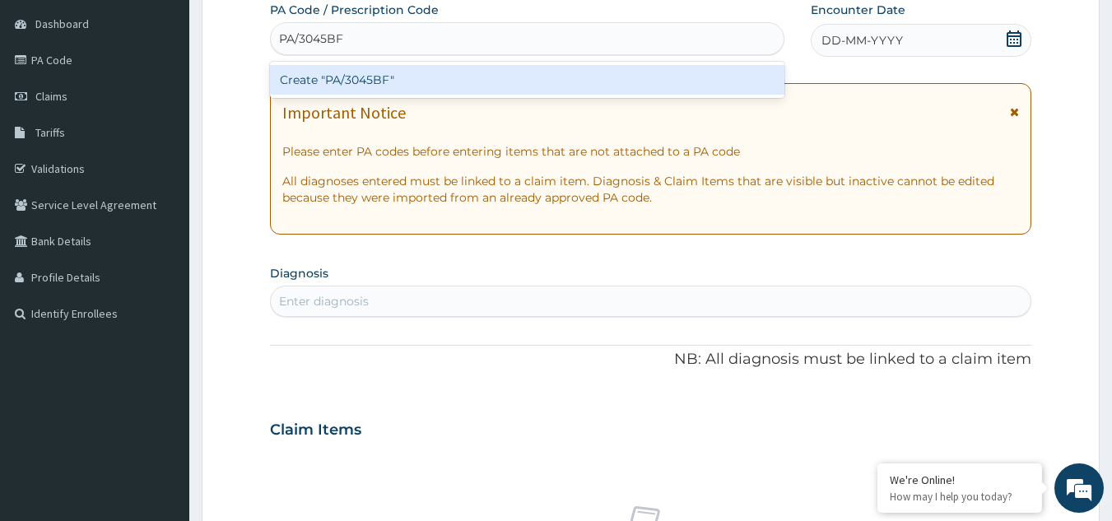
click at [313, 77] on div "Create "PA/3045BF"" at bounding box center [527, 80] width 515 height 30
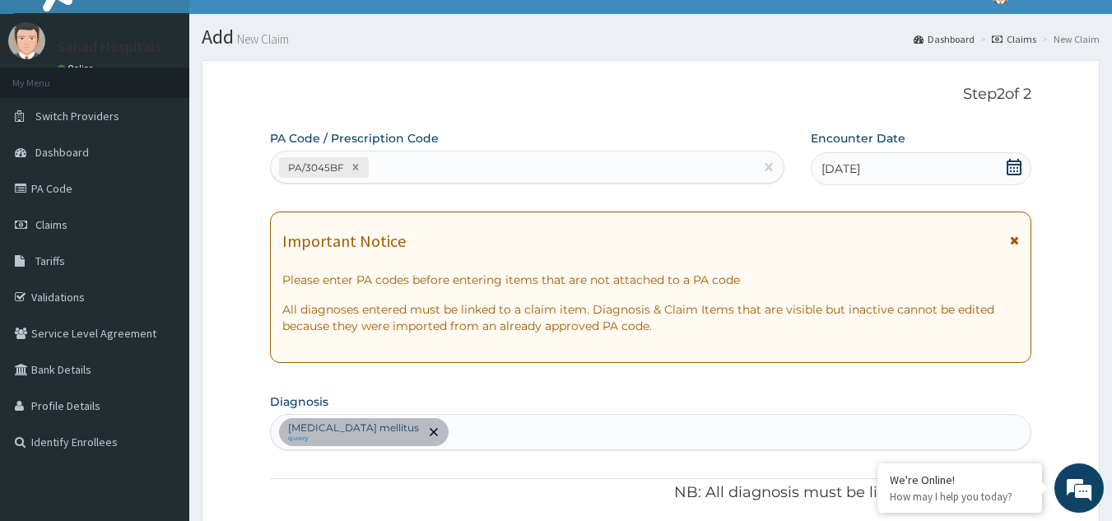
scroll to position [0, 0]
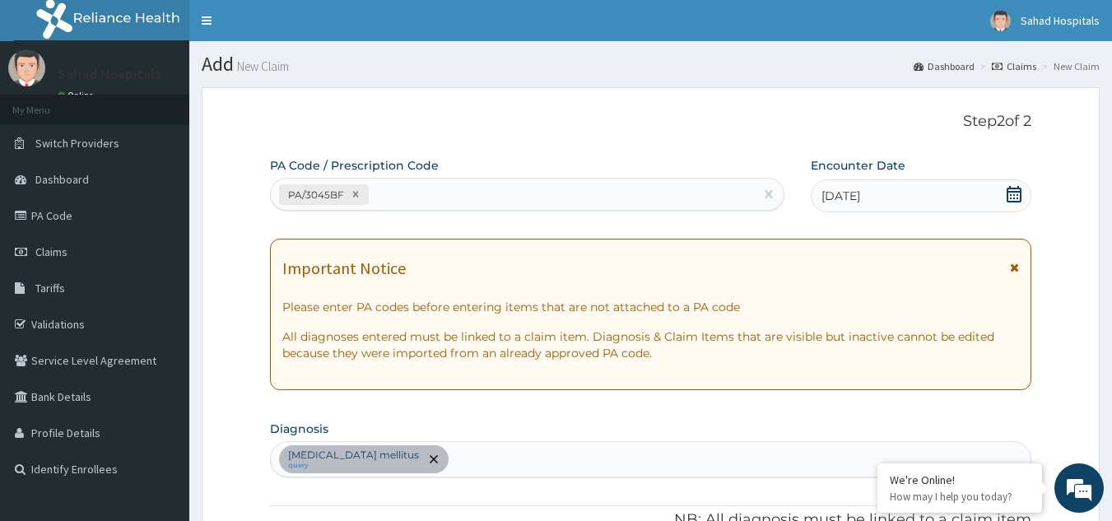
click at [389, 190] on div "PA/3045BF" at bounding box center [513, 194] width 484 height 27
paste input "PA/E41B8C"
type input "PA/E41B8C"
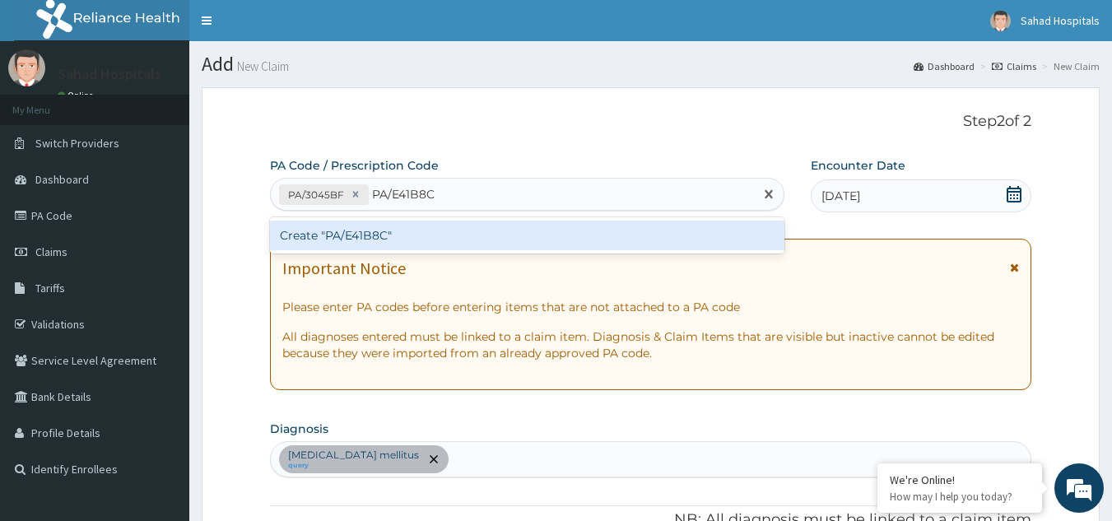
click at [381, 236] on div "Create "PA/E41B8C"" at bounding box center [527, 236] width 515 height 30
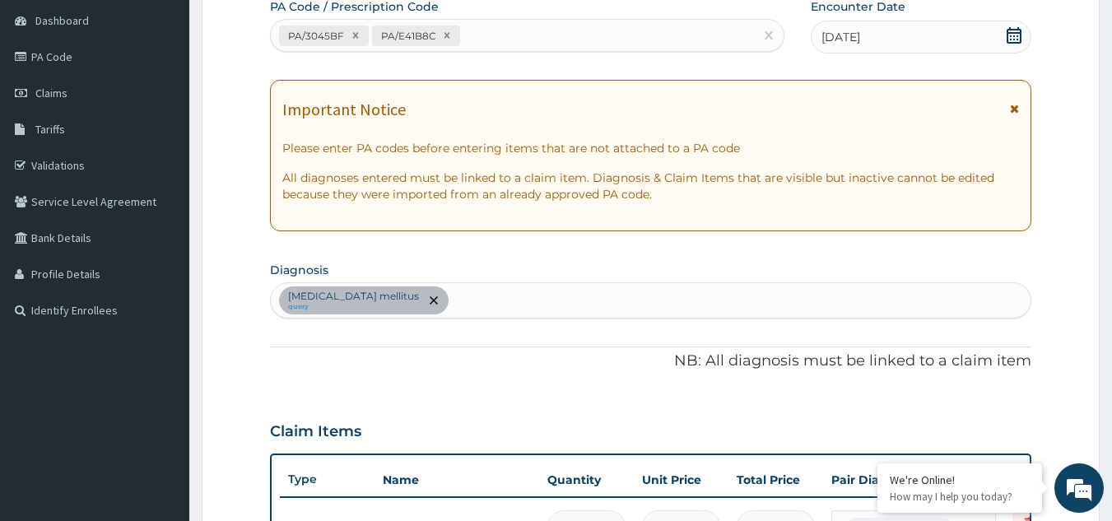
scroll to position [158, 0]
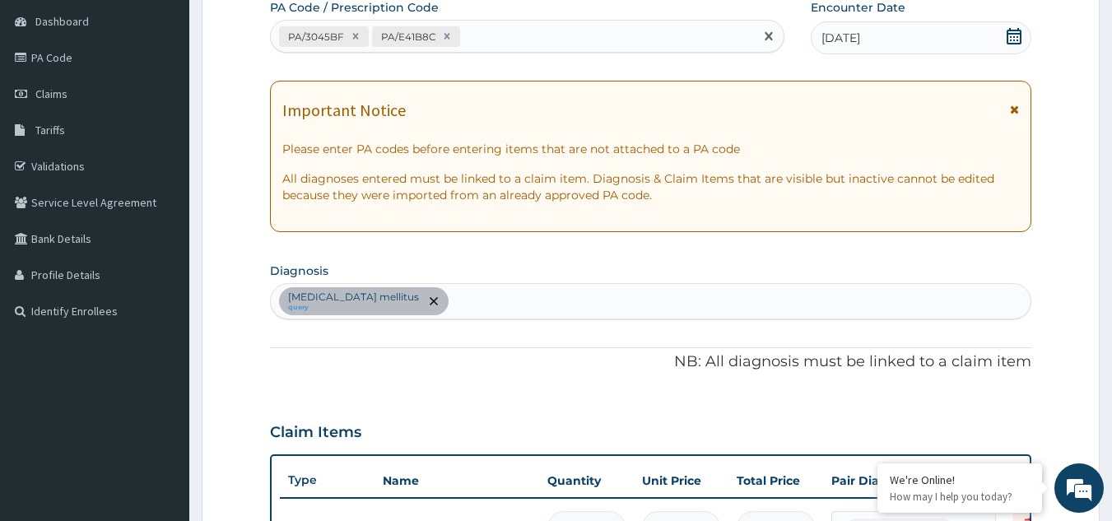
click at [471, 31] on div "PA/3045BF PA/E41B8C" at bounding box center [513, 36] width 484 height 27
paste input "PA/46721B"
type input "PA/46721B"
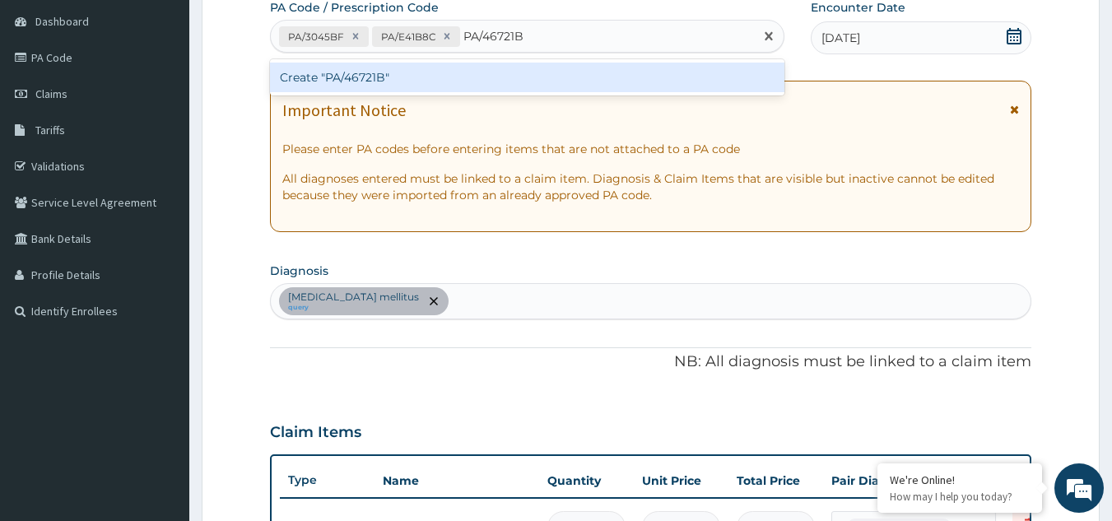
click at [450, 75] on div "Create "PA/46721B"" at bounding box center [527, 78] width 515 height 30
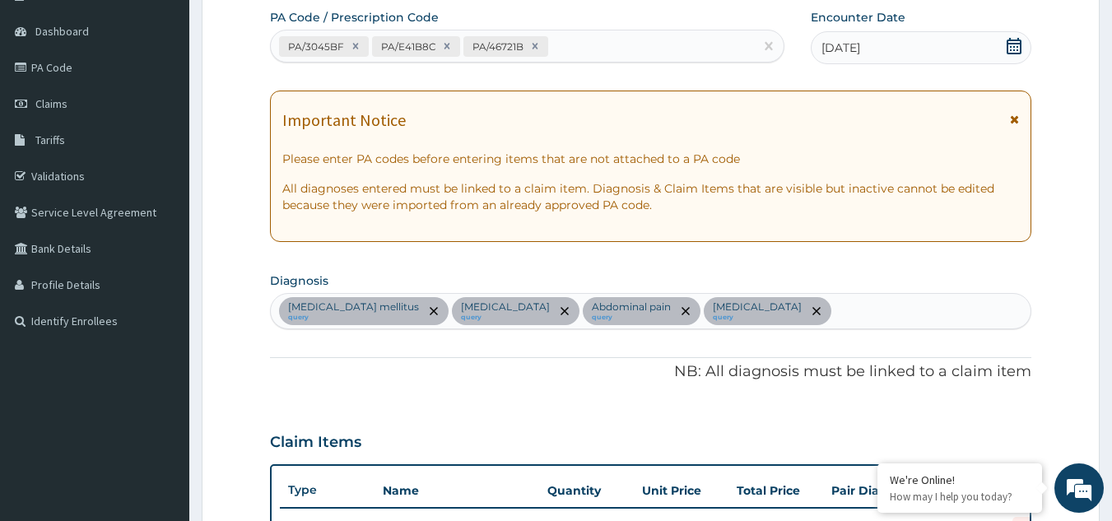
scroll to position [0, 0]
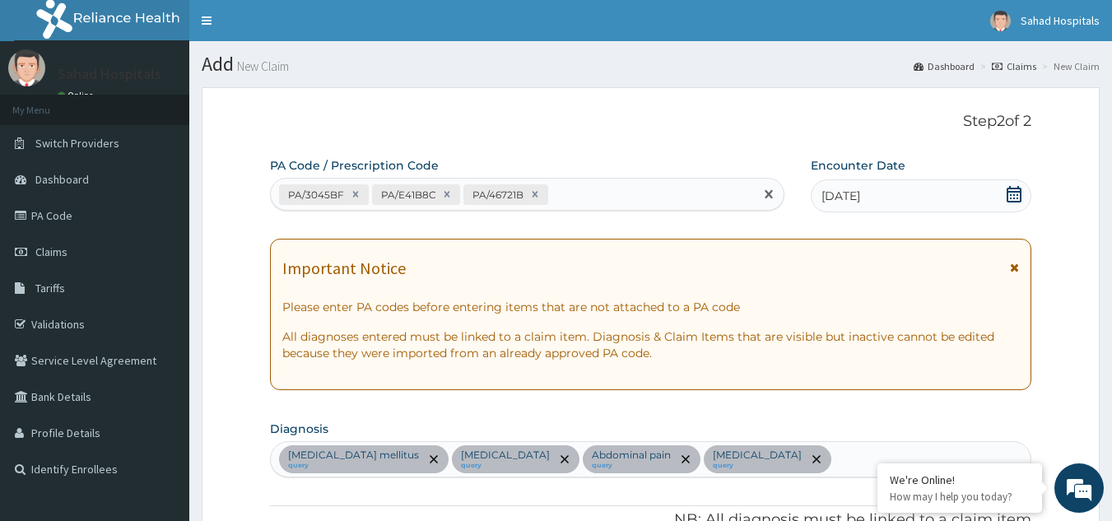
paste input "PA/C8F872"
type input "PA/C8F872"
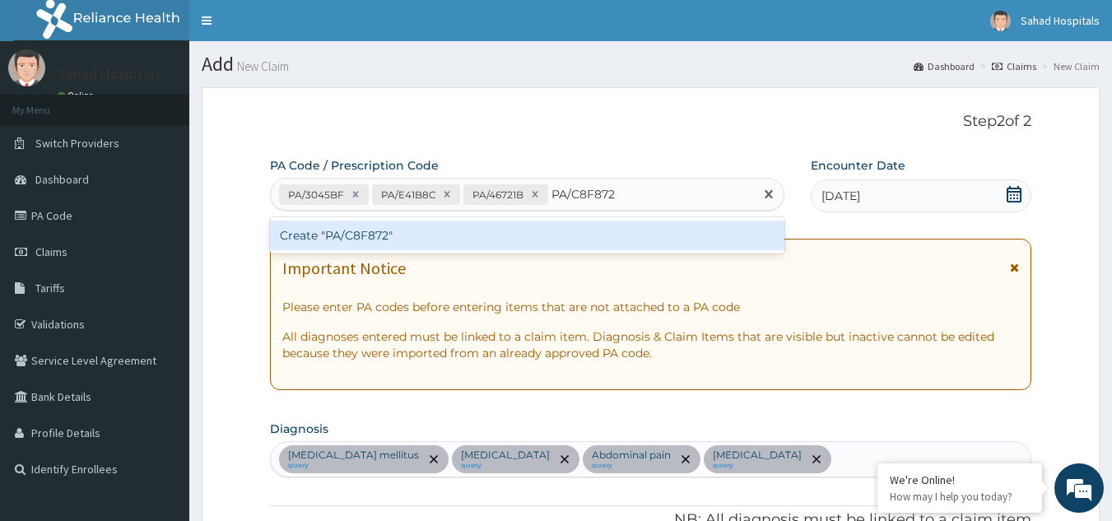
click at [381, 225] on div "Create "PA/C8F872"" at bounding box center [527, 236] width 515 height 30
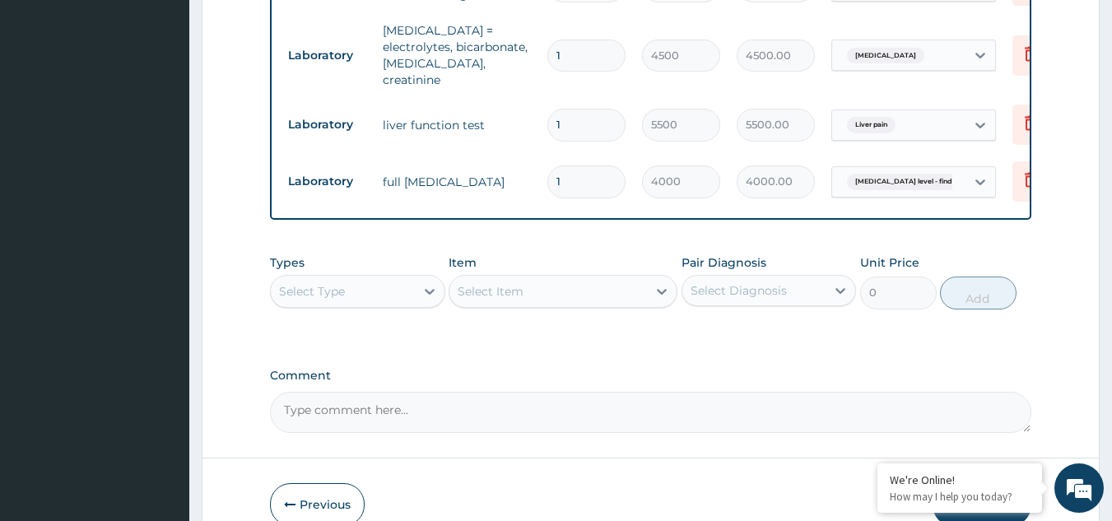
scroll to position [981, 0]
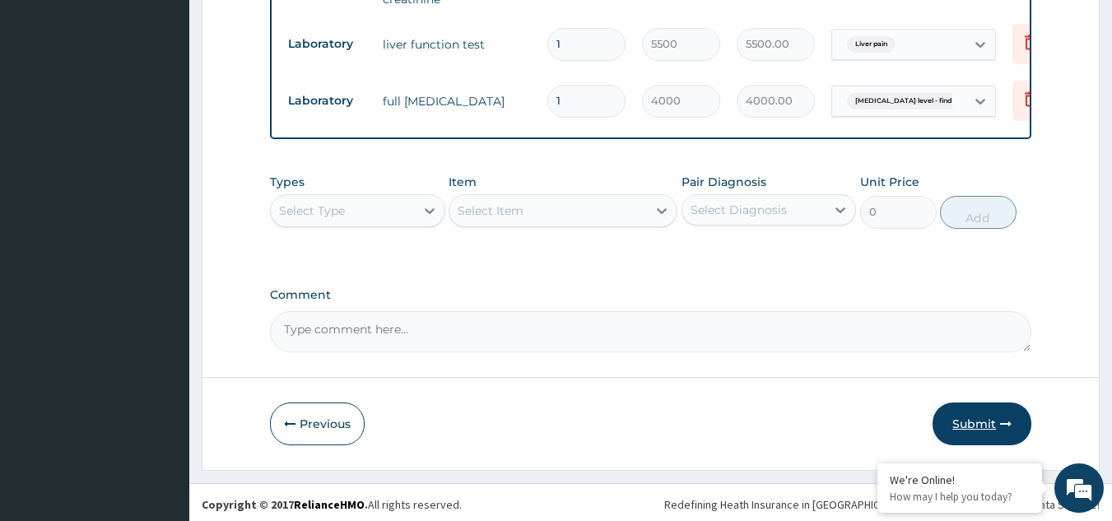
click at [977, 410] on button "Submit" at bounding box center [982, 424] width 99 height 43
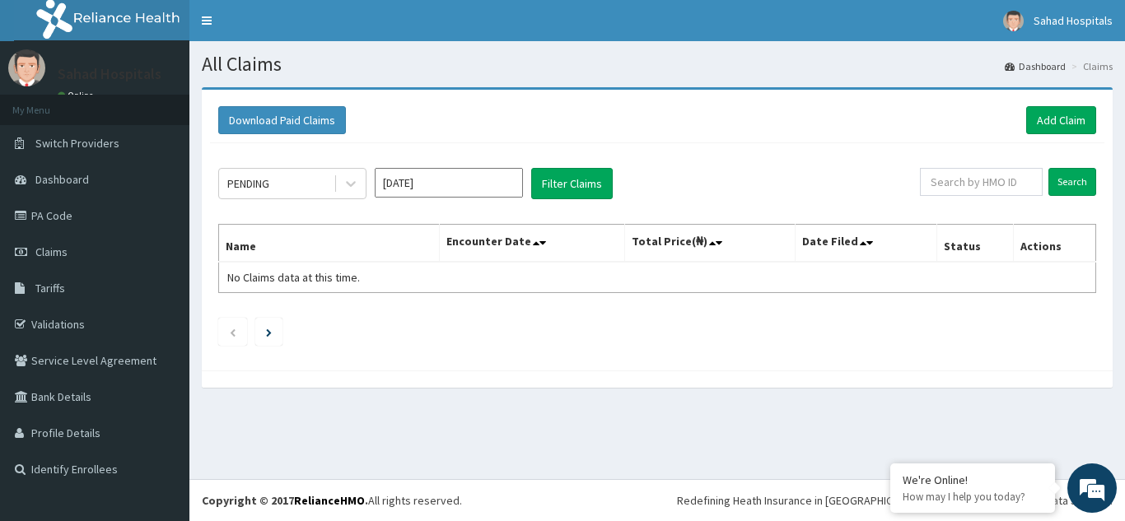
click at [442, 181] on input "[DATE]" at bounding box center [449, 183] width 148 height 30
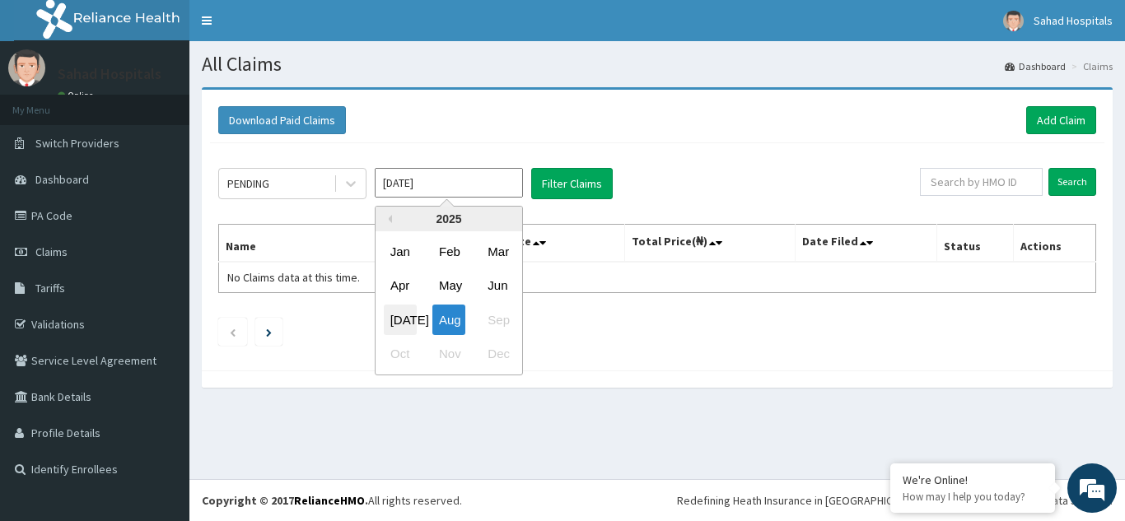
click at [402, 314] on div "Jul" at bounding box center [400, 320] width 33 height 30
type input "Jul 2025"
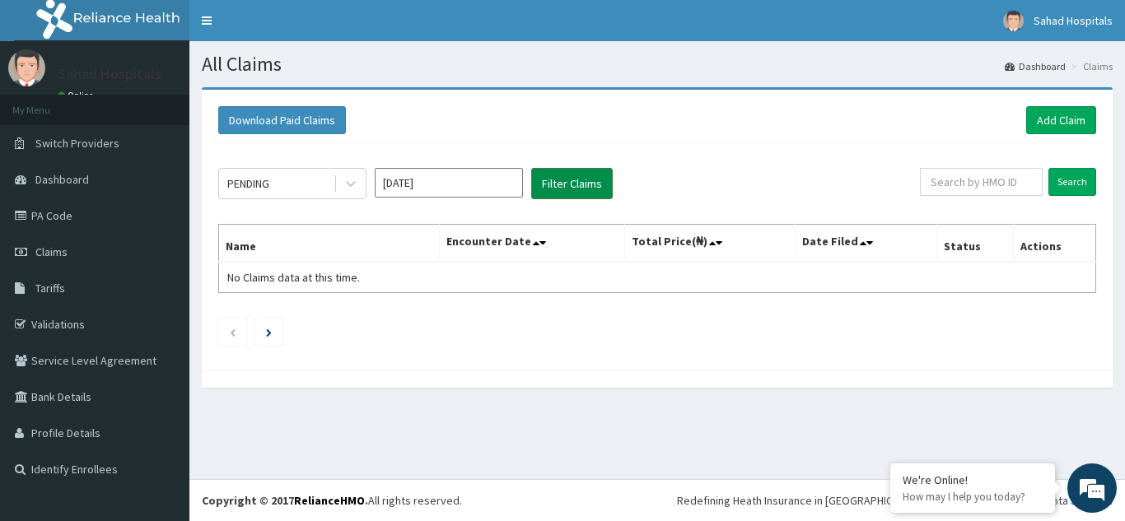
click at [577, 183] on button "Filter Claims" at bounding box center [572, 183] width 82 height 31
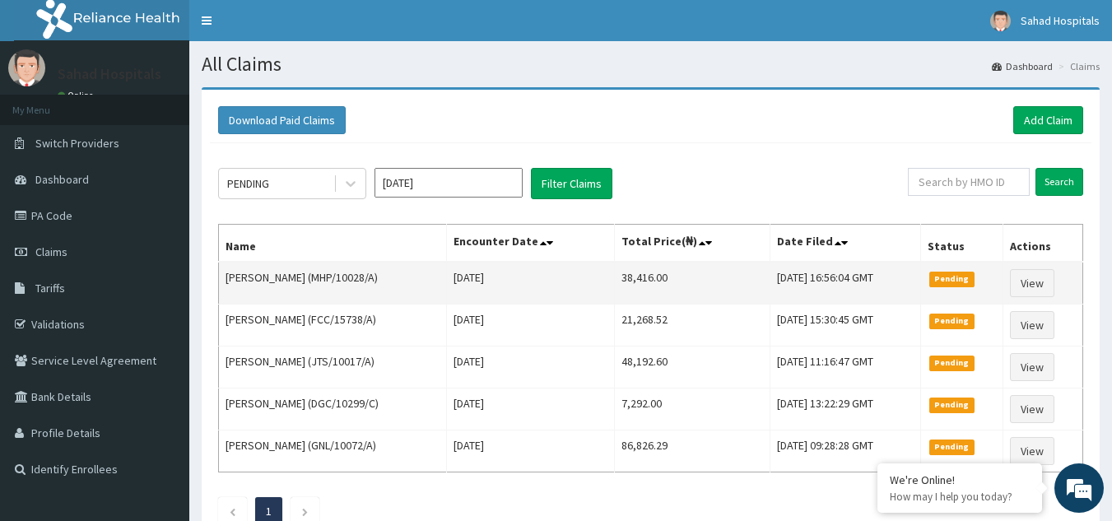
click at [650, 273] on td "38,416.00" at bounding box center [692, 283] width 156 height 43
copy td "38,416.00"
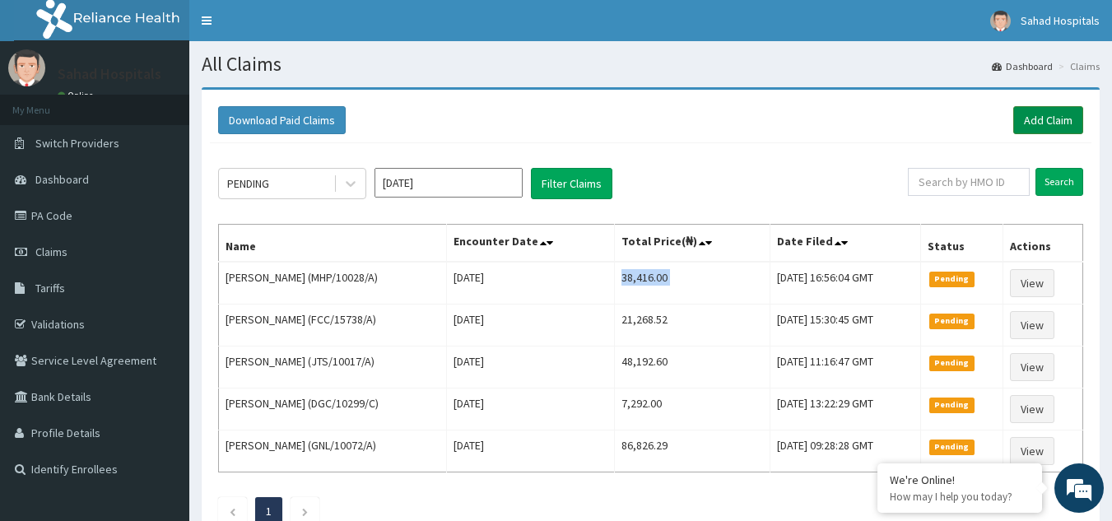
click at [1043, 114] on link "Add Claim" at bounding box center [1049, 120] width 70 height 28
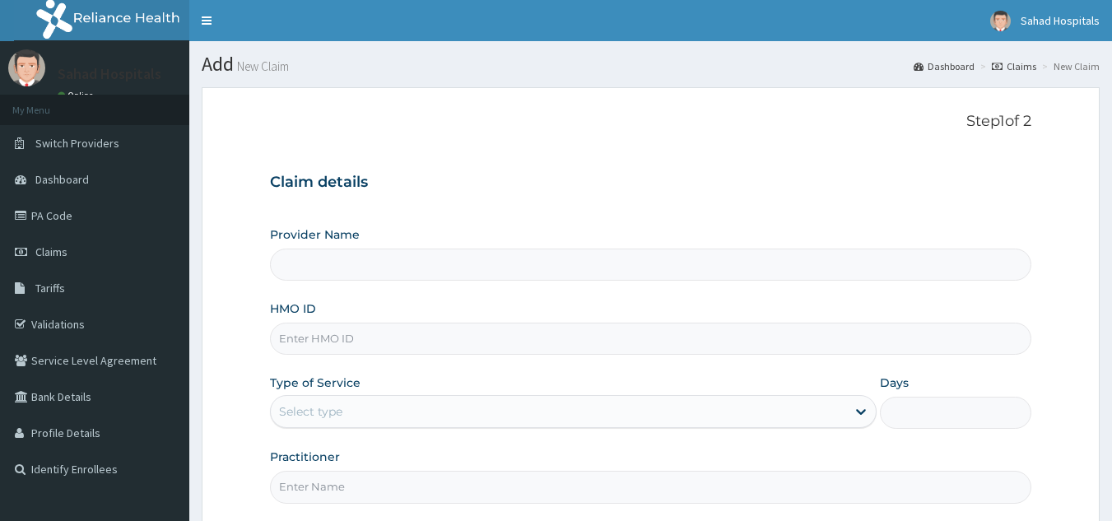
type input "Sahad Hospitals"
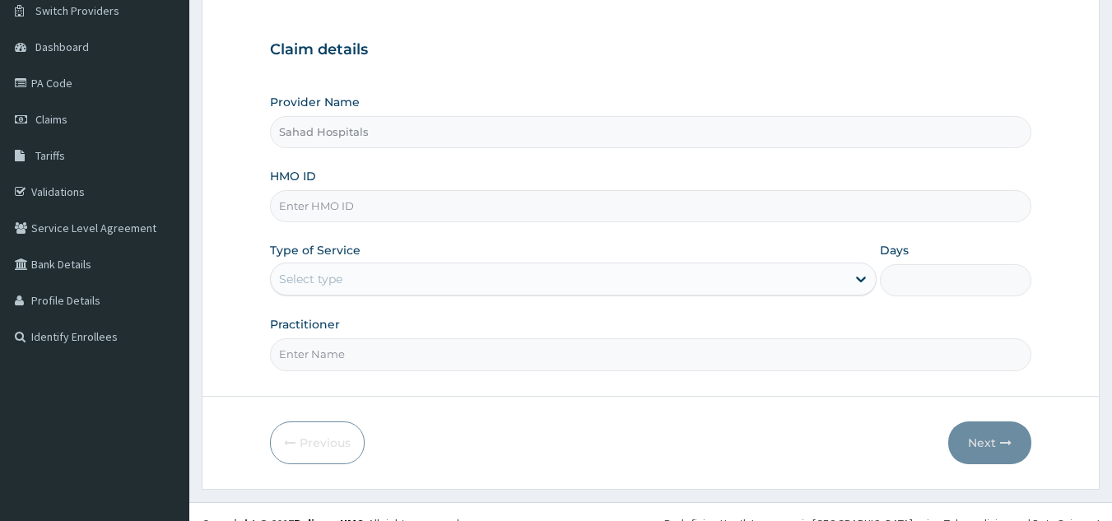
scroll to position [156, 0]
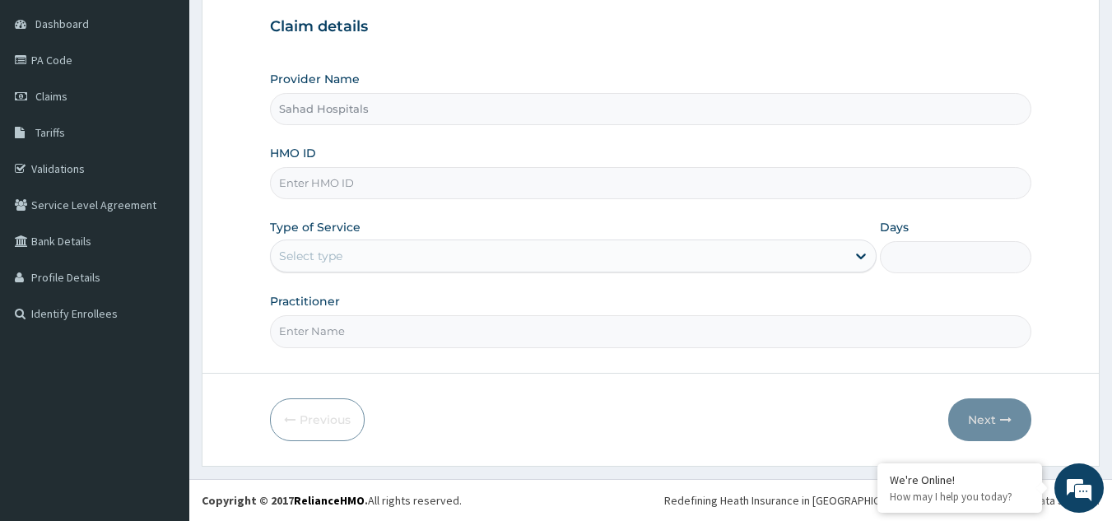
click at [324, 184] on input "HMO ID" at bounding box center [651, 183] width 762 height 32
paste input "RELIANCE HMO (RET/43684/A)"
click at [373, 182] on input "RELIANCE HMO (RET/43684/A" at bounding box center [651, 183] width 762 height 32
type input "RET/43684/A"
click at [353, 250] on div "Select type" at bounding box center [559, 256] width 576 height 26
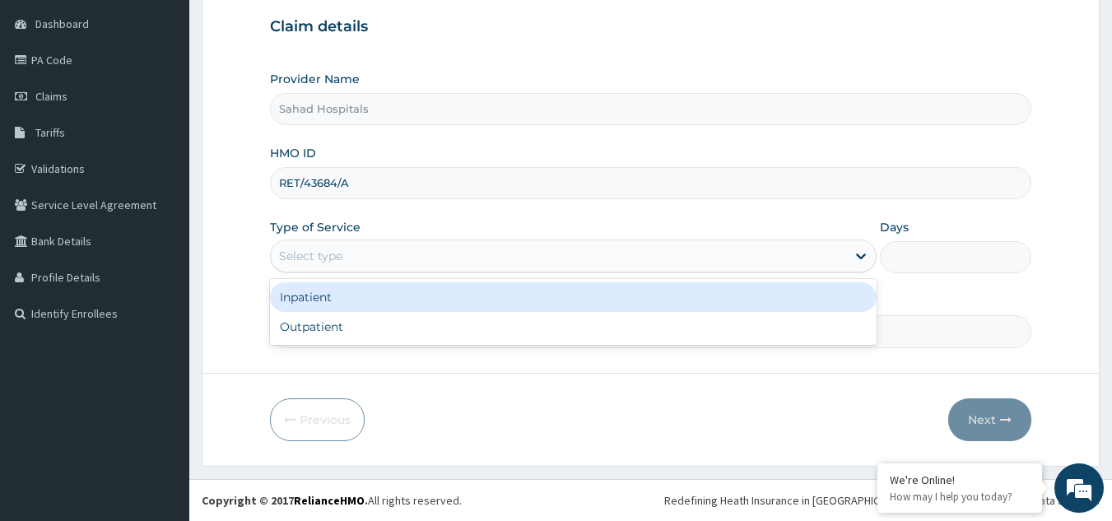
scroll to position [0, 0]
click at [354, 261] on div "Select type" at bounding box center [559, 256] width 576 height 26
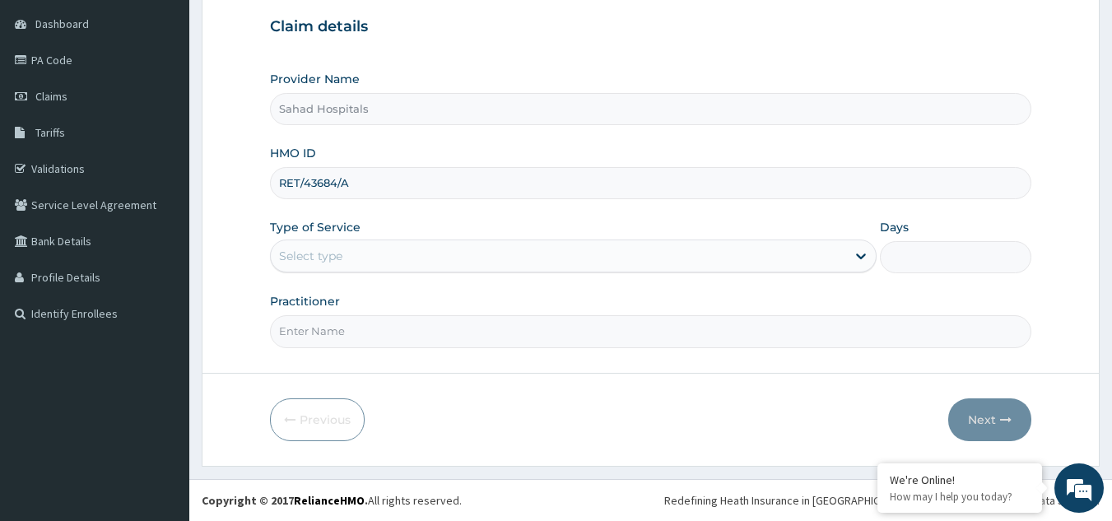
click at [354, 261] on div "Select type" at bounding box center [559, 256] width 576 height 26
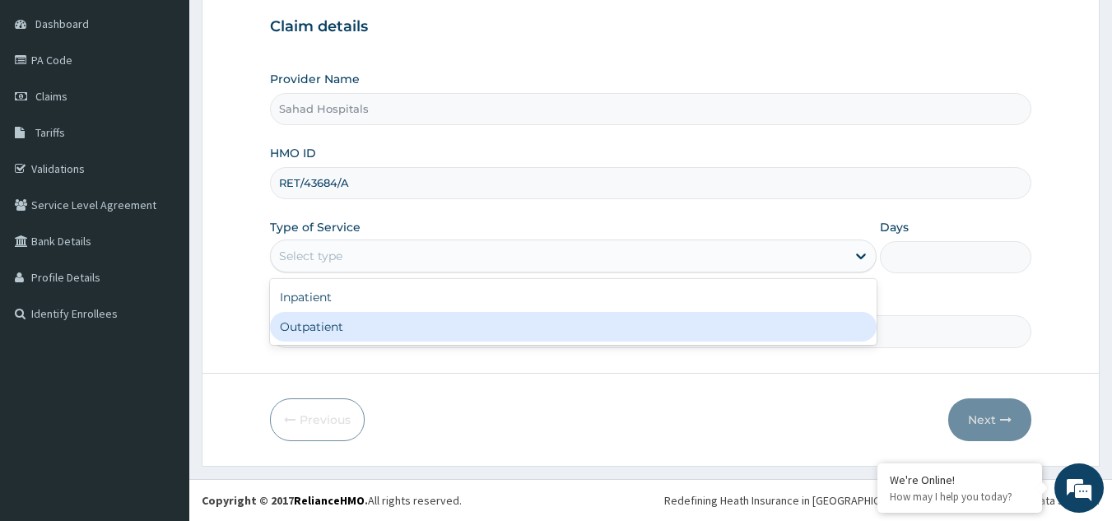
click at [369, 325] on div "Outpatient" at bounding box center [573, 327] width 607 height 30
type input "1"
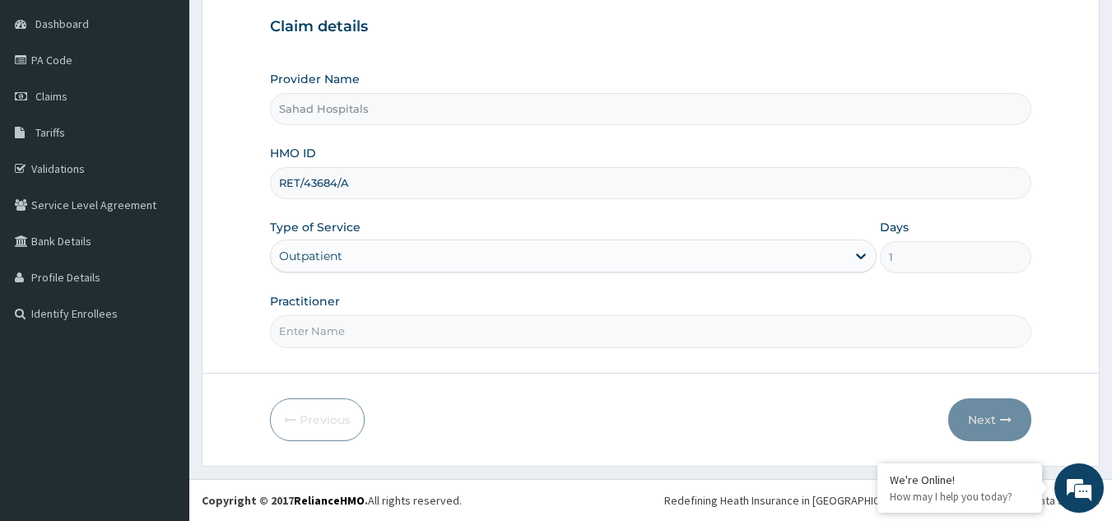
click at [335, 333] on input "Practitioner" at bounding box center [651, 331] width 762 height 32
type input "GP"
click at [991, 413] on button "Next" at bounding box center [990, 420] width 83 height 43
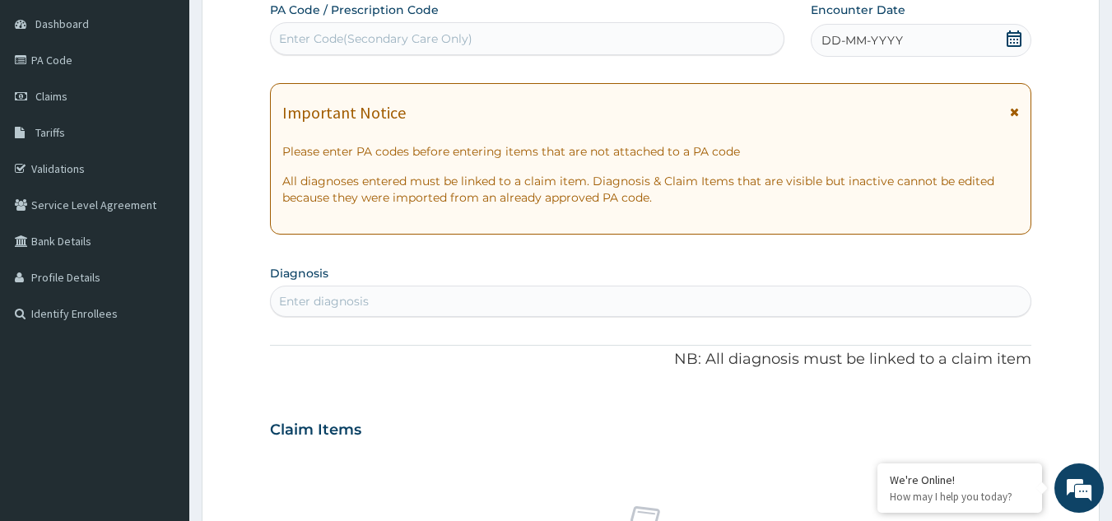
click at [1016, 37] on icon at bounding box center [1014, 38] width 16 height 16
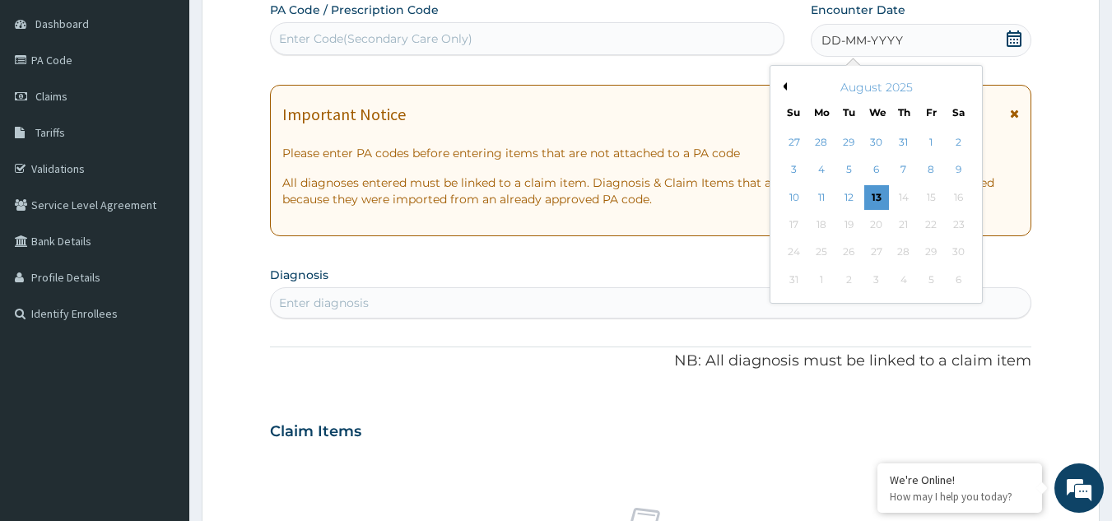
click at [786, 77] on div "[DATE] Su Mo Tu We Th Fr Sa" at bounding box center [876, 96] width 198 height 48
click at [785, 82] on button "Previous Month" at bounding box center [783, 86] width 8 height 8
click at [956, 161] on div "12" at bounding box center [959, 170] width 25 height 25
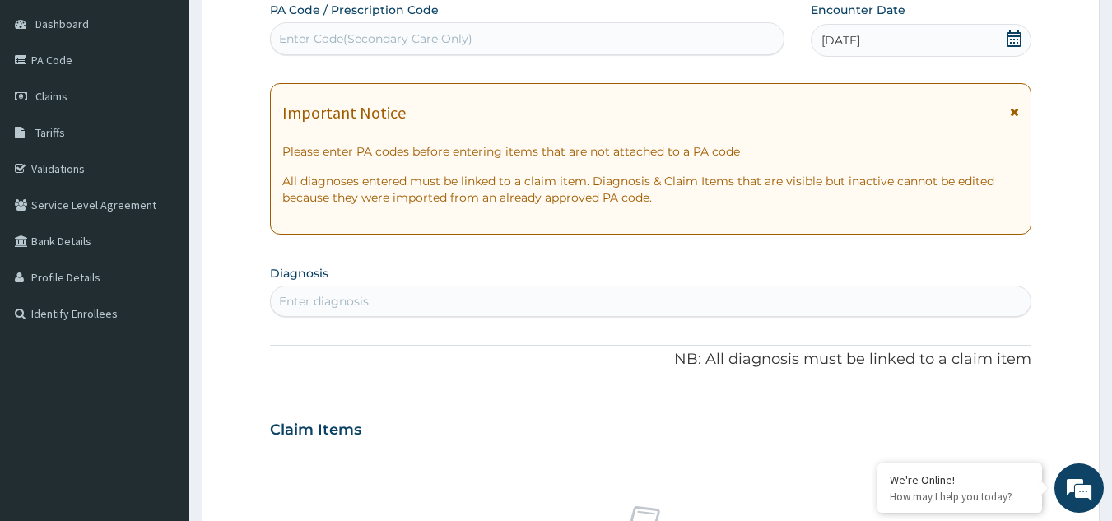
click at [326, 296] on div "Enter diagnosis" at bounding box center [324, 301] width 90 height 16
type input "MALARIA"
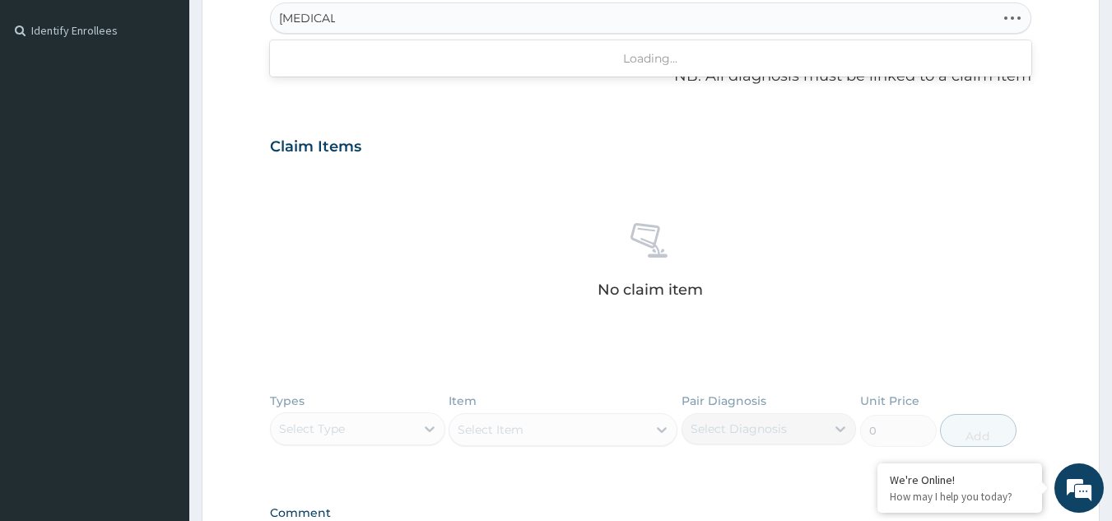
scroll to position [419, 0]
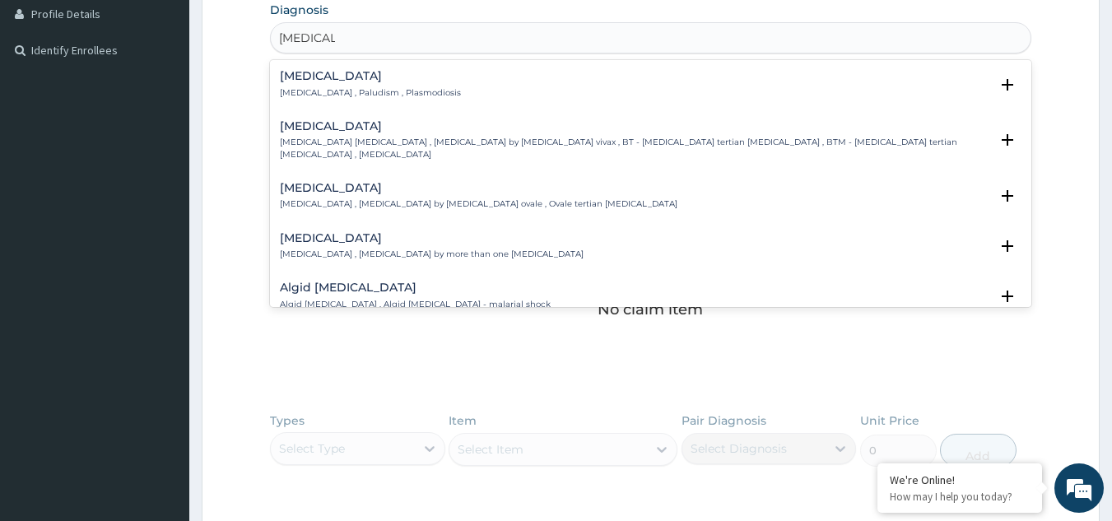
click at [317, 81] on h4 "Malaria" at bounding box center [370, 76] width 181 height 12
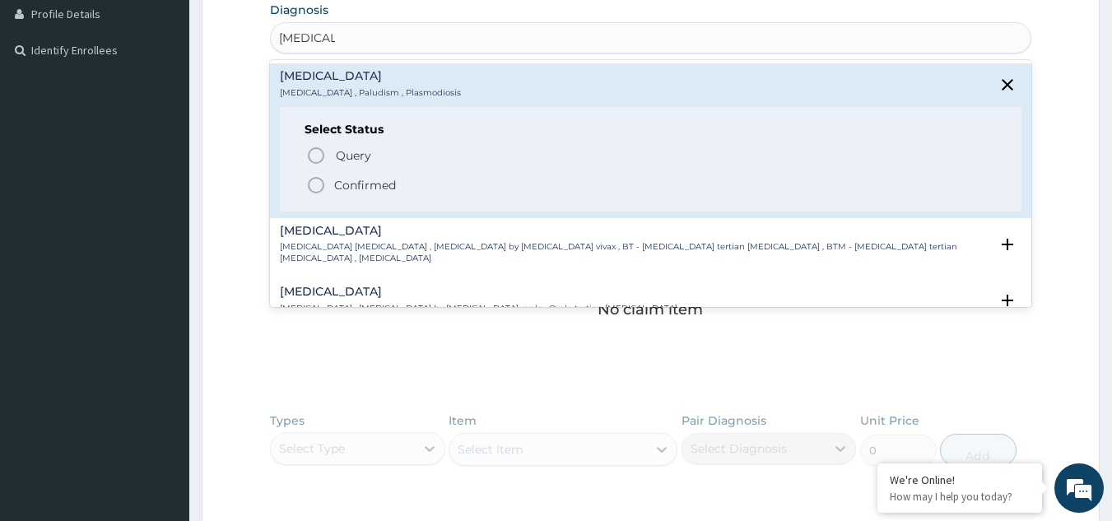
click at [313, 175] on icon "status option filled" at bounding box center [316, 185] width 20 height 20
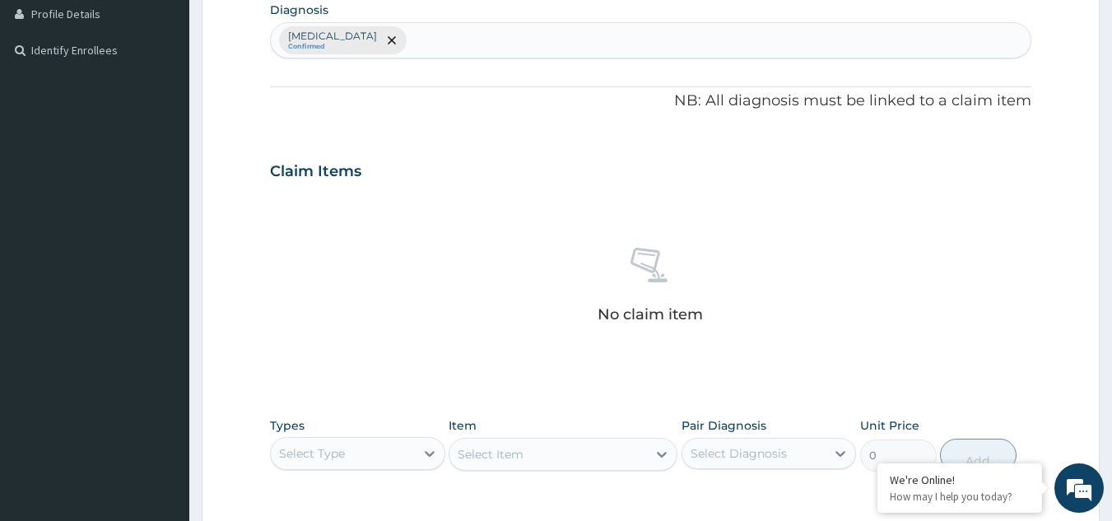
scroll to position [666, 0]
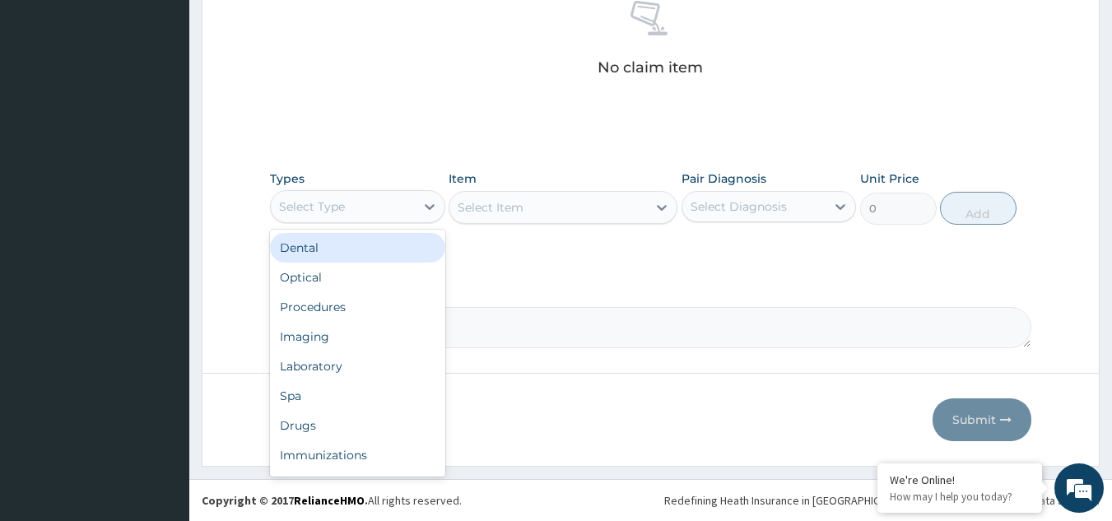
click at [331, 199] on div "Select Type" at bounding box center [312, 206] width 66 height 16
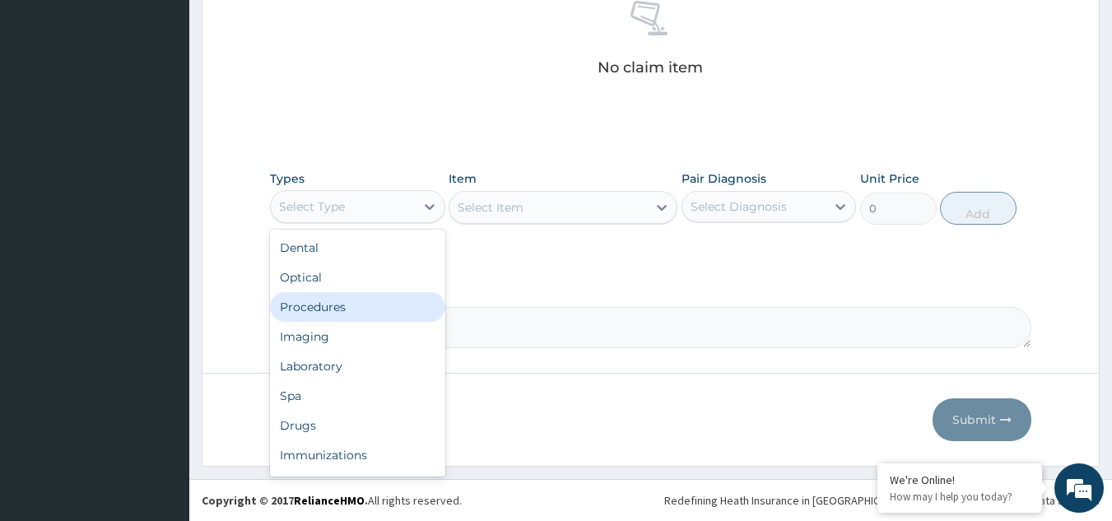
click at [335, 296] on div "Procedures" at bounding box center [357, 307] width 175 height 30
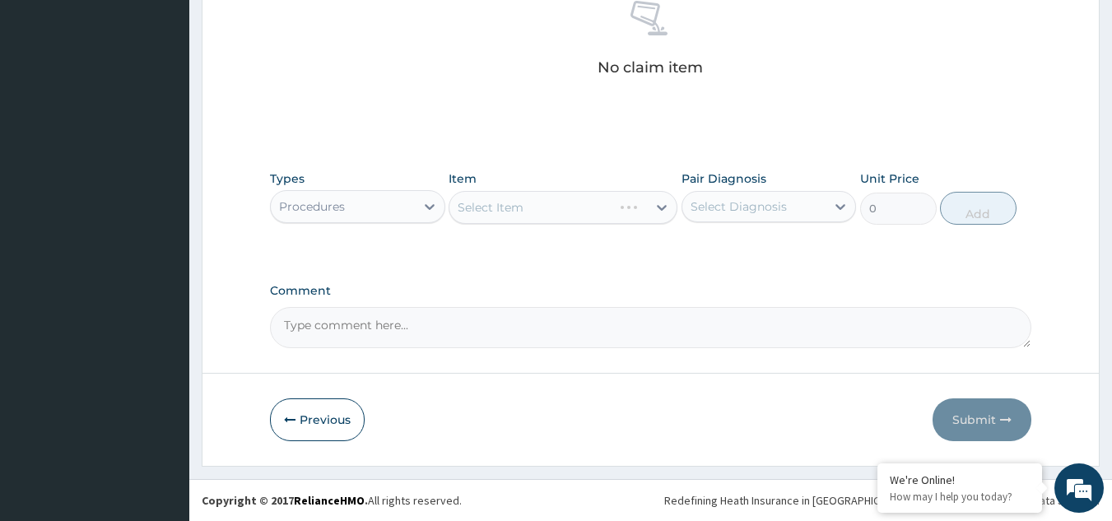
click at [720, 203] on div "Select Diagnosis" at bounding box center [739, 206] width 96 height 16
click at [725, 240] on label "Malaria" at bounding box center [760, 247] width 102 height 16
checkbox input "true"
click at [565, 205] on div "Select Item" at bounding box center [563, 207] width 229 height 33
click at [565, 207] on div "Select Item" at bounding box center [563, 207] width 229 height 33
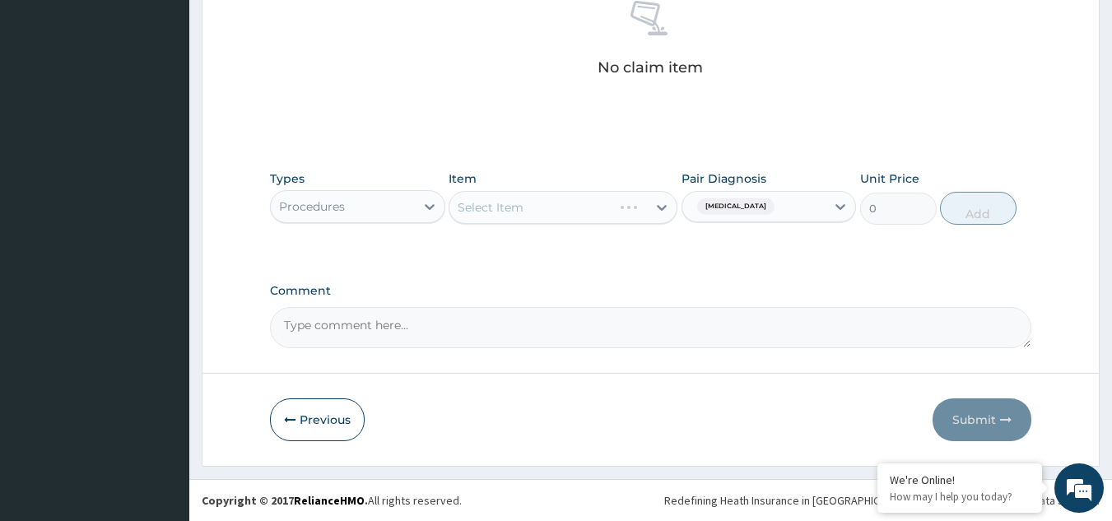
click at [565, 207] on div "Select Item" at bounding box center [563, 207] width 229 height 33
click at [565, 207] on div "Select Item" at bounding box center [549, 207] width 198 height 26
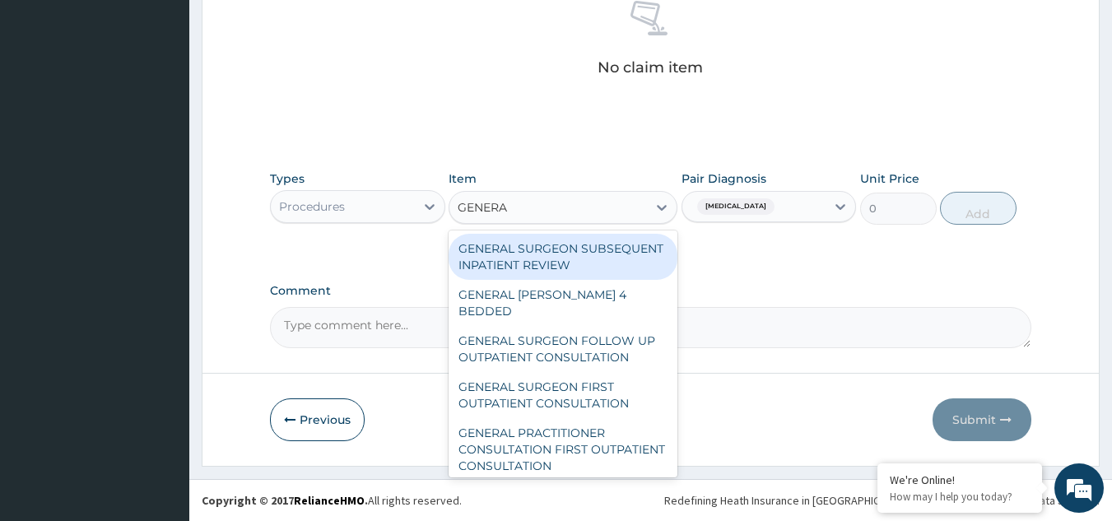
type input "GENERAL"
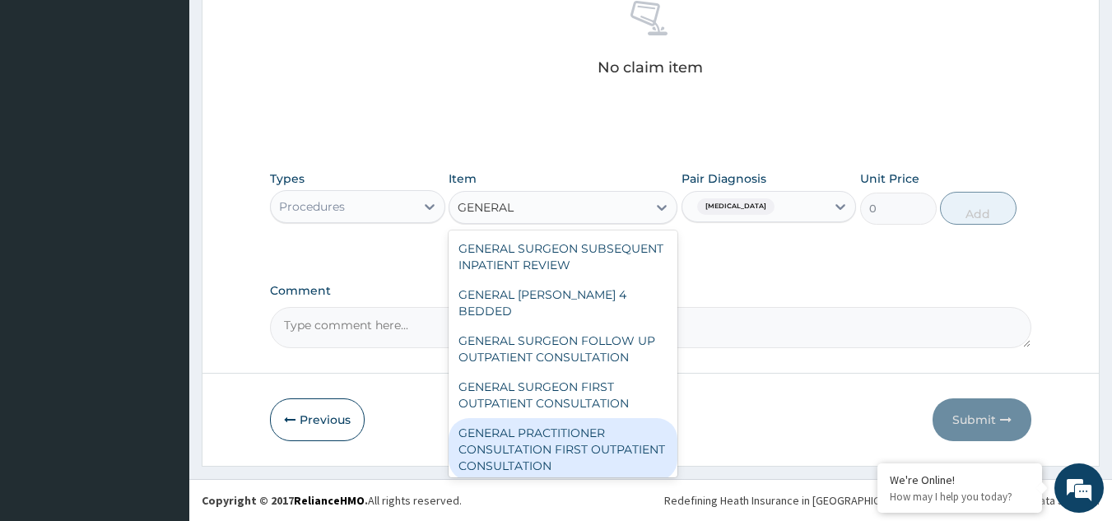
click at [561, 452] on div "GENERAL PRACTITIONER CONSULTATION FIRST OUTPATIENT CONSULTATION" at bounding box center [563, 449] width 229 height 63
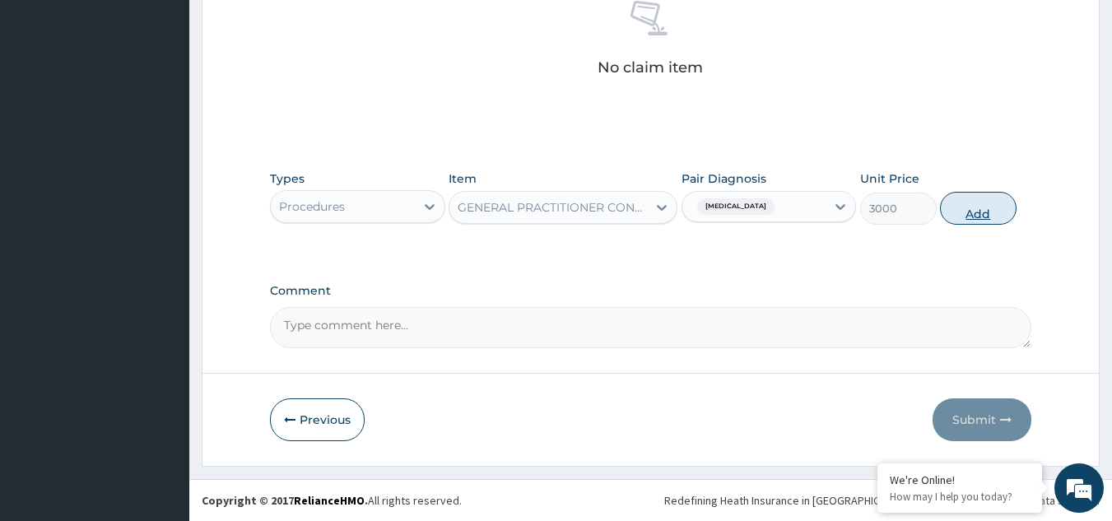
click at [966, 213] on button "Add" at bounding box center [978, 208] width 77 height 33
type input "0"
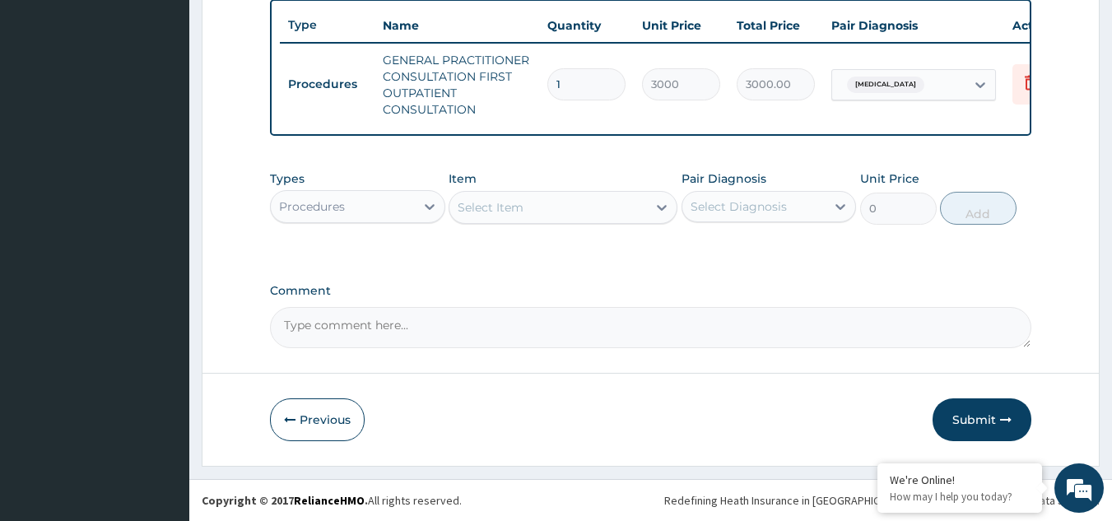
click at [324, 193] on div "Procedures" at bounding box center [343, 206] width 144 height 26
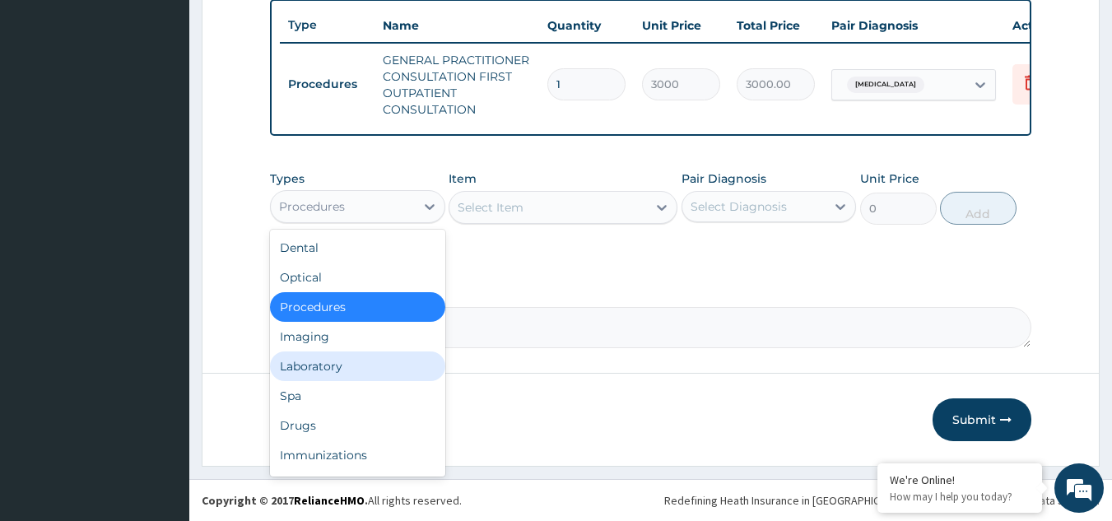
click at [318, 376] on div "Laboratory" at bounding box center [357, 367] width 175 height 30
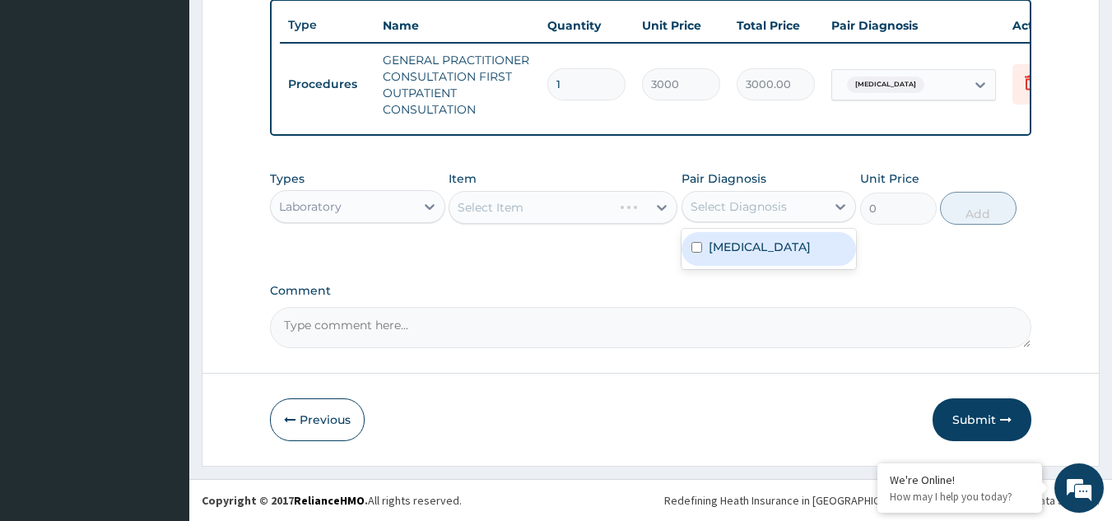
click at [771, 199] on div "Select Diagnosis" at bounding box center [739, 206] width 96 height 16
click at [762, 247] on div "Malaria" at bounding box center [769, 249] width 175 height 34
checkbox input "true"
click at [587, 215] on div "Select Item" at bounding box center [549, 207] width 198 height 26
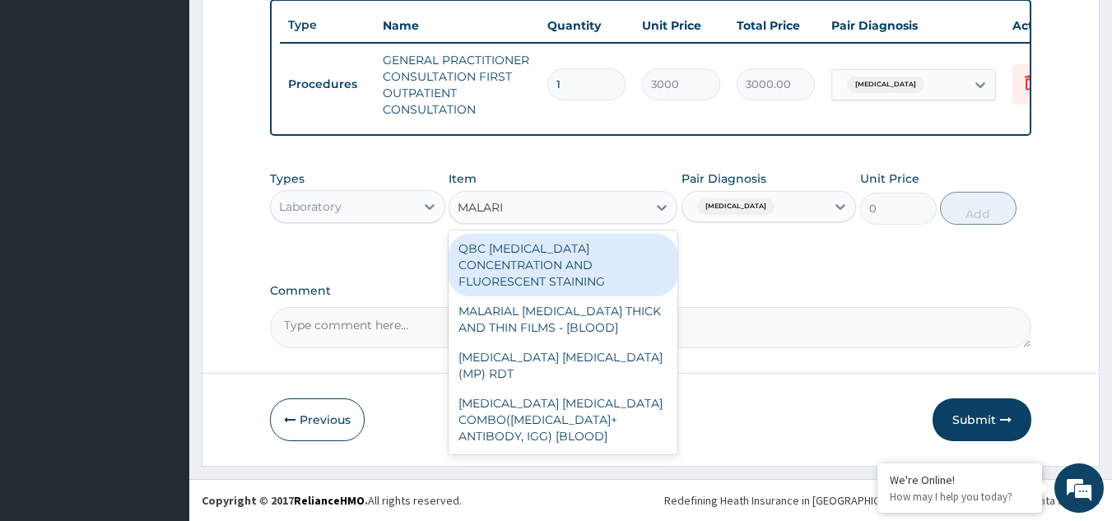
type input "MALARIA"
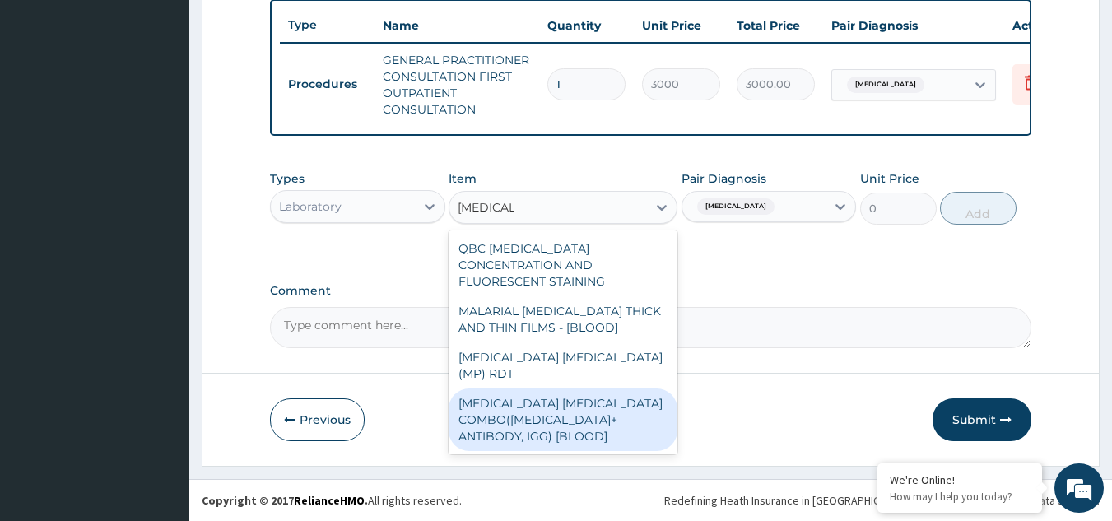
click at [502, 389] on div "MALARIA PARASITE COMBO(BLOOD FILM+ ANTIBODY, IGG) [BLOOD]" at bounding box center [563, 420] width 229 height 63
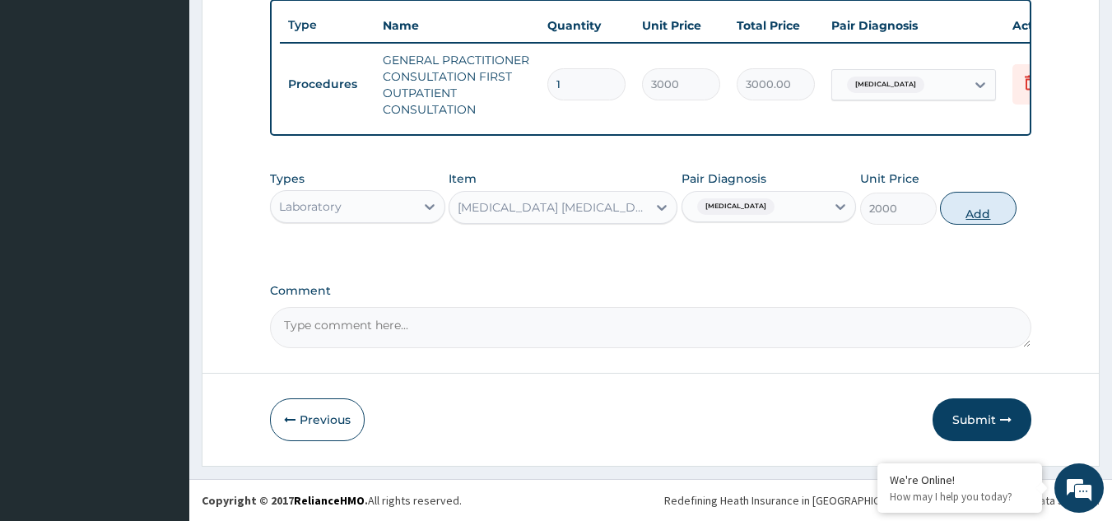
click at [971, 210] on button "Add" at bounding box center [978, 208] width 77 height 33
type input "0"
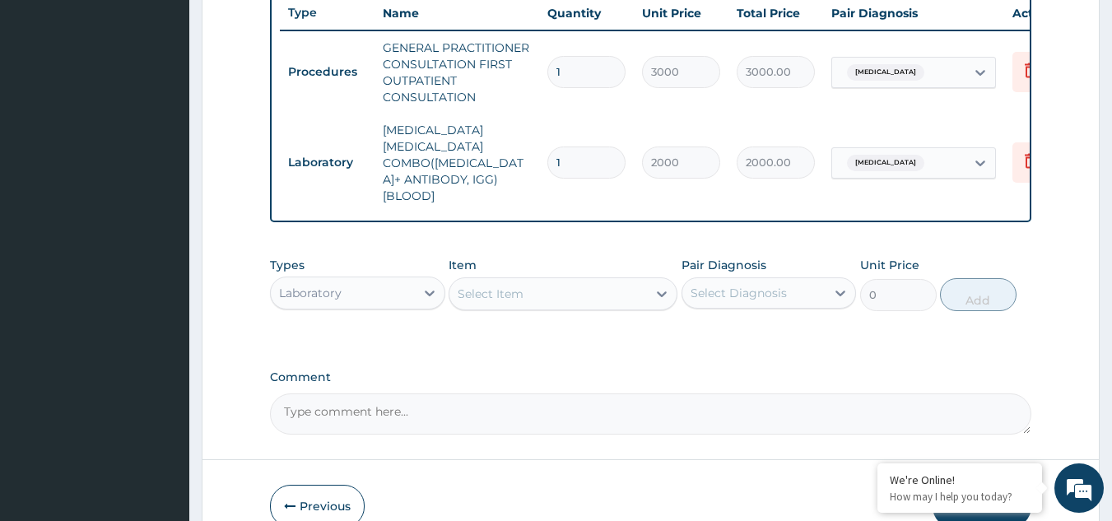
click at [707, 285] on div "Select Diagnosis" at bounding box center [739, 293] width 96 height 16
click at [720, 325] on label "Malaria" at bounding box center [760, 333] width 102 height 16
checkbox input "true"
click at [557, 281] on div "Select Item" at bounding box center [549, 294] width 198 height 26
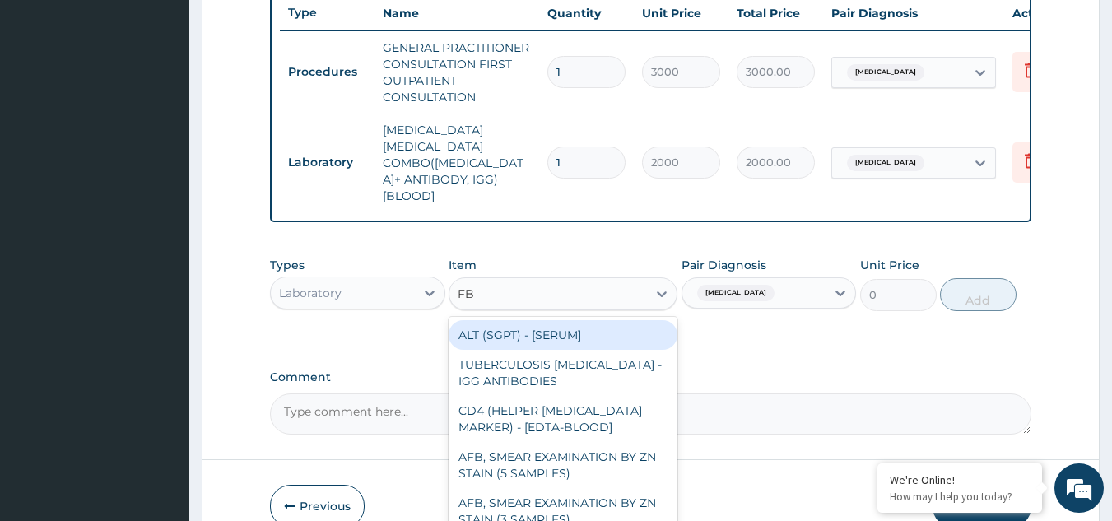
type input "FBC"
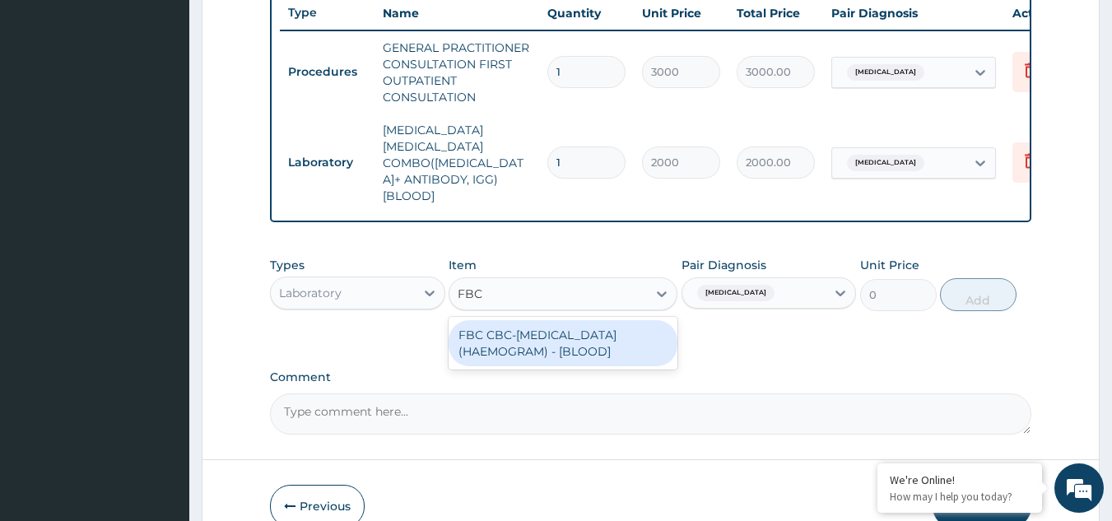
click at [538, 320] on div "FBC CBC-COMPLETE BLOOD COUNT (HAEMOGRAM) - [BLOOD]" at bounding box center [563, 343] width 229 height 46
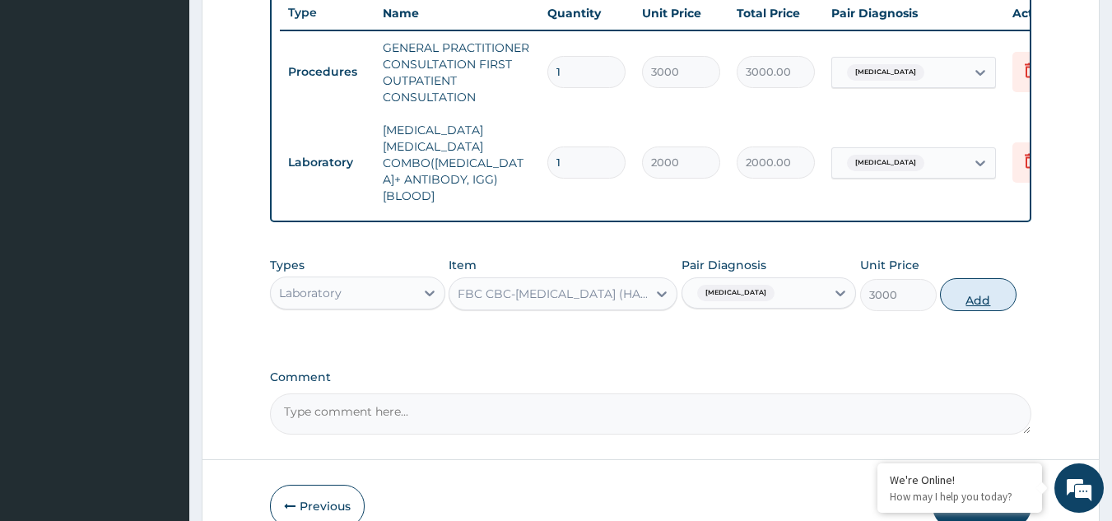
click at [986, 278] on button "Add" at bounding box center [978, 294] width 77 height 33
type input "0"
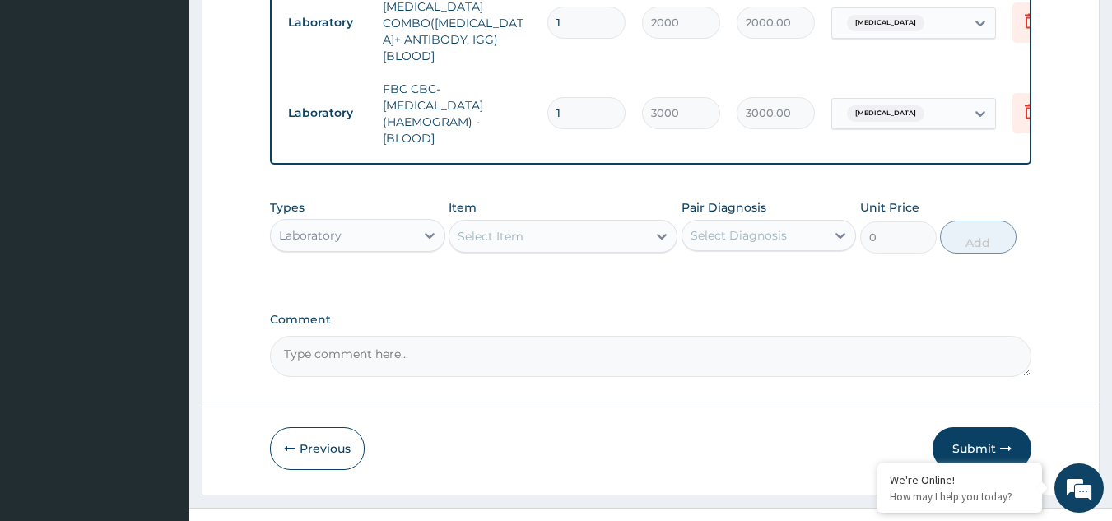
scroll to position [774, 0]
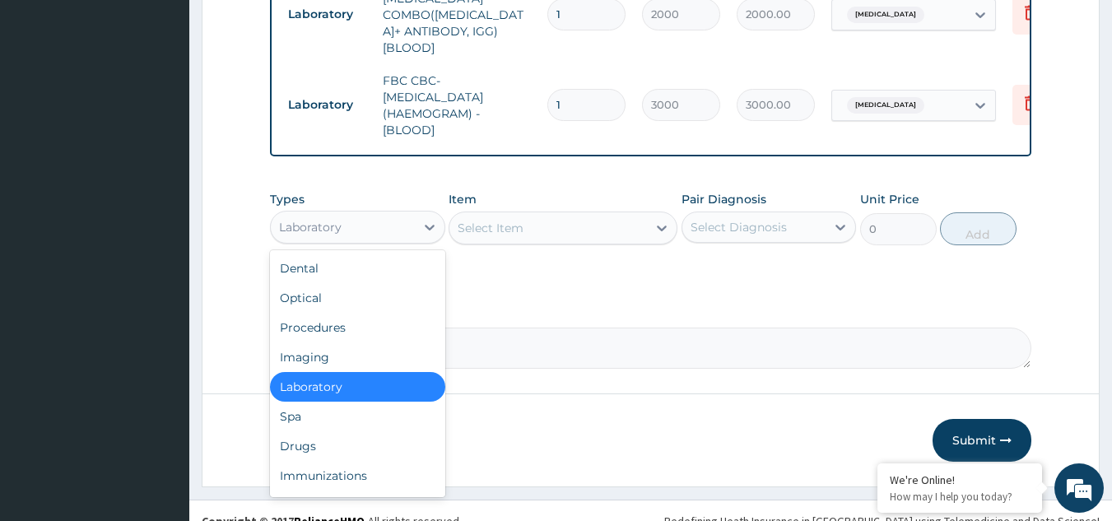
click at [394, 214] on div "Laboratory" at bounding box center [343, 227] width 144 height 26
click at [325, 431] on div "Drugs" at bounding box center [357, 446] width 175 height 30
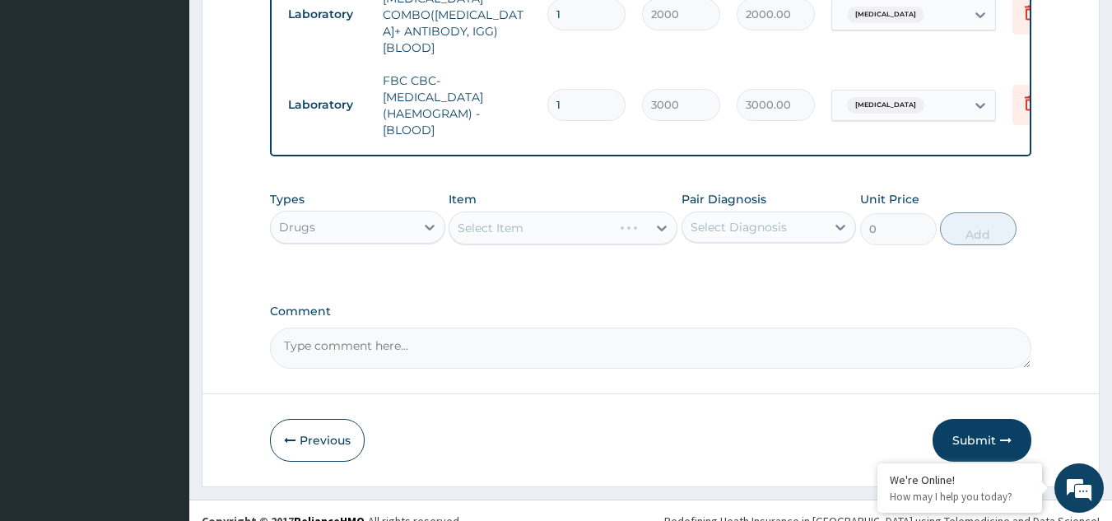
click at [739, 219] on div "Select Diagnosis" at bounding box center [739, 227] width 96 height 16
click at [736, 259] on label "Malaria" at bounding box center [760, 267] width 102 height 16
checkbox input "true"
click at [570, 212] on div "Select Item" at bounding box center [563, 228] width 229 height 33
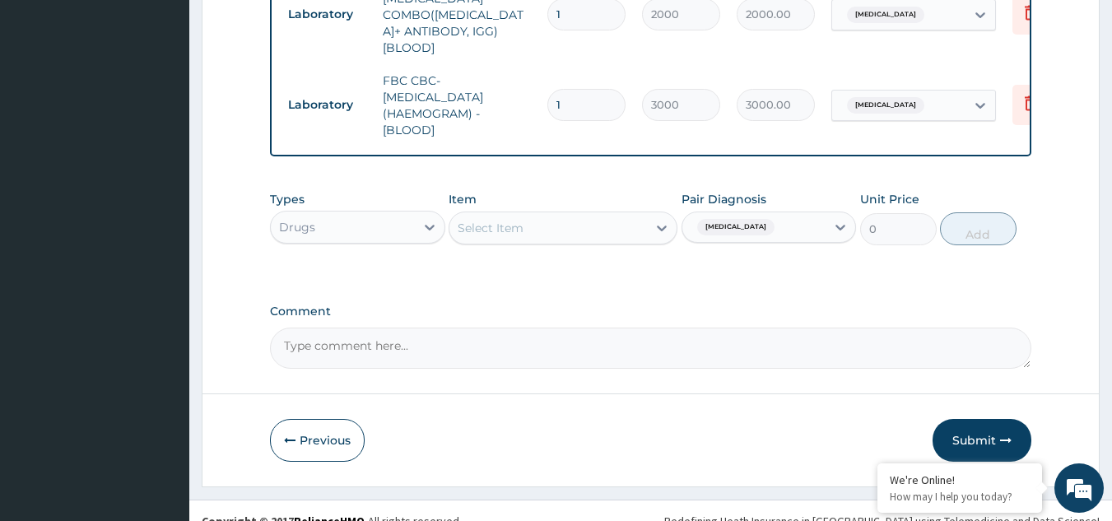
click at [571, 215] on div "Select Item" at bounding box center [549, 228] width 198 height 26
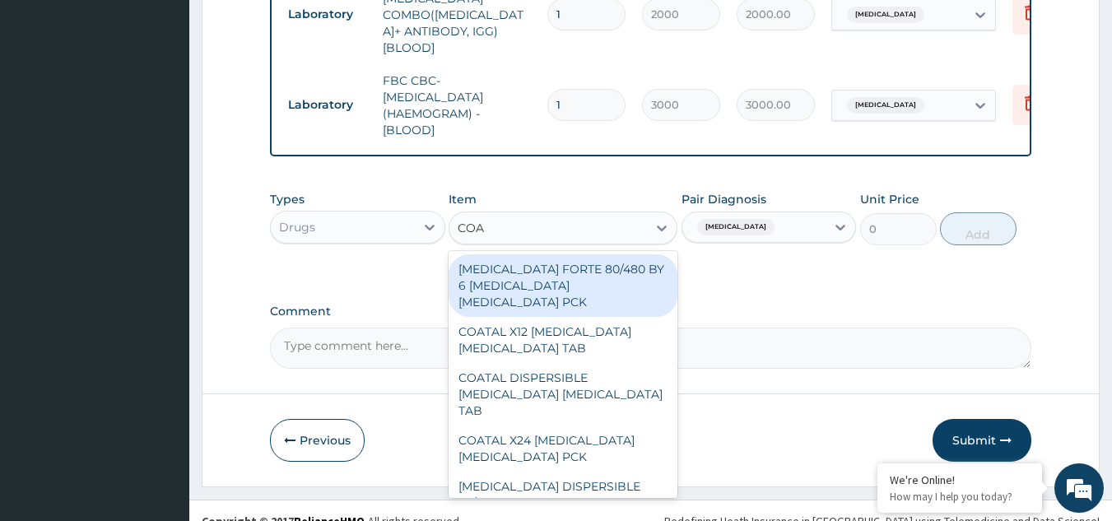
type input "COAR"
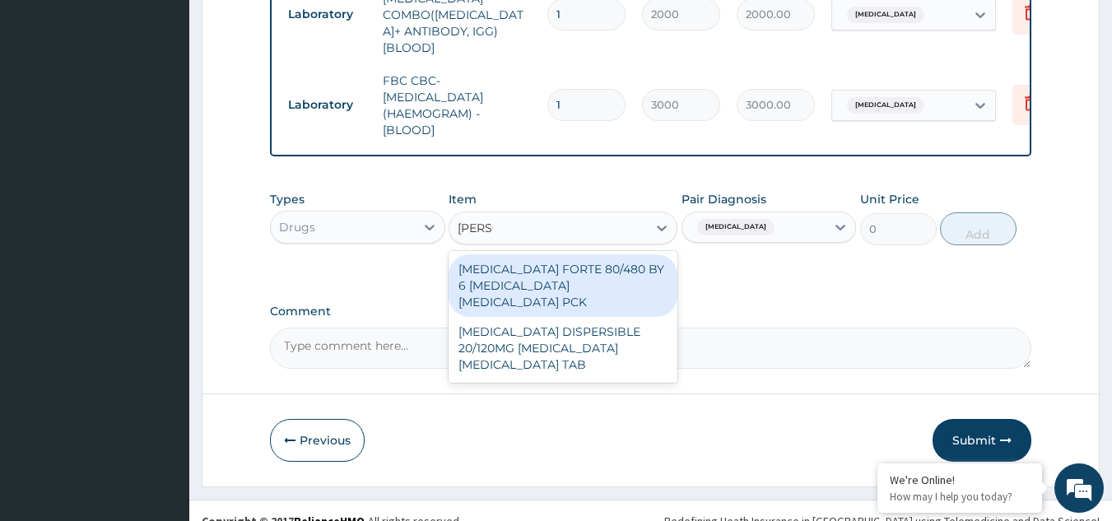
click at [564, 254] on div "COARTEM FORTE 80/480 BY 6 ARTEMETHER LUMEFANTRINE PCK" at bounding box center [563, 285] width 229 height 63
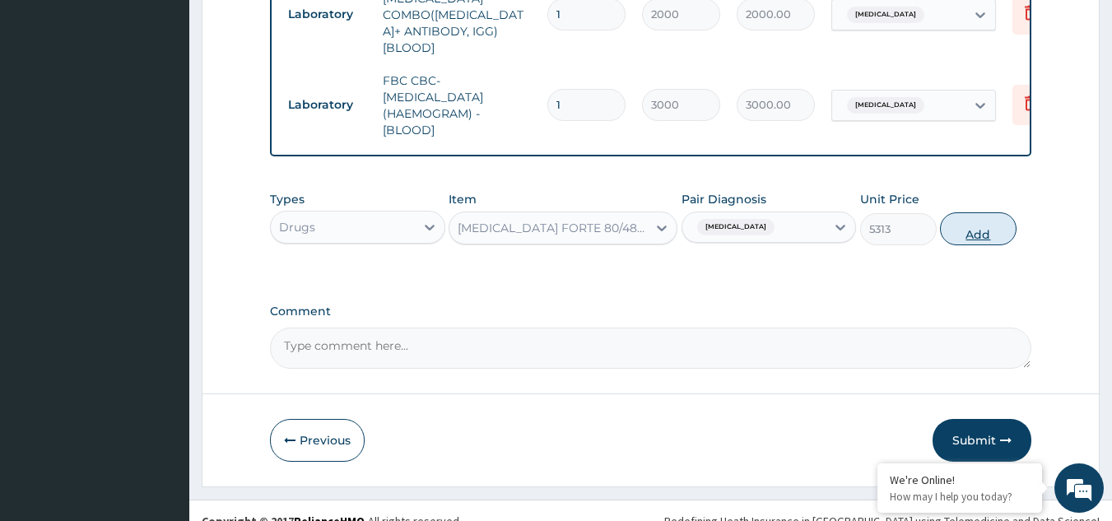
click at [977, 212] on button "Add" at bounding box center [978, 228] width 77 height 33
type input "0"
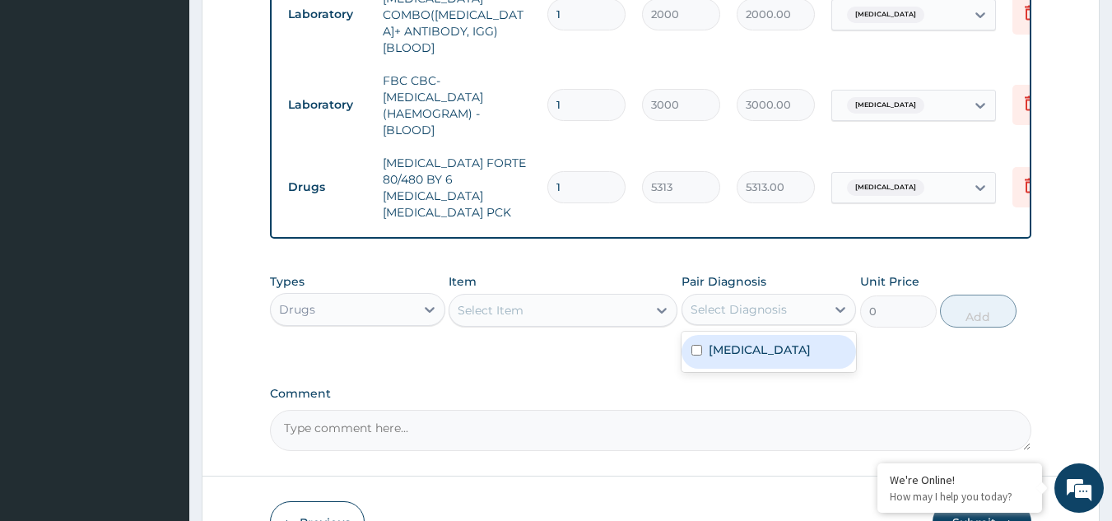
click at [722, 301] on div "Select Diagnosis" at bounding box center [739, 309] width 96 height 16
click at [724, 342] on label "Malaria" at bounding box center [760, 350] width 102 height 16
checkbox input "true"
click at [494, 302] on div "Select Item" at bounding box center [491, 310] width 66 height 16
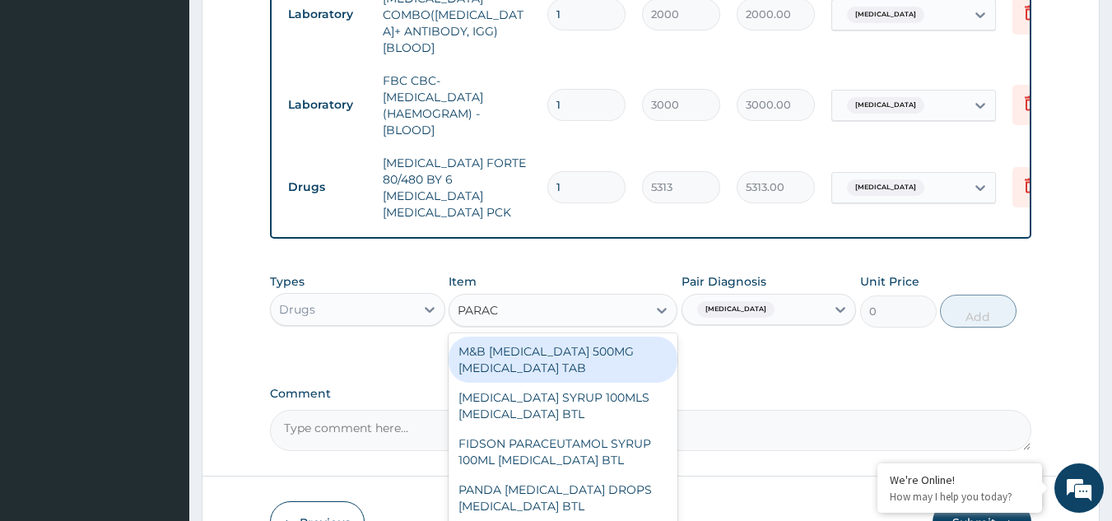
type input "PARACE"
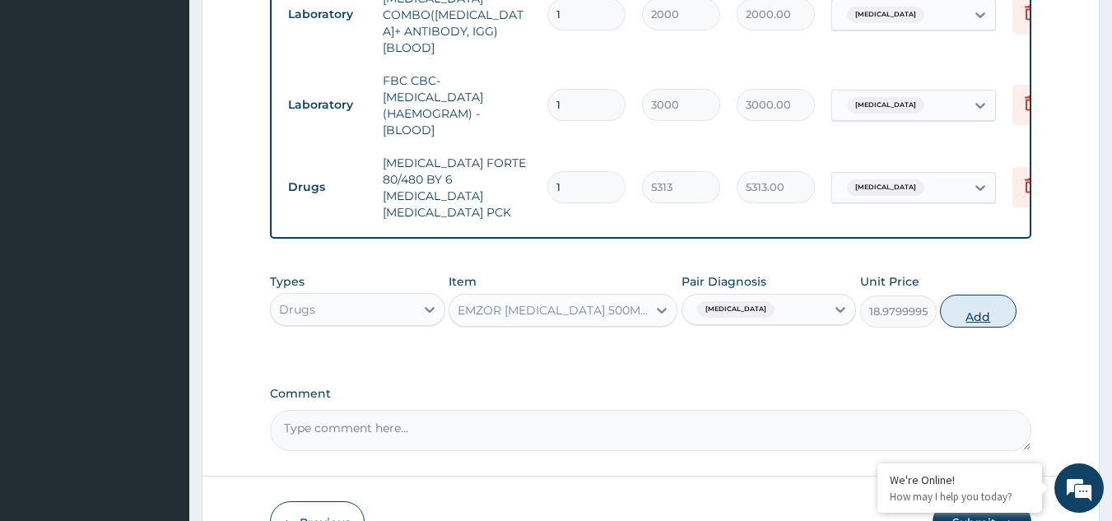
click at [972, 295] on button "Add" at bounding box center [978, 311] width 77 height 33
type input "0"
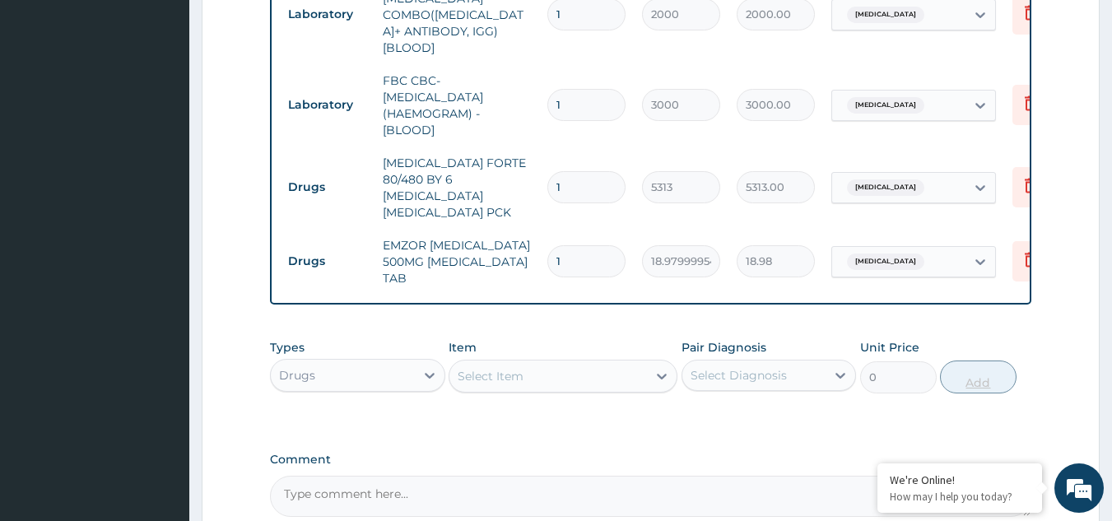
type input "12"
type input "227.76"
type input "12"
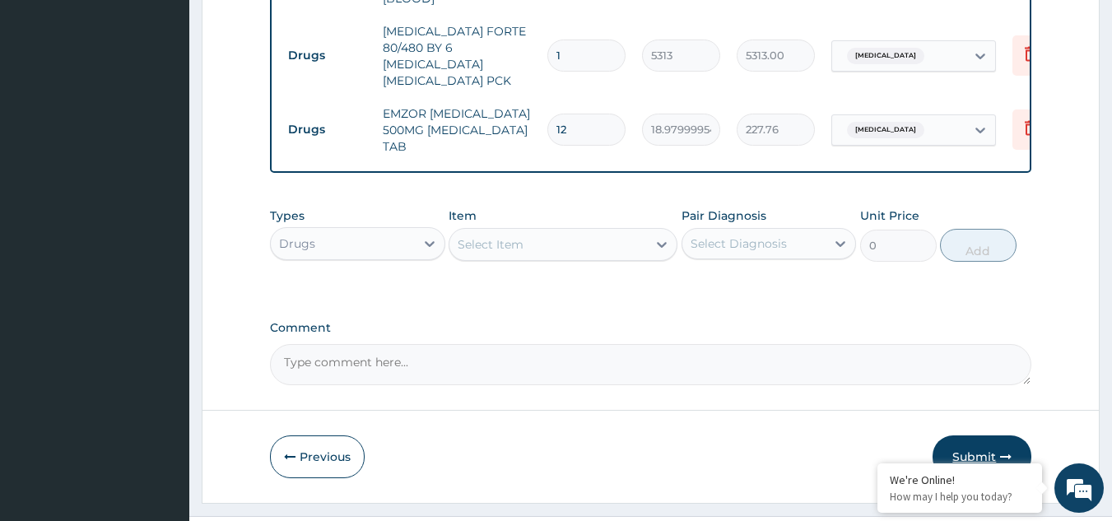
click at [970, 436] on button "Submit" at bounding box center [982, 457] width 99 height 43
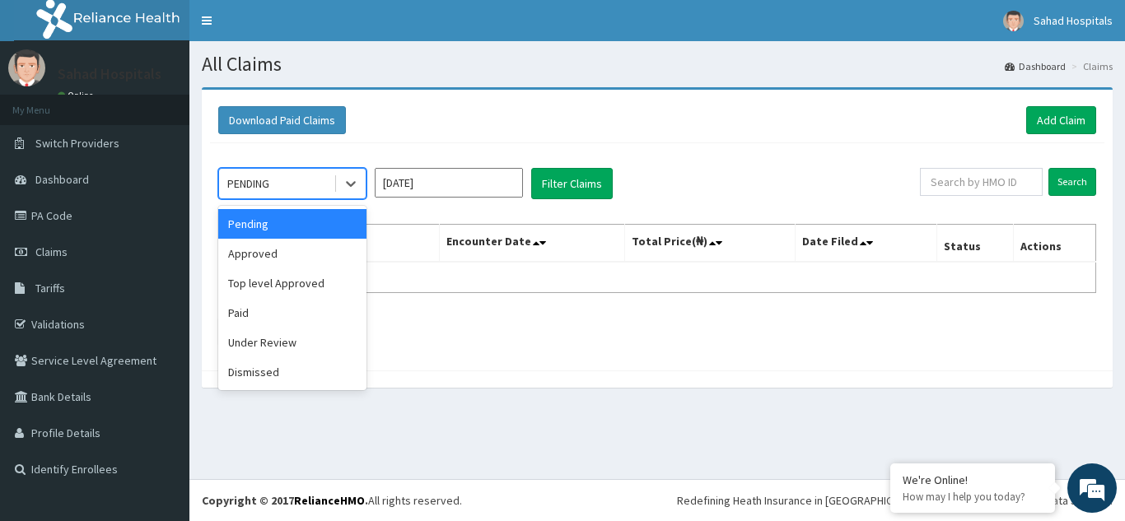
click at [301, 184] on div "PENDING" at bounding box center [276, 183] width 114 height 26
click at [285, 261] on div "Approved" at bounding box center [292, 254] width 148 height 30
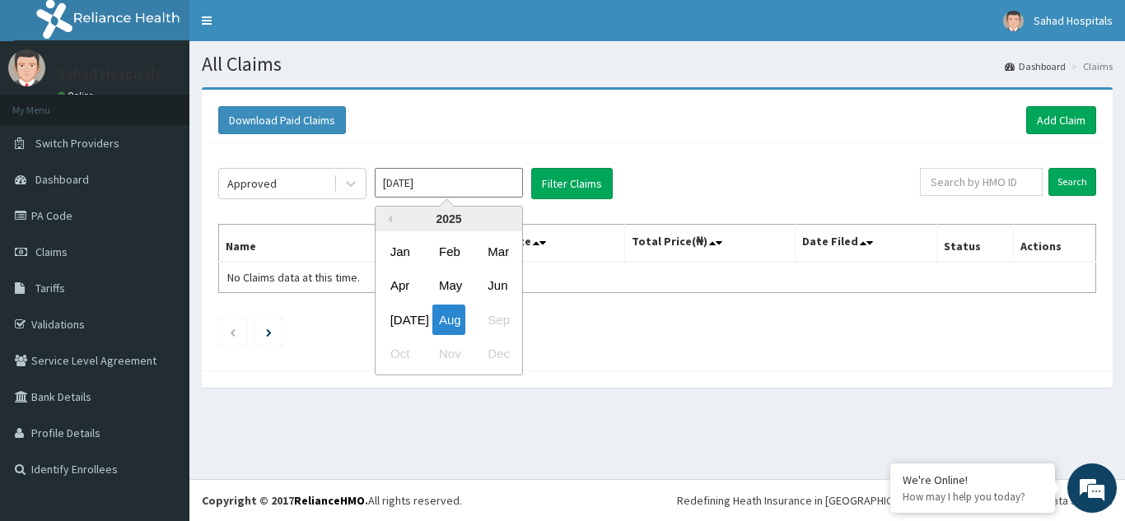
click at [459, 192] on input "[DATE]" at bounding box center [449, 183] width 148 height 30
click at [400, 315] on div "[DATE]" at bounding box center [400, 320] width 33 height 30
type input "[DATE]"
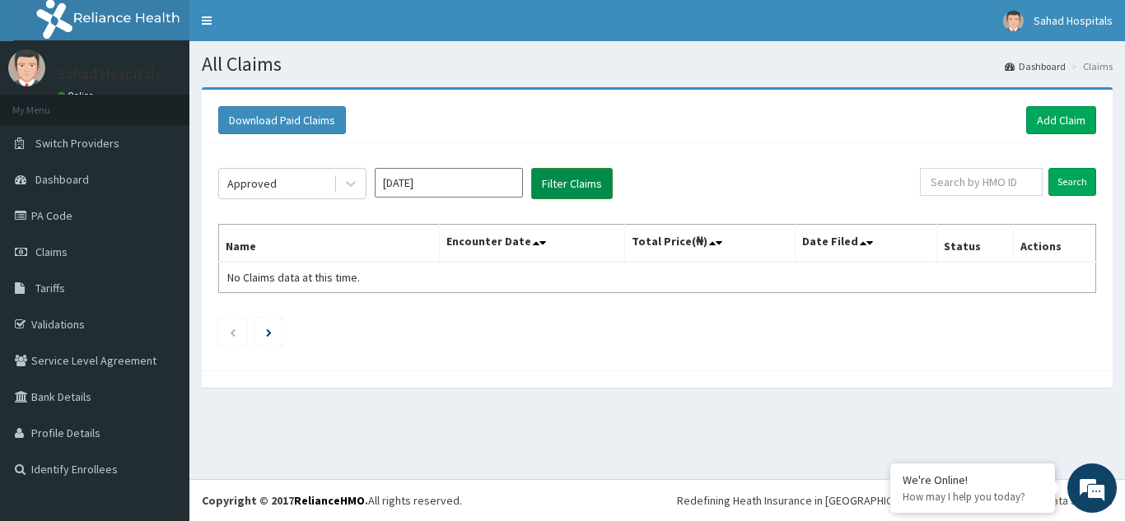
click at [570, 177] on button "Filter Claims" at bounding box center [572, 183] width 82 height 31
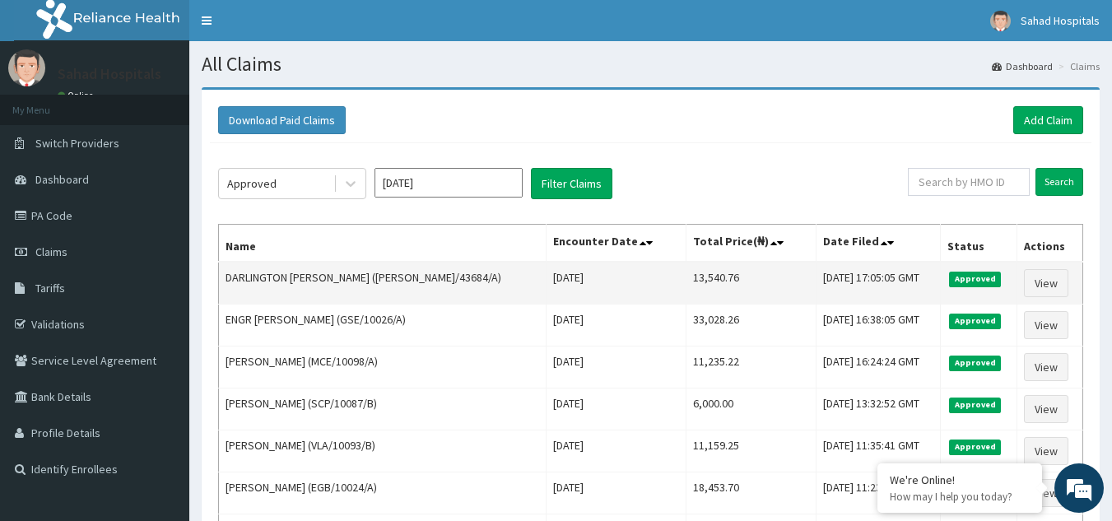
click at [687, 277] on td "13,540.76" at bounding box center [751, 283] width 129 height 43
copy td "13,540.76"
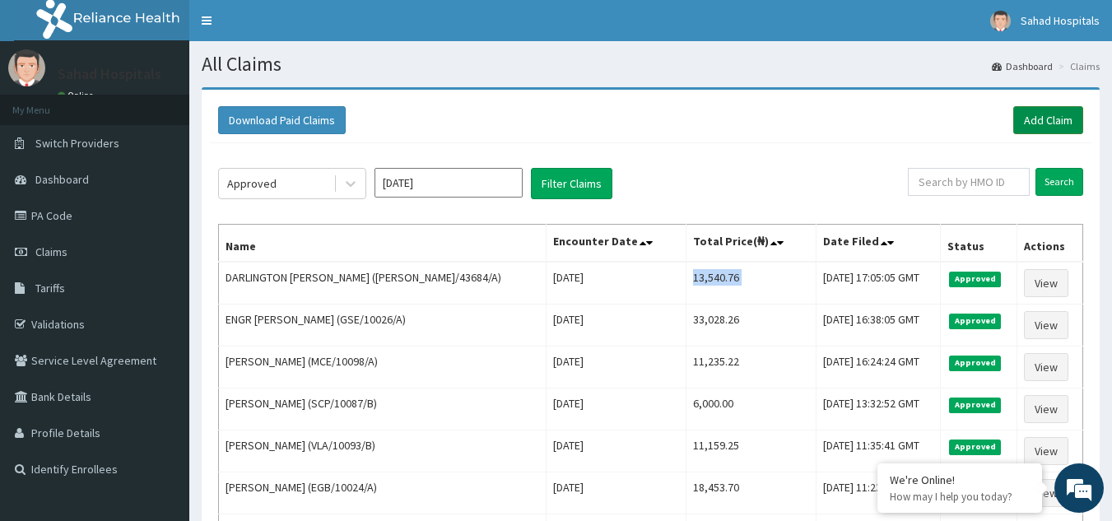
click at [1050, 113] on link "Add Claim" at bounding box center [1049, 120] width 70 height 28
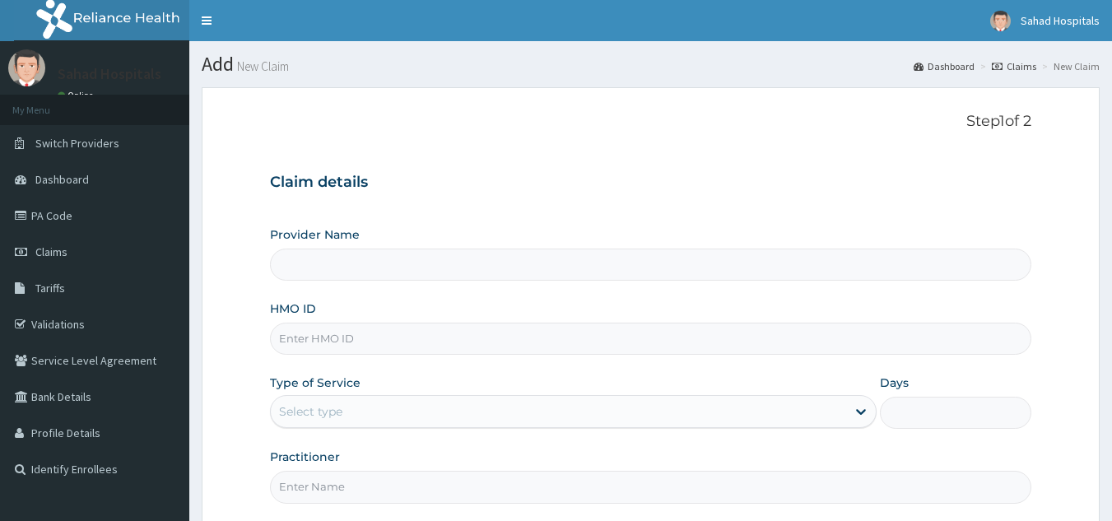
type input "Sahad Hospitals"
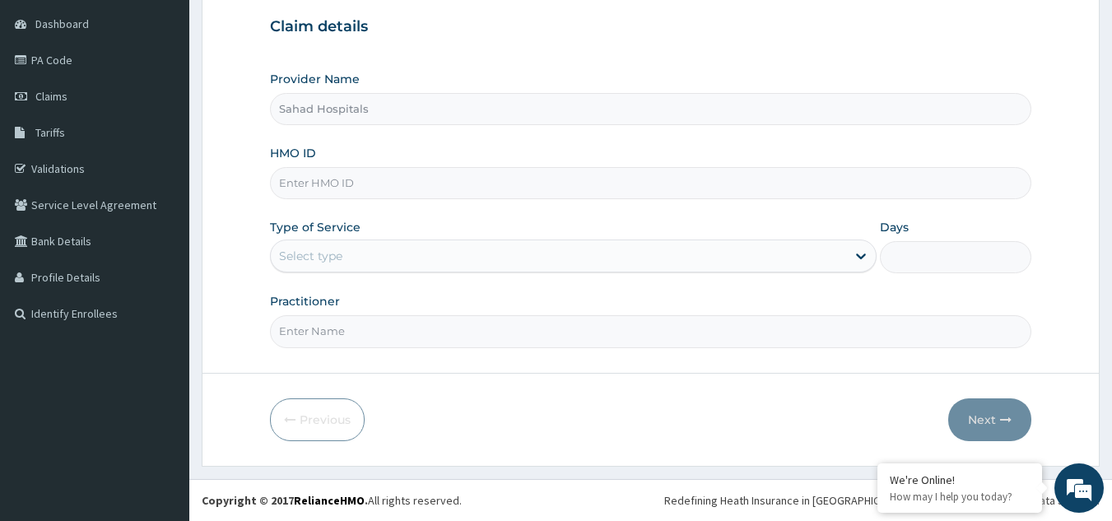
click at [289, 179] on input "HMO ID" at bounding box center [651, 183] width 762 height 32
paste input "RELIANCE HMO (ALT/10041/A)"
click at [373, 182] on input "RELIANCE HMO (ALT/10041/A" at bounding box center [651, 183] width 762 height 32
type input "ALT/10041/A"
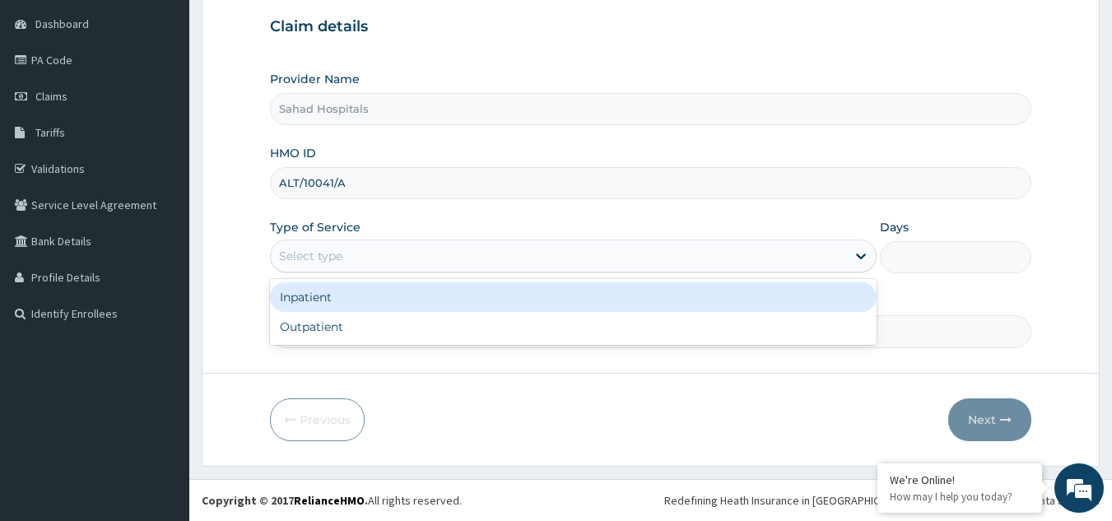
click at [321, 250] on div "Select type" at bounding box center [310, 256] width 63 height 16
click at [328, 259] on div "Select type" at bounding box center [310, 256] width 63 height 16
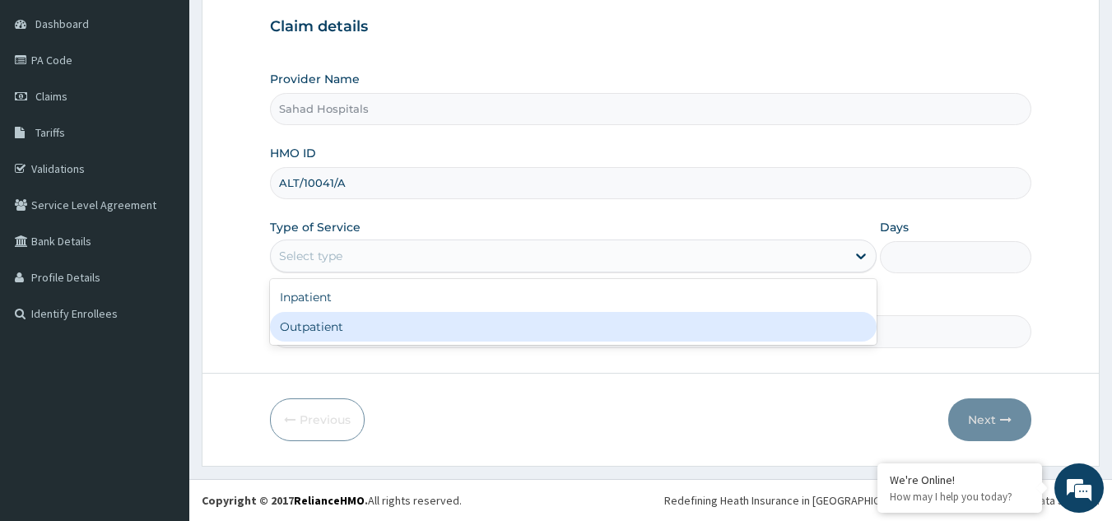
scroll to position [0, 0]
click at [341, 330] on div "Outpatient" at bounding box center [573, 327] width 607 height 30
type input "1"
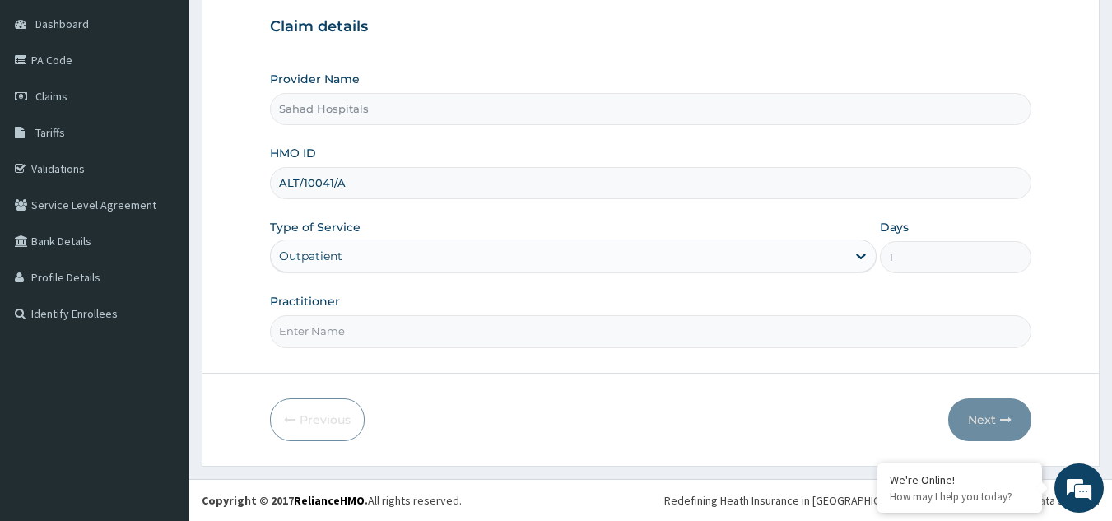
click at [318, 328] on input "Practitioner" at bounding box center [651, 331] width 762 height 32
type input "GP"
click at [987, 406] on button "Next" at bounding box center [990, 420] width 83 height 43
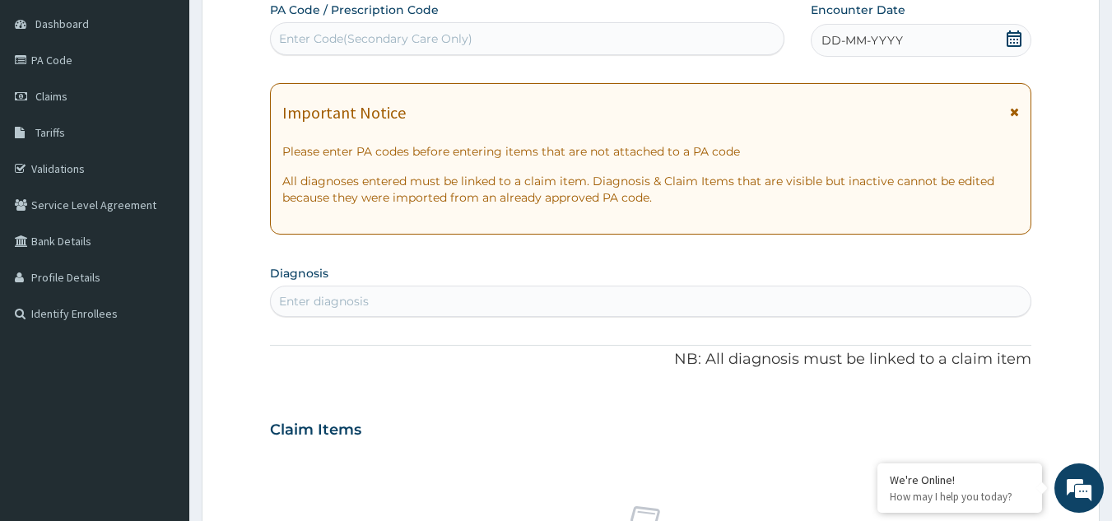
click at [304, 38] on div "Enter Code(Secondary Care Only)" at bounding box center [375, 38] width 193 height 16
paste input "PA/3425E7"
type input "PA/3425E7"
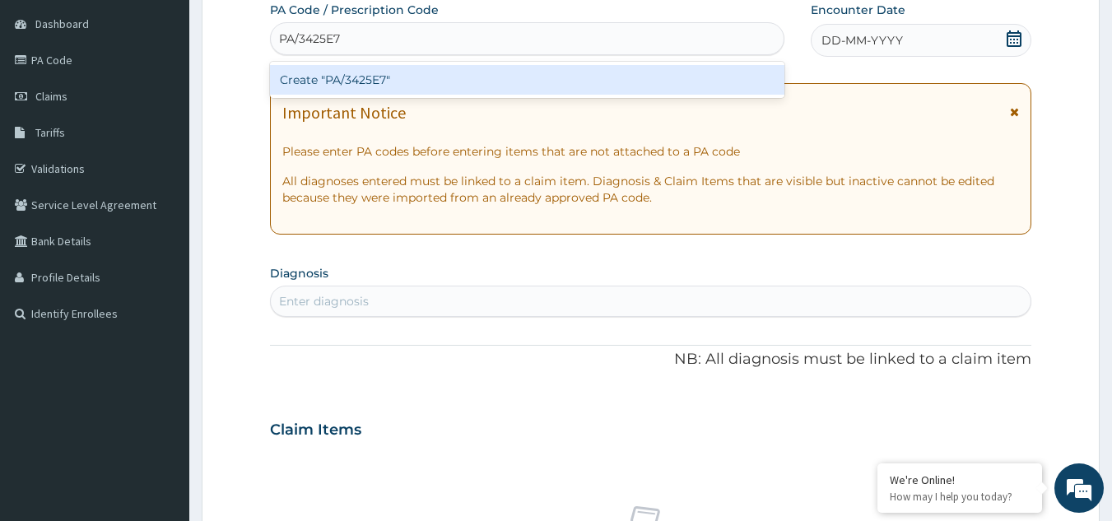
click at [334, 76] on div "Create "PA/3425E7"" at bounding box center [527, 80] width 515 height 30
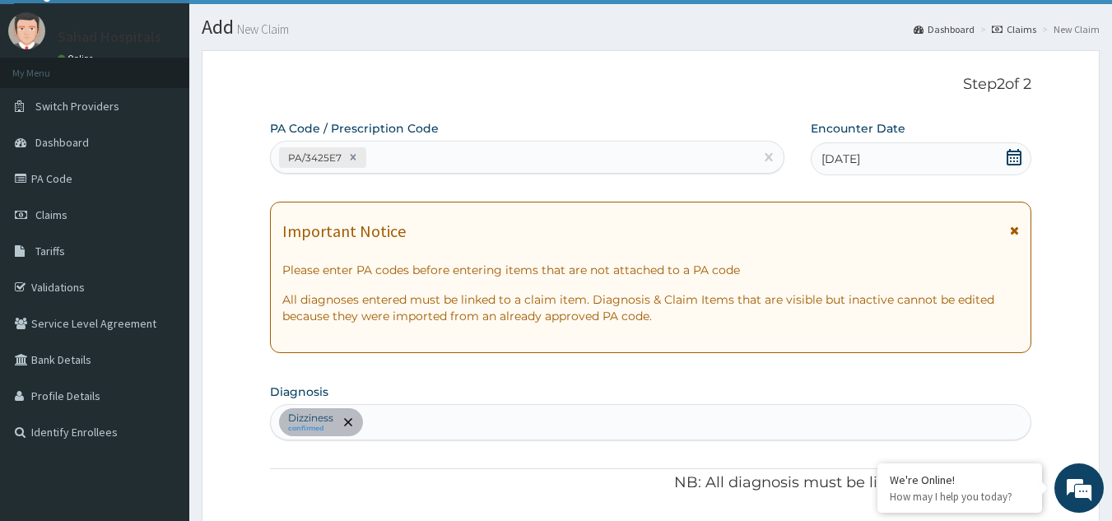
scroll to position [18, 0]
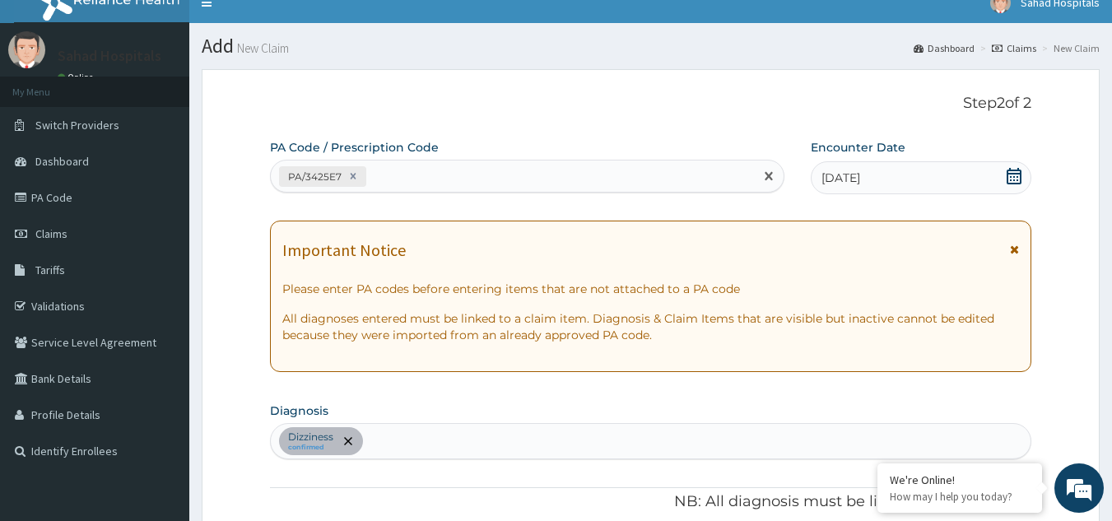
click at [388, 169] on div "PA/3425E7" at bounding box center [513, 176] width 484 height 27
paste input "PA/7B41A1"
type input "PA/7B41A1"
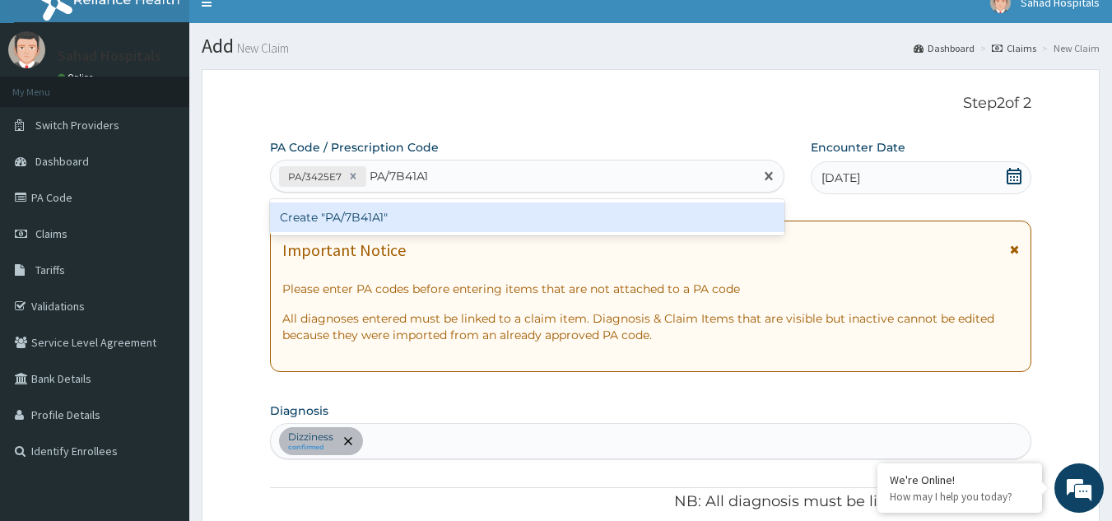
click at [401, 210] on div "Create "PA/7B41A1"" at bounding box center [527, 218] width 515 height 30
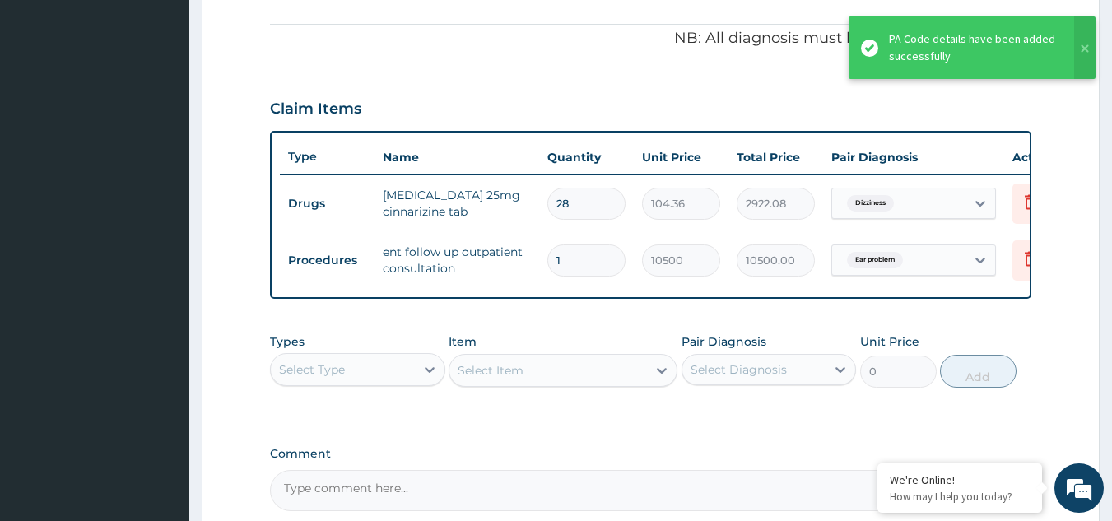
scroll to position [657, 0]
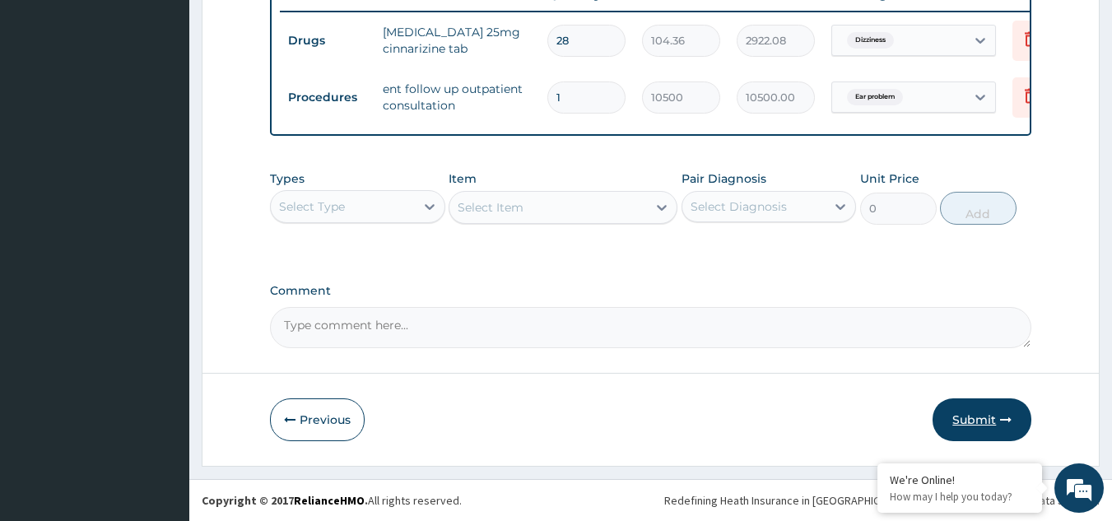
click at [983, 410] on button "Submit" at bounding box center [982, 420] width 99 height 43
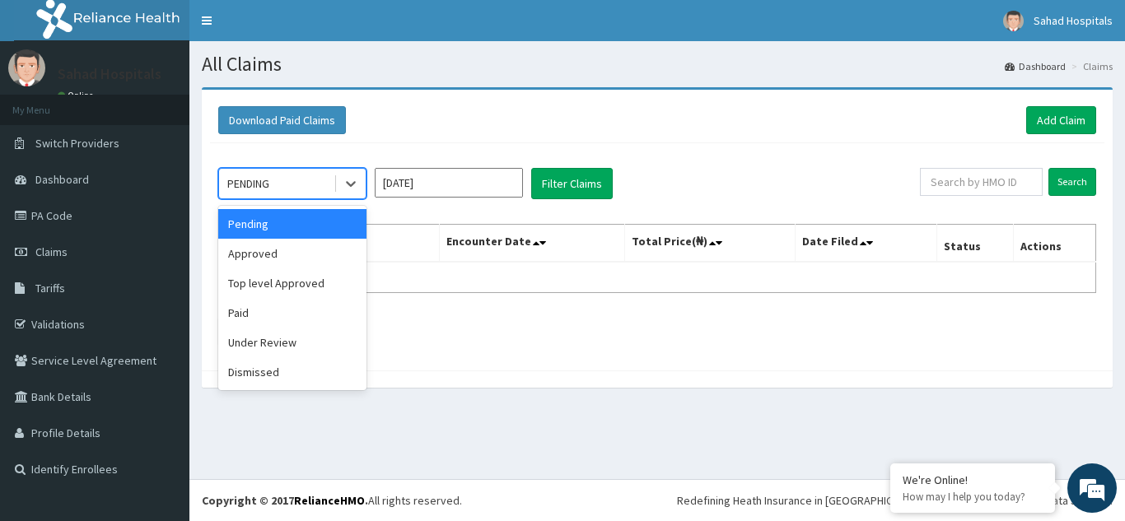
click at [295, 188] on div "PENDING" at bounding box center [276, 183] width 114 height 26
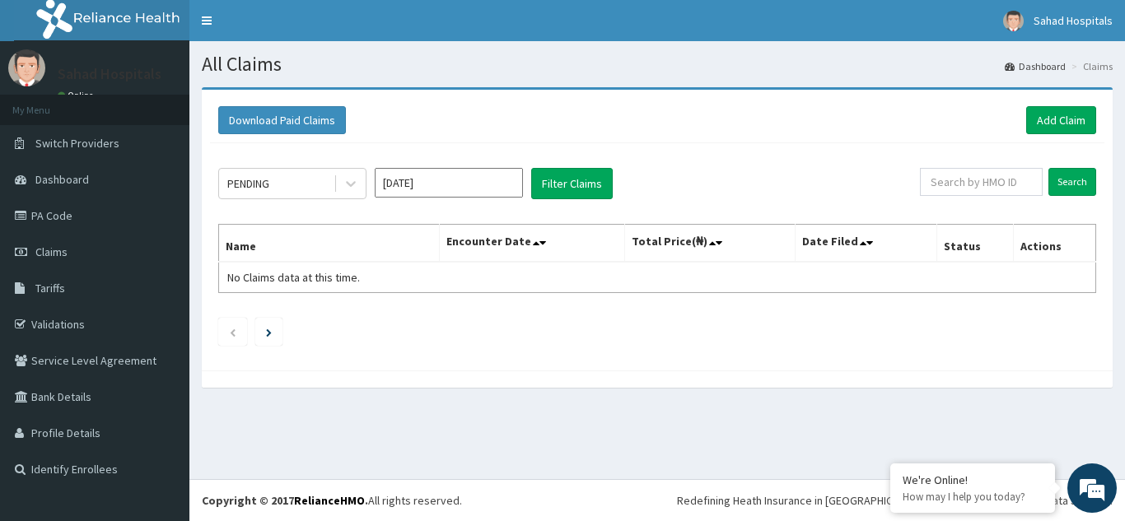
click at [384, 148] on div "PENDING [DATE] Filter Claims Search Name Encounter Date Total Price(₦) Date Fil…" at bounding box center [657, 252] width 894 height 219
click at [454, 181] on input "[DATE]" at bounding box center [449, 183] width 148 height 30
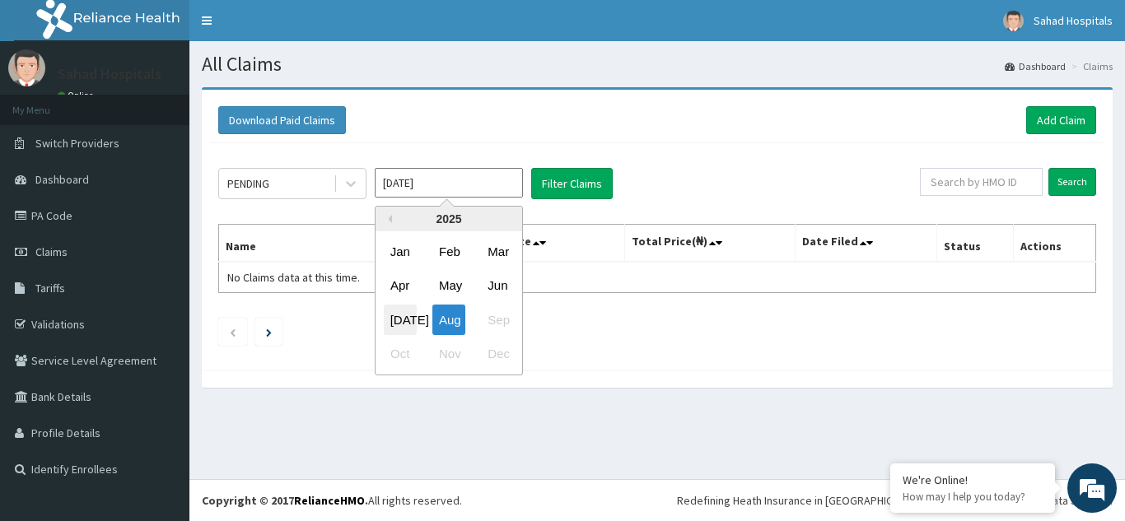
click at [399, 310] on div "[DATE]" at bounding box center [400, 320] width 33 height 30
type input "[DATE]"
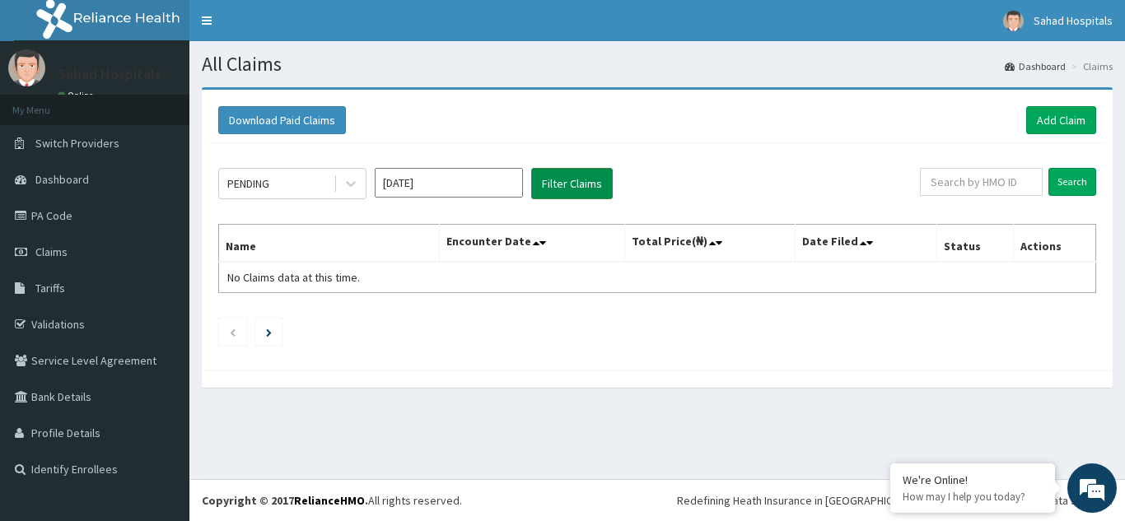
click at [571, 182] on button "Filter Claims" at bounding box center [572, 183] width 82 height 31
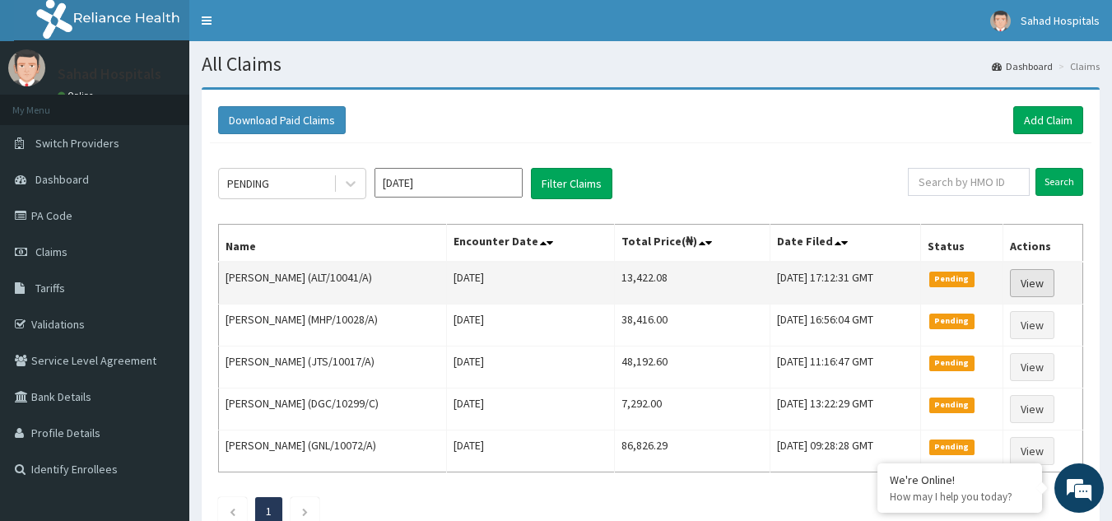
click at [1041, 278] on link "View" at bounding box center [1032, 283] width 44 height 28
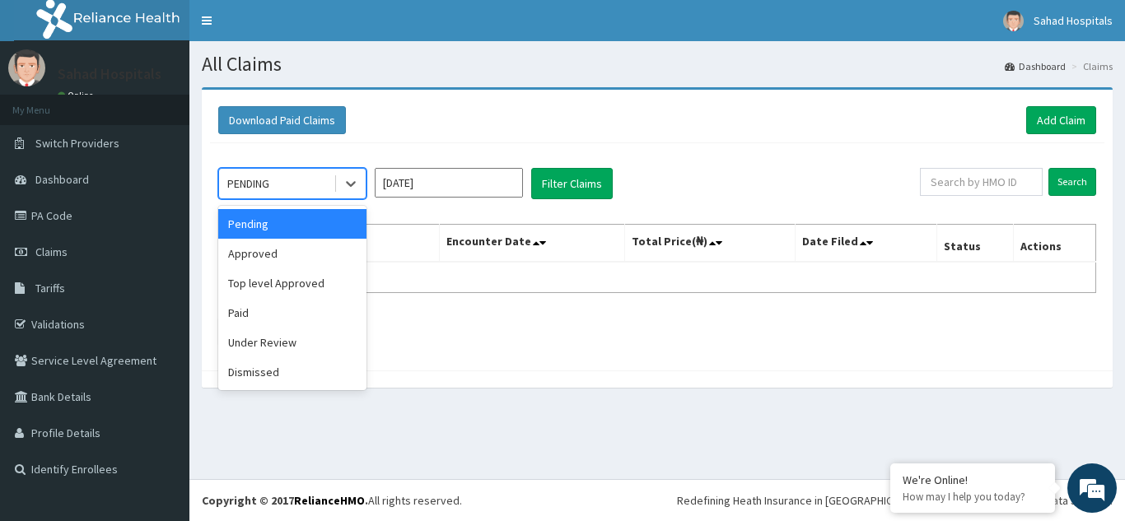
click at [286, 178] on div "PENDING" at bounding box center [276, 183] width 114 height 26
click at [455, 184] on input "[DATE]" at bounding box center [449, 183] width 148 height 30
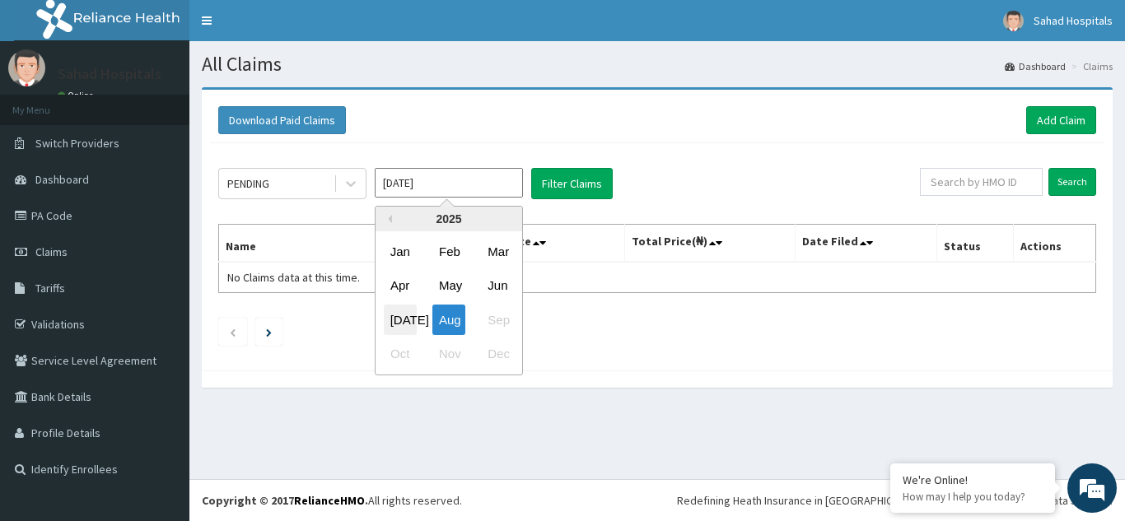
click at [403, 314] on div "Jul" at bounding box center [400, 320] width 33 height 30
type input "Jul 2025"
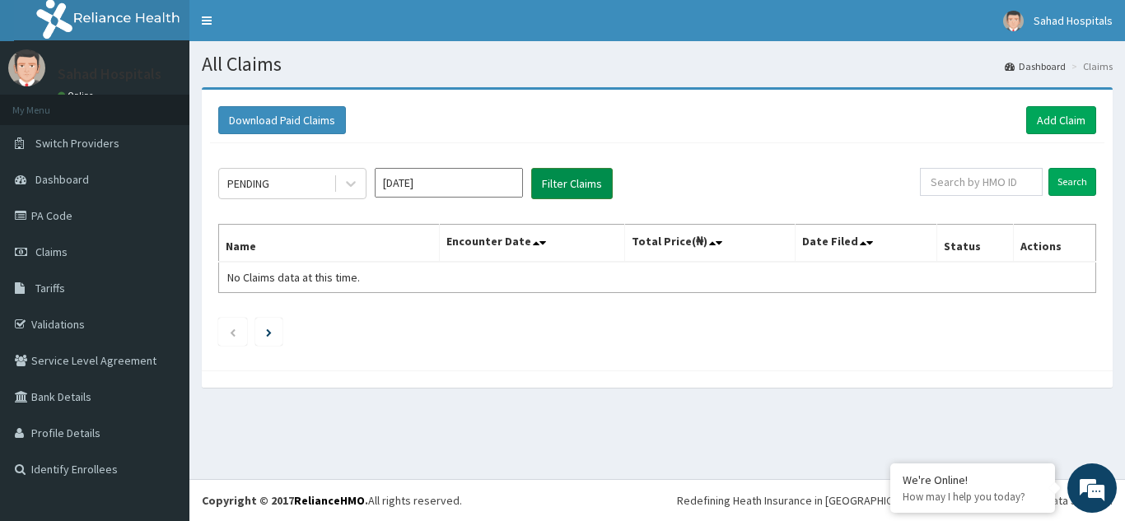
click at [559, 179] on button "Filter Claims" at bounding box center [572, 183] width 82 height 31
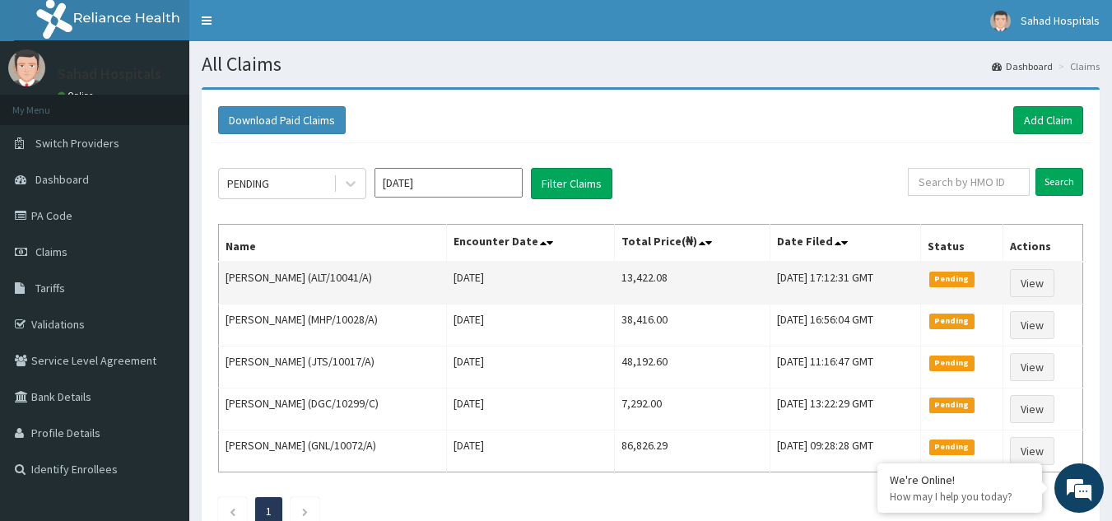
click at [652, 273] on td "13,422.08" at bounding box center [692, 283] width 156 height 43
click at [652, 270] on td "13,422.08" at bounding box center [692, 283] width 156 height 43
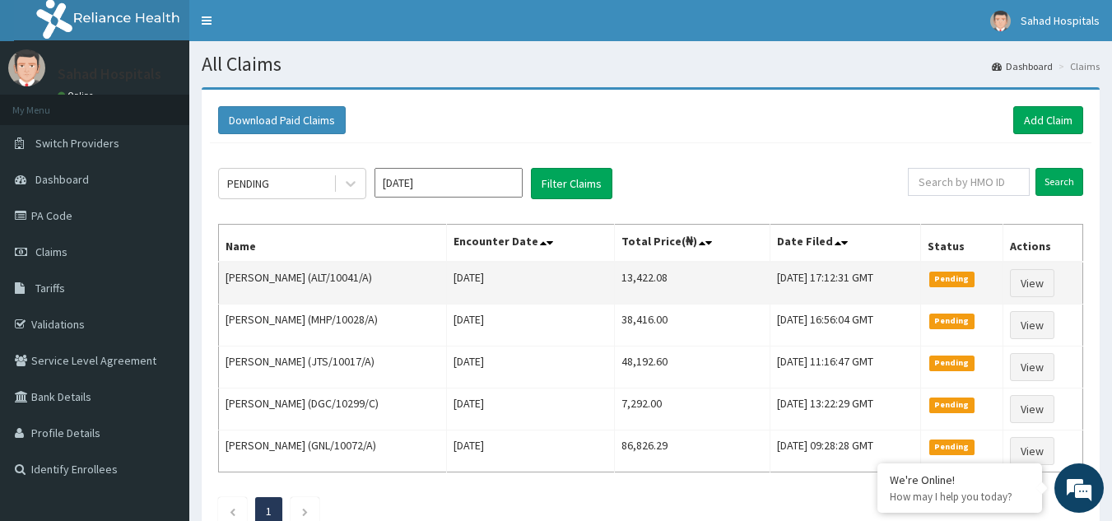
click at [652, 270] on td "13,422.08" at bounding box center [692, 283] width 156 height 43
click at [651, 268] on td "13,422.08" at bounding box center [692, 283] width 156 height 43
click at [648, 274] on td "13,422.08" at bounding box center [692, 283] width 156 height 43
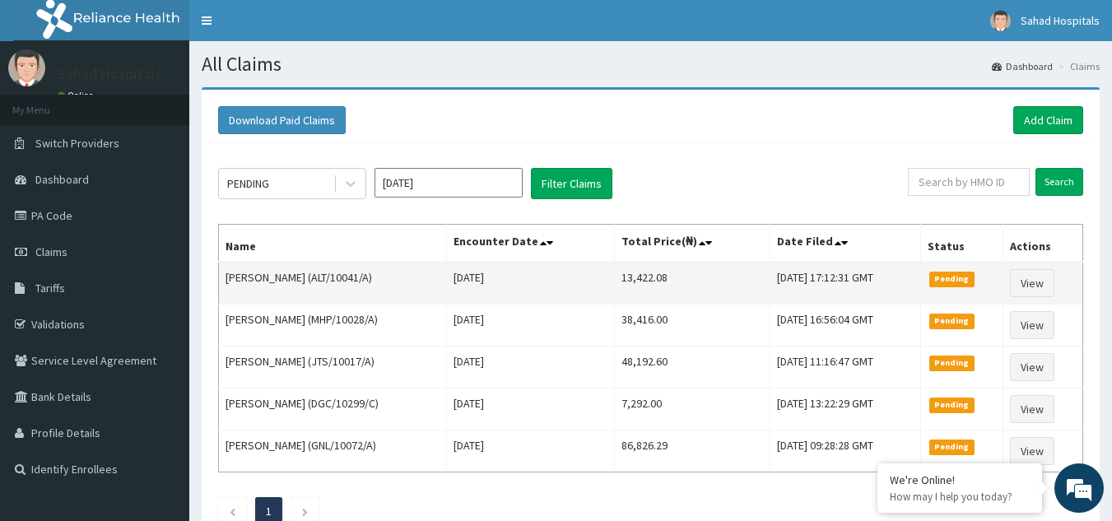
click at [649, 274] on td "13,422.08" at bounding box center [692, 283] width 156 height 43
copy td "13,422.08"
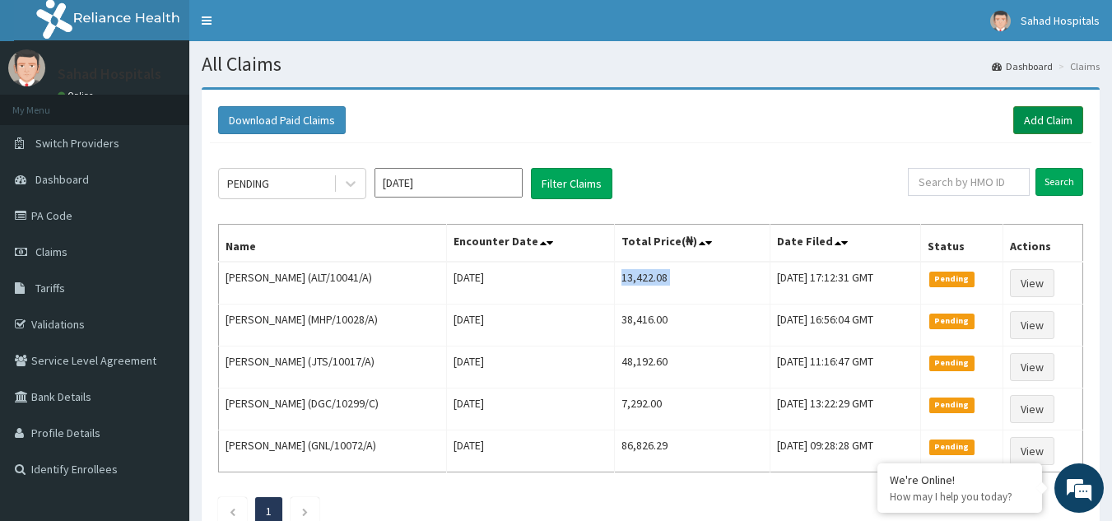
click at [1036, 111] on link "Add Claim" at bounding box center [1049, 120] width 70 height 28
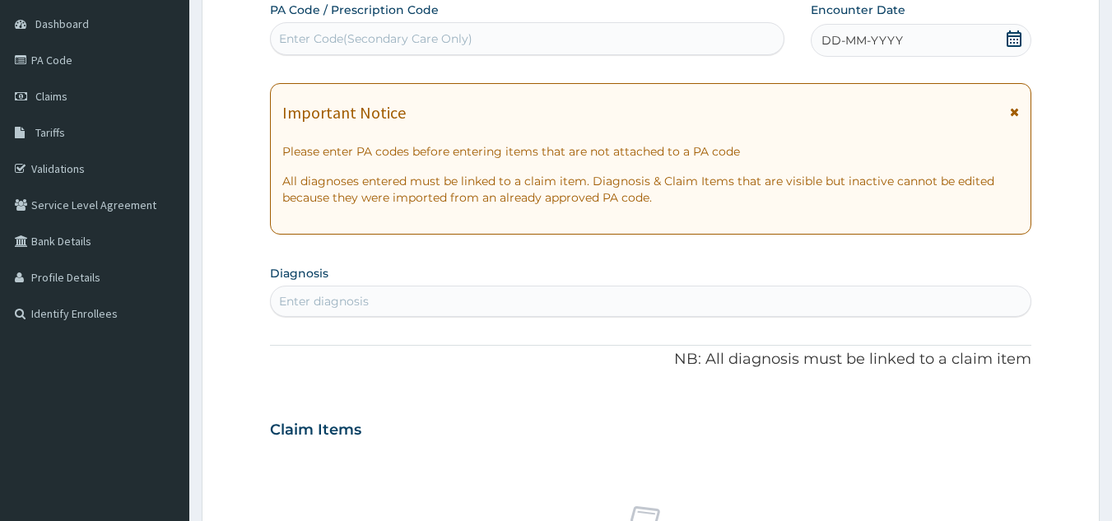
type input "PA/D9CB98"
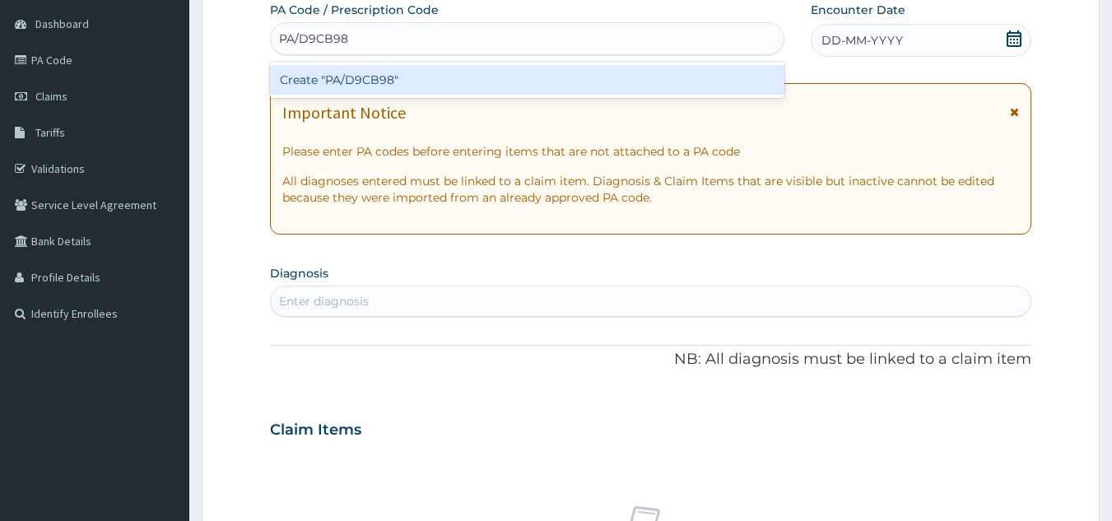
click at [363, 73] on div "Create "PA/D9CB98"" at bounding box center [527, 80] width 515 height 30
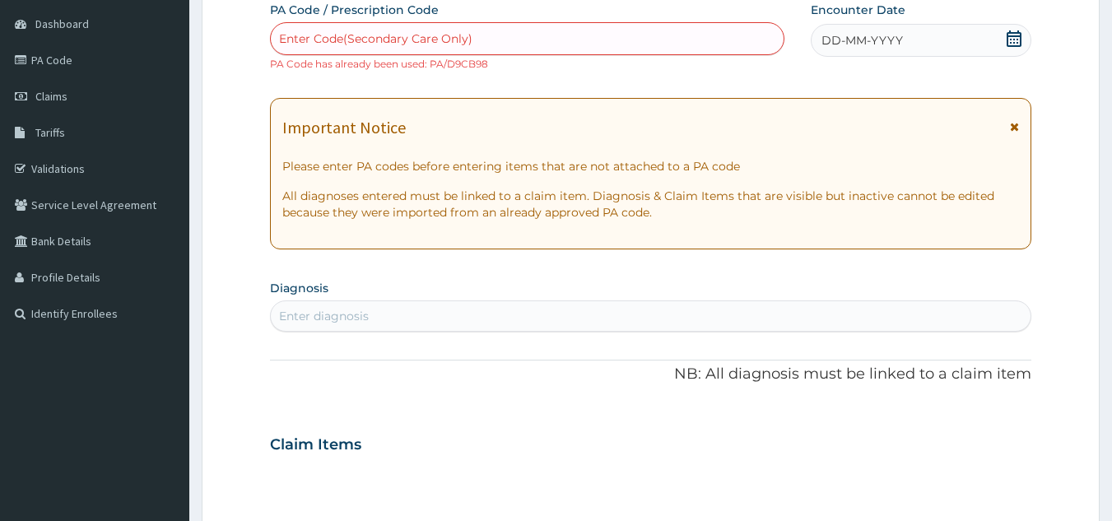
click at [363, 73] on div "PA Code / Prescription Code Enter Code(Secondary Care Only) PA Code has already…" at bounding box center [651, 435] width 762 height 867
